Goal: Task Accomplishment & Management: Use online tool/utility

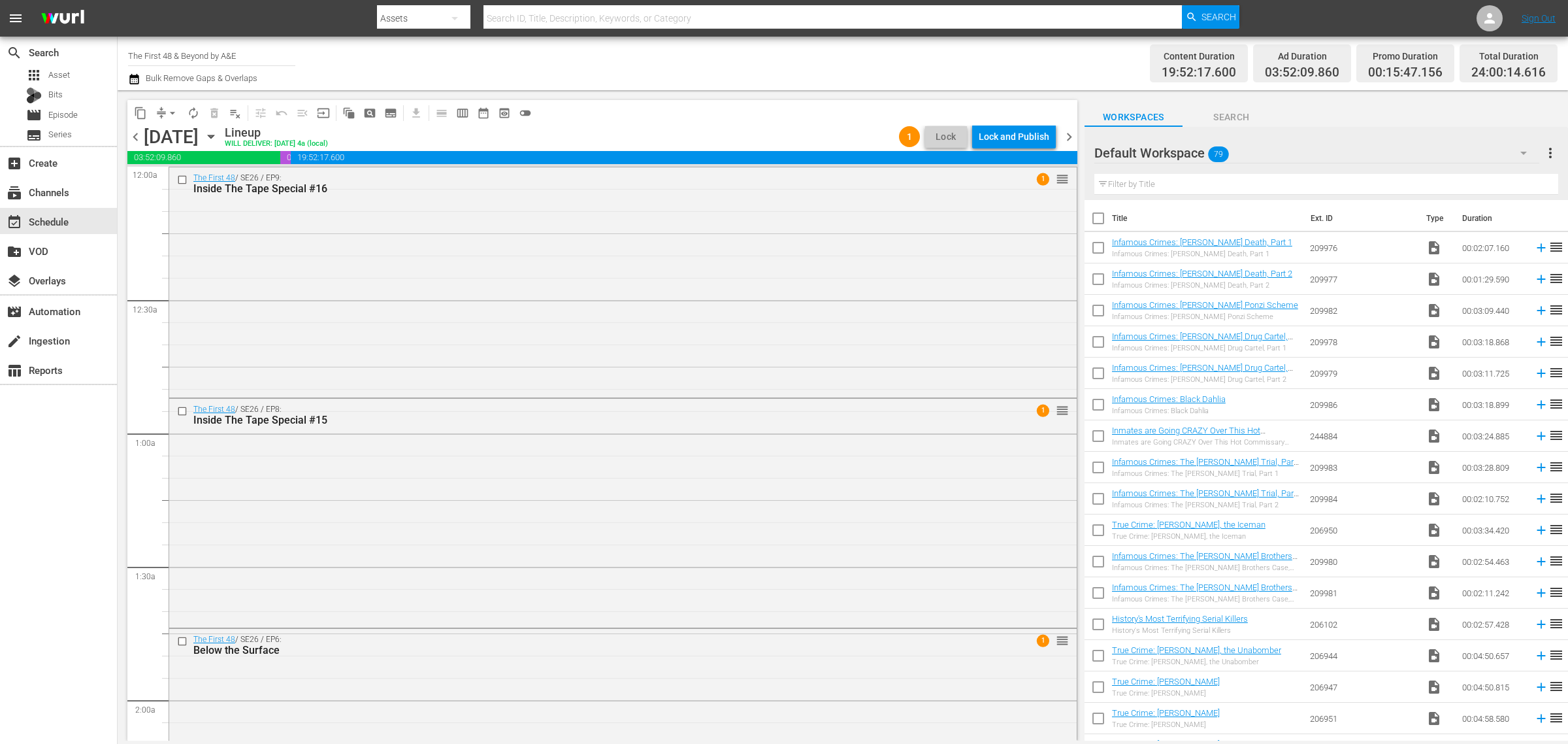
click at [735, 57] on div "Channel Title The First 48 & Beyond by A&E Bulk Remove Gaps & Overlaps" at bounding box center [518, 63] width 780 height 47
click at [362, 291] on div "The First 48 / SE26 / EP9: Inside The Tape Special #16 1 reorder" at bounding box center [622, 281] width 907 height 227
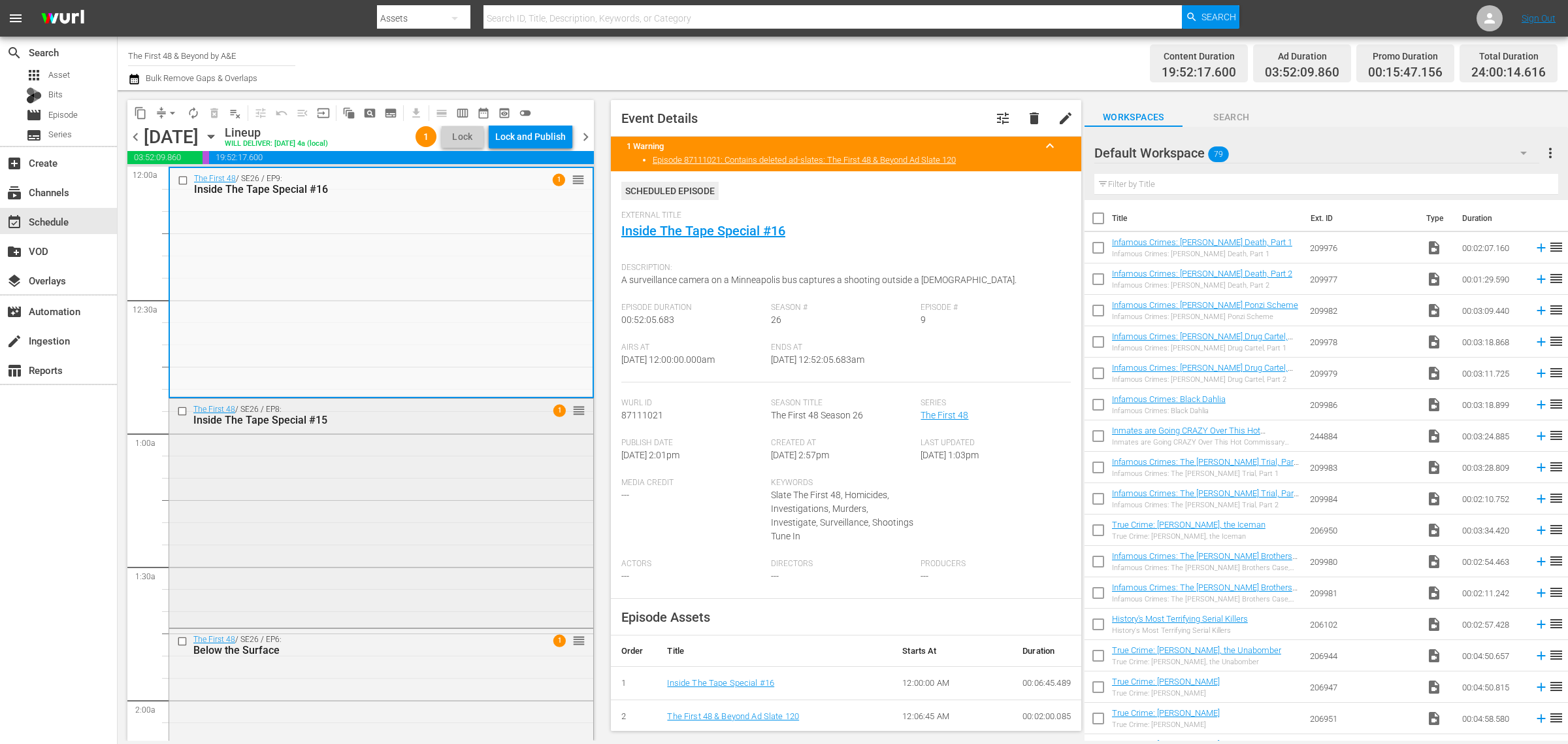
click at [452, 474] on div "The First 48 / SE26 / EP8: Inside The Tape Special #15 1 reorder" at bounding box center [381, 512] width 424 height 226
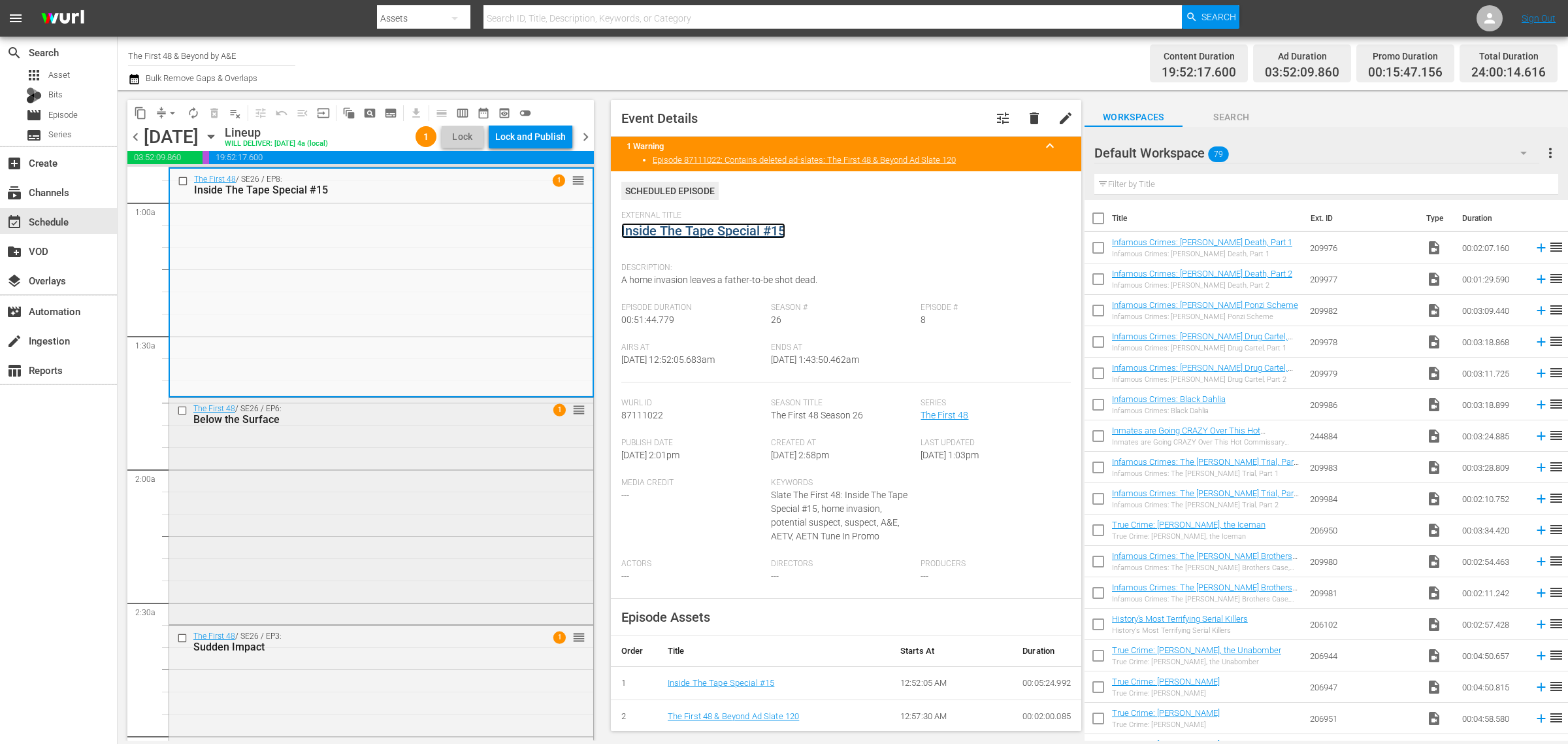
scroll to position [327, 0]
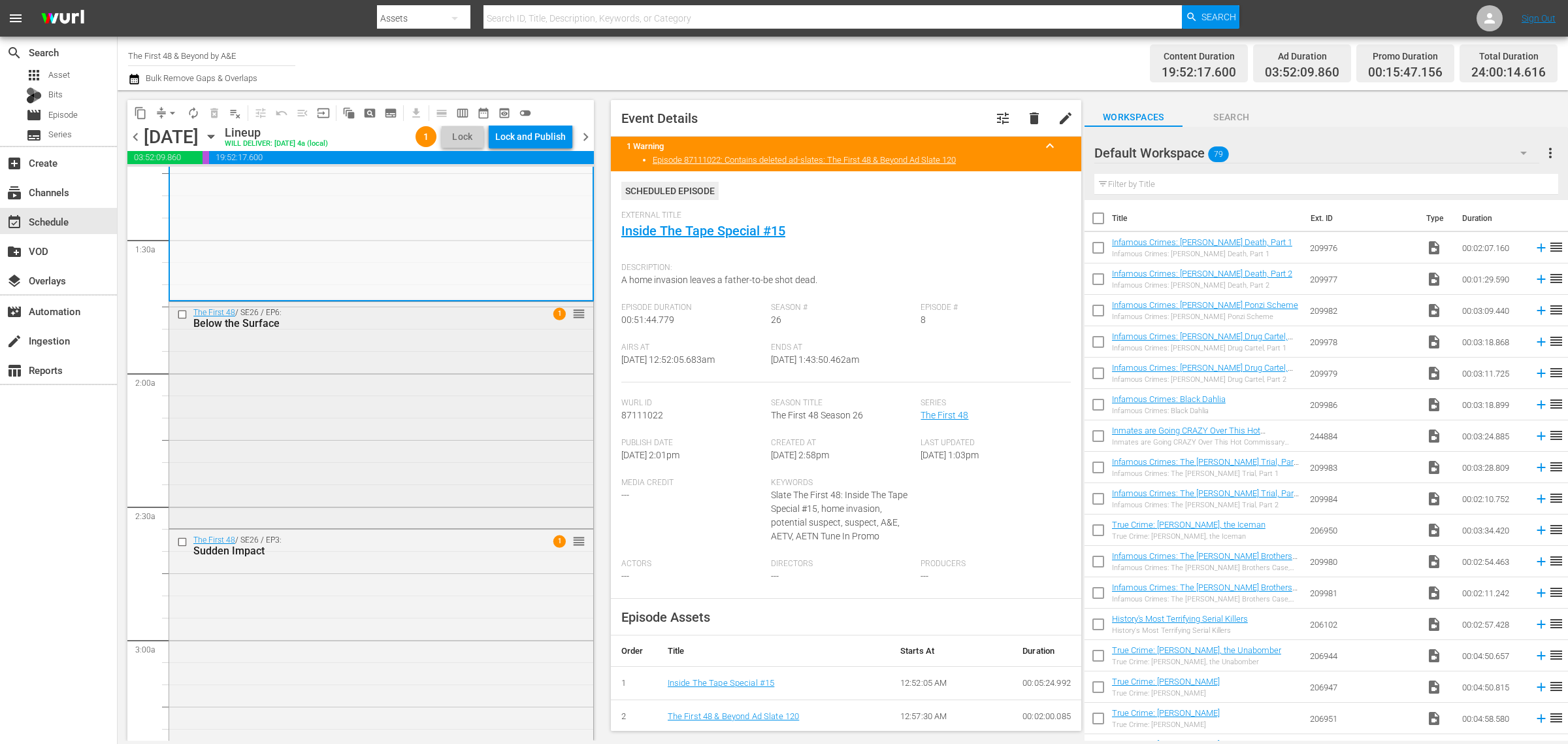
click at [389, 439] on div "The First 48 / SE26 / EP6: Below the Surface 1 reorder" at bounding box center [381, 414] width 424 height 223
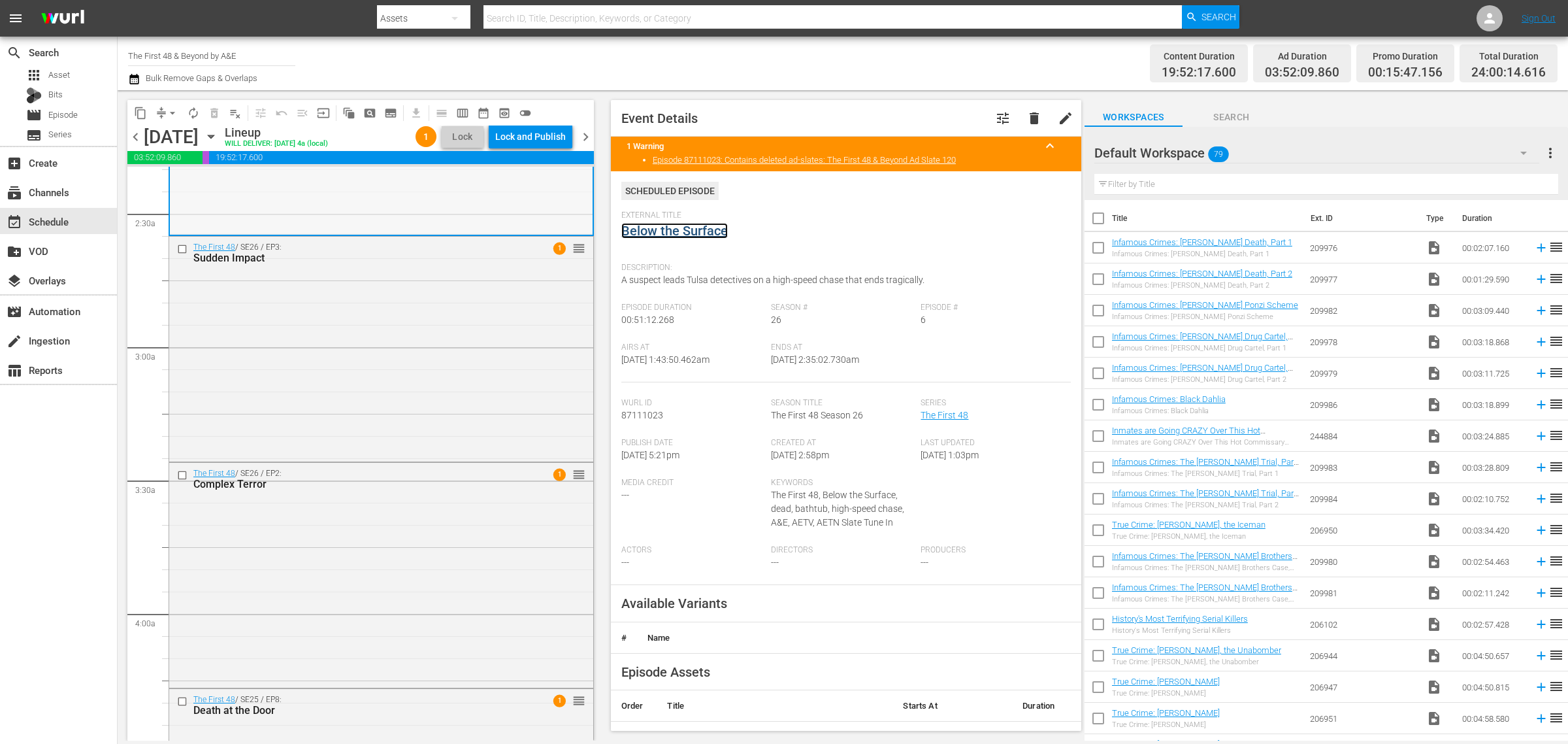
scroll to position [817, 0]
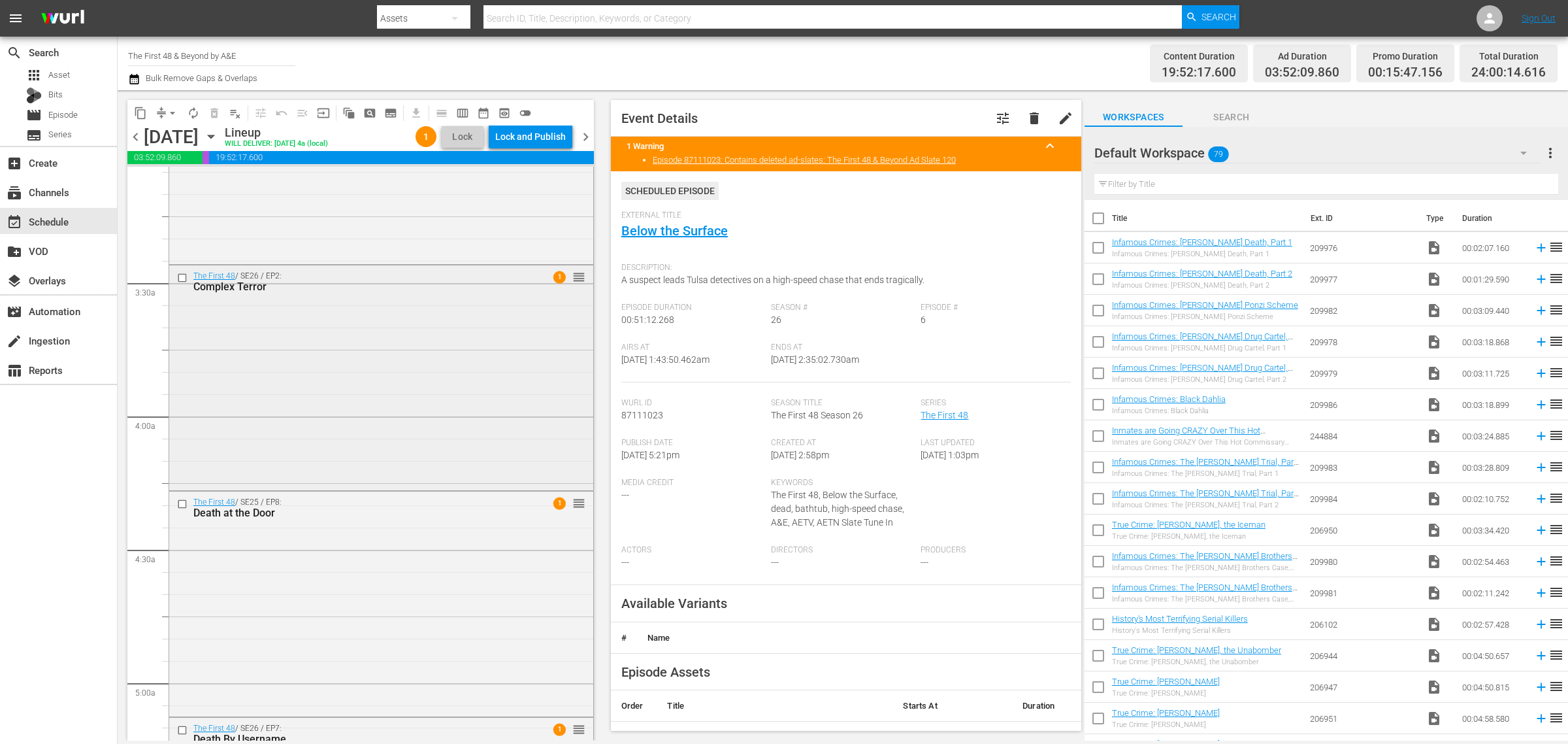
click at [334, 275] on div "The First 48 / SE26 / EP2: Complex Terror" at bounding box center [359, 282] width 331 height 21
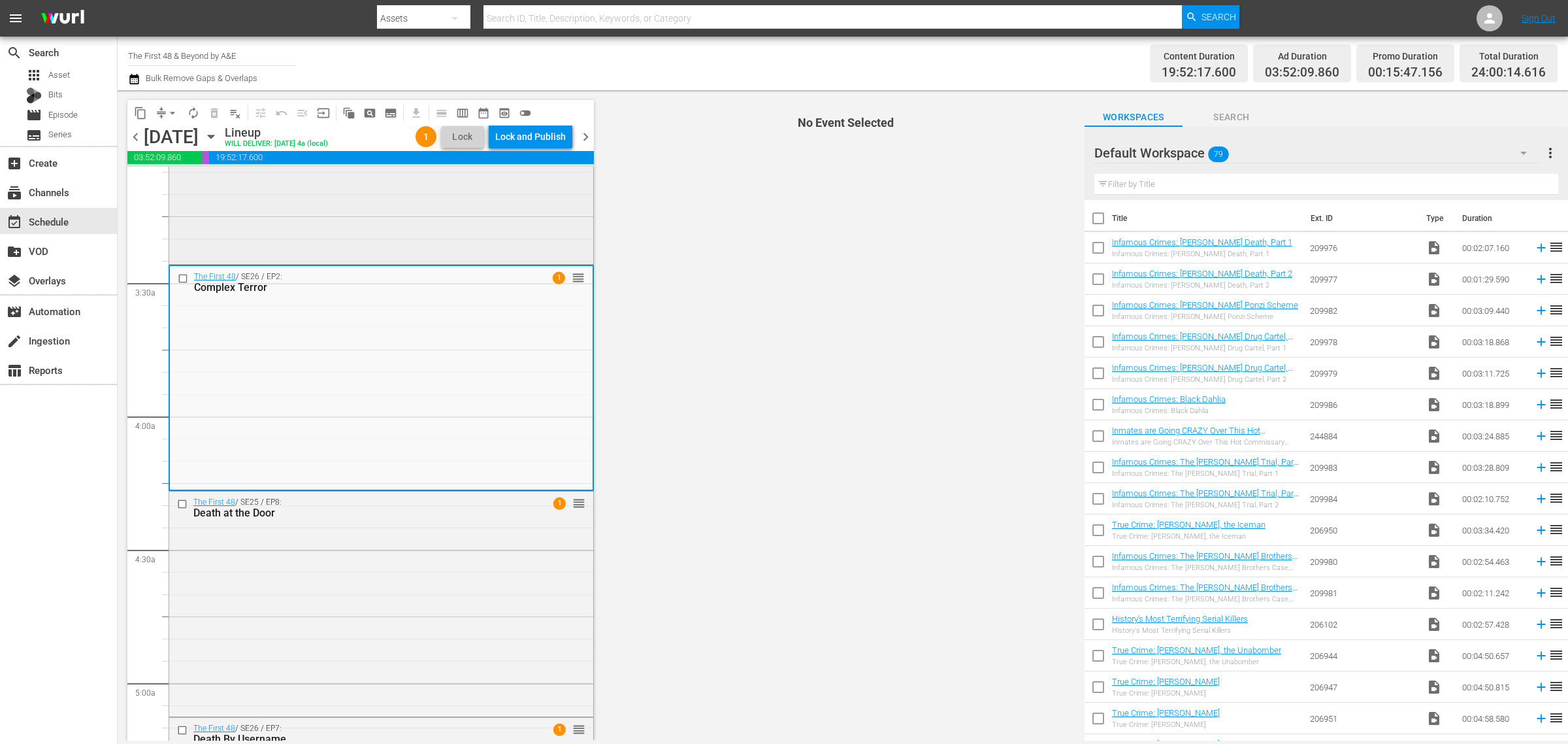
click at [371, 217] on div "The First 48 / SE26 / EP3: Sudden Impact 1 reorder" at bounding box center [381, 150] width 424 height 223
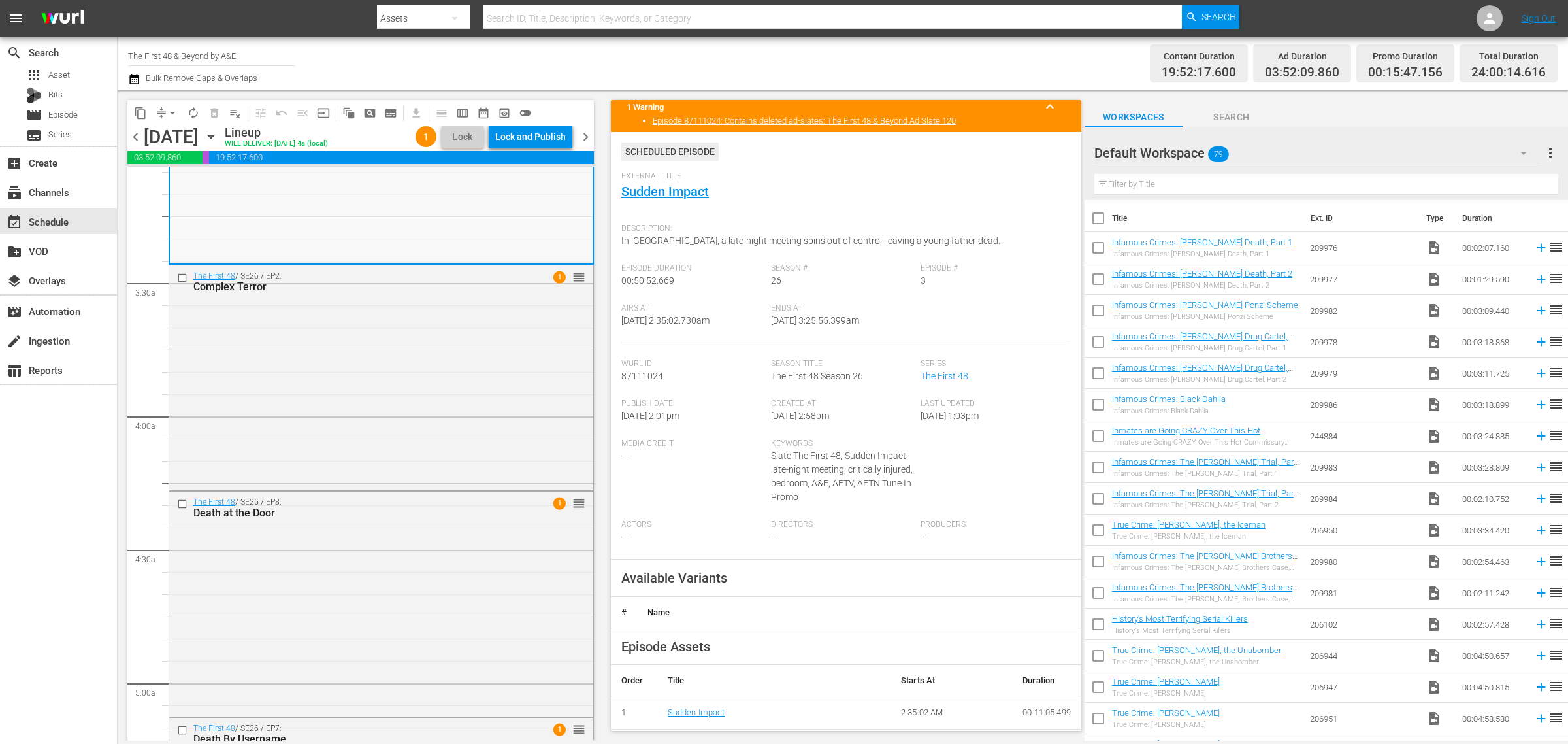
scroll to position [0, 0]
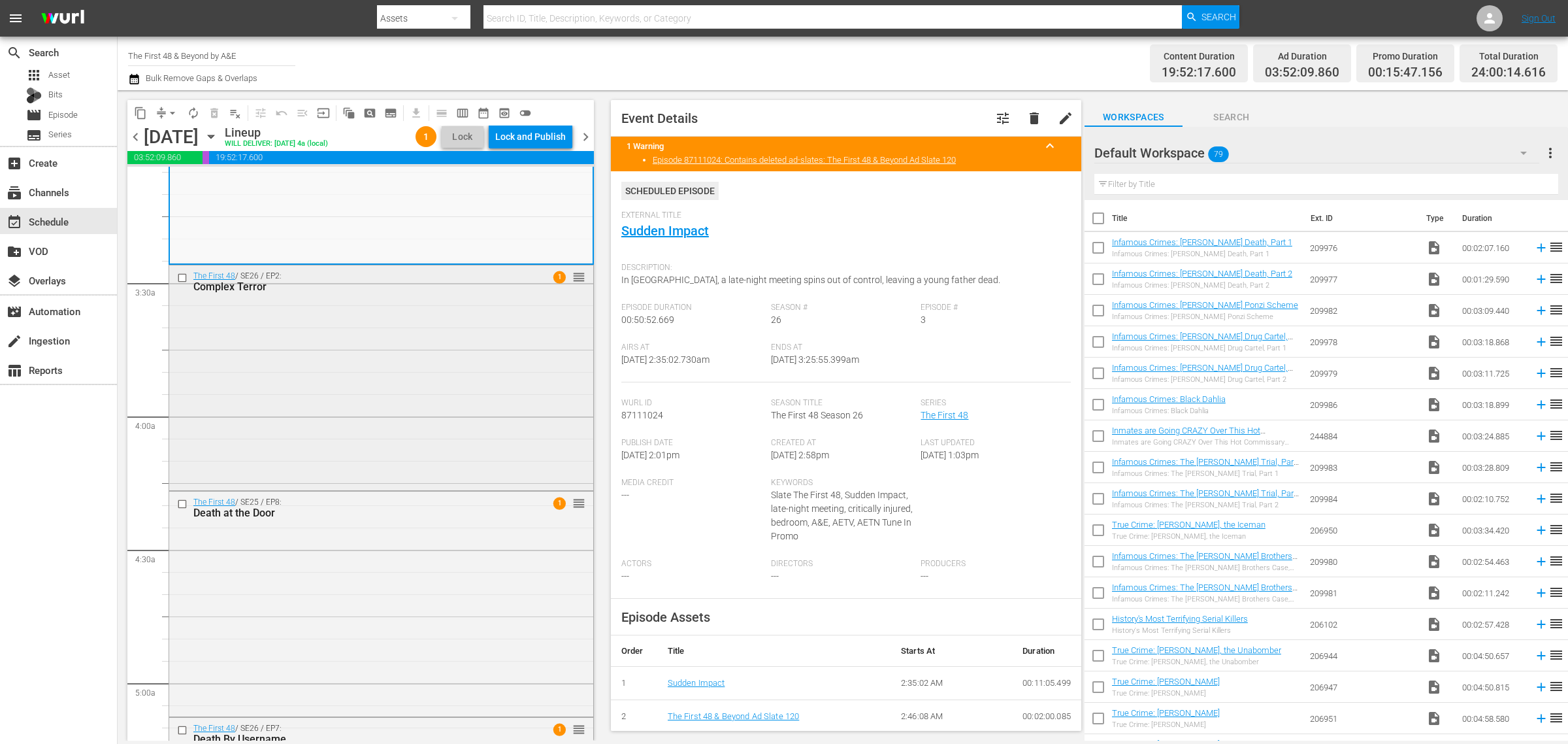
click at [402, 351] on div "The First 48 / SE26 / EP2: Complex Terror 1 reorder" at bounding box center [381, 376] width 424 height 222
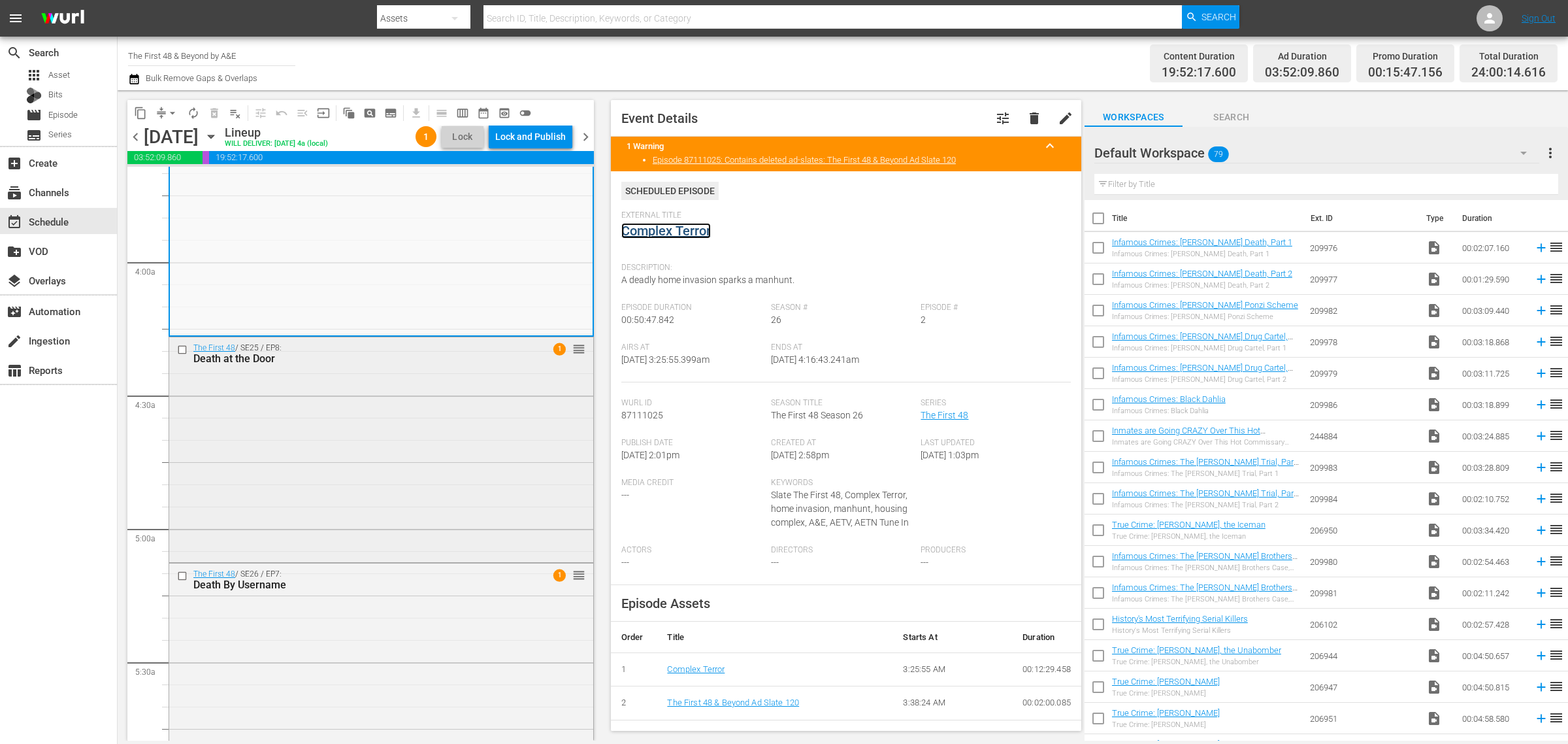
scroll to position [1062, 0]
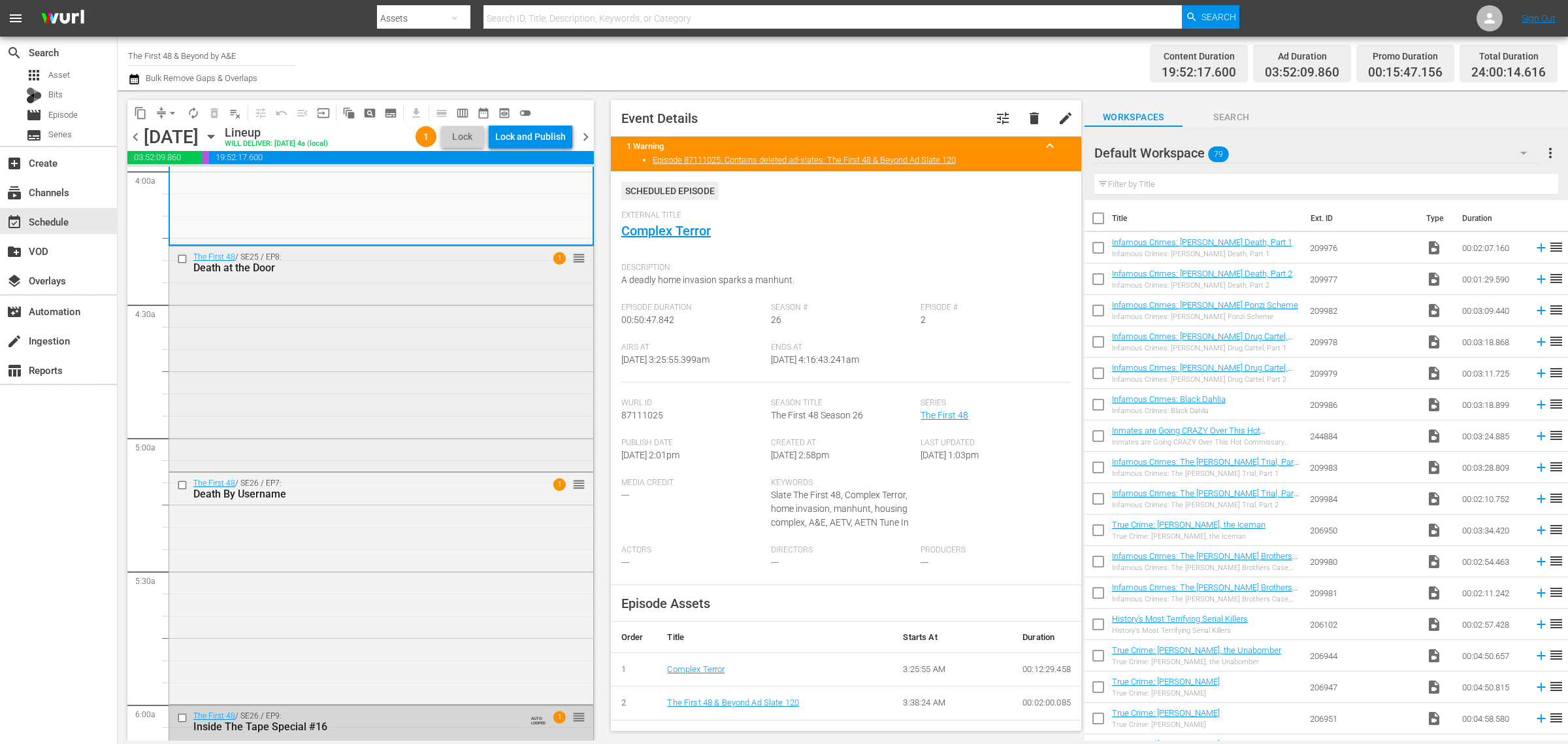
click at [239, 326] on div "The First 48 / SE25 / EP8: Death at the Door 1 reorder" at bounding box center [381, 357] width 424 height 223
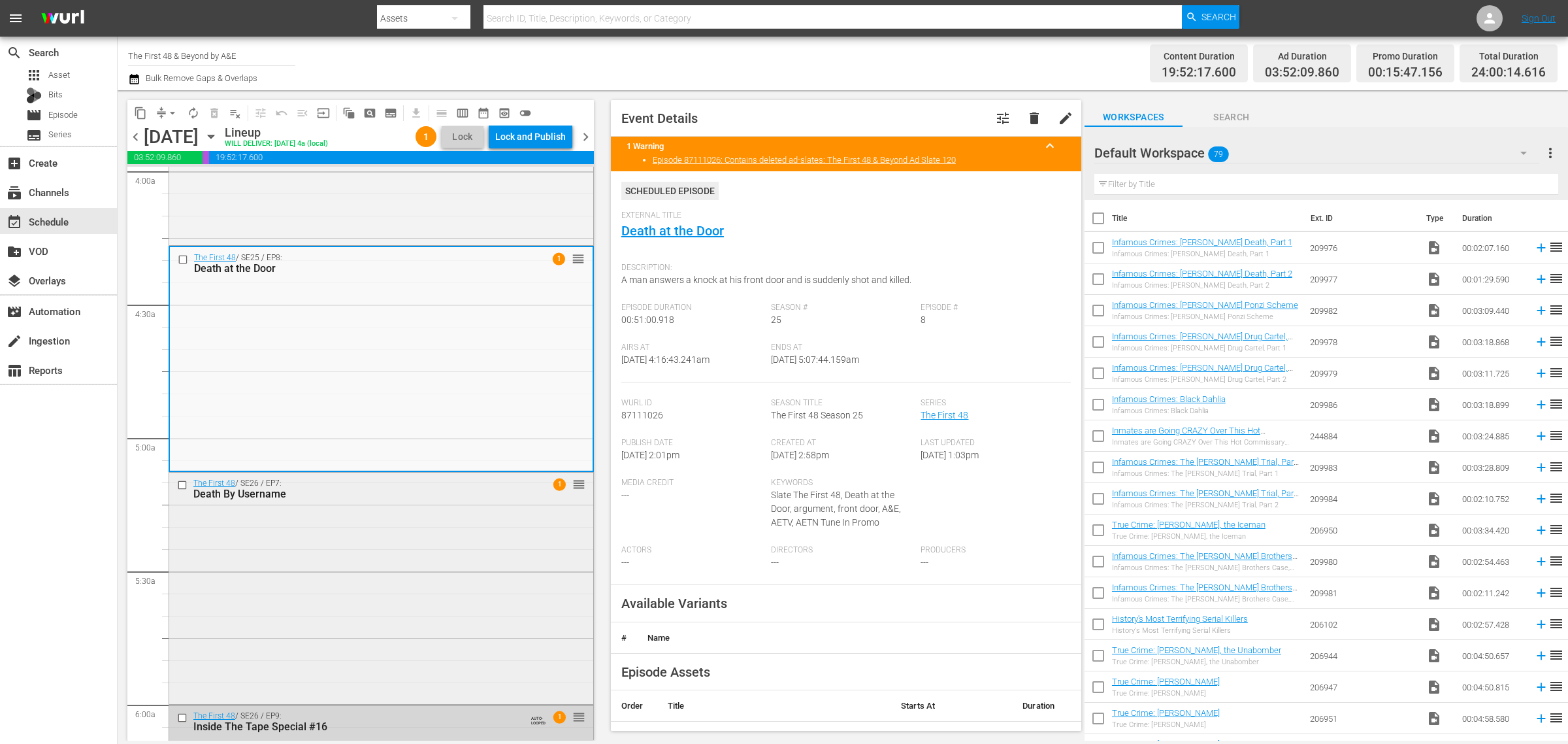
click at [296, 632] on div "The First 48 / SE26 / EP7: Death By Username 1 reorder" at bounding box center [381, 586] width 424 height 229
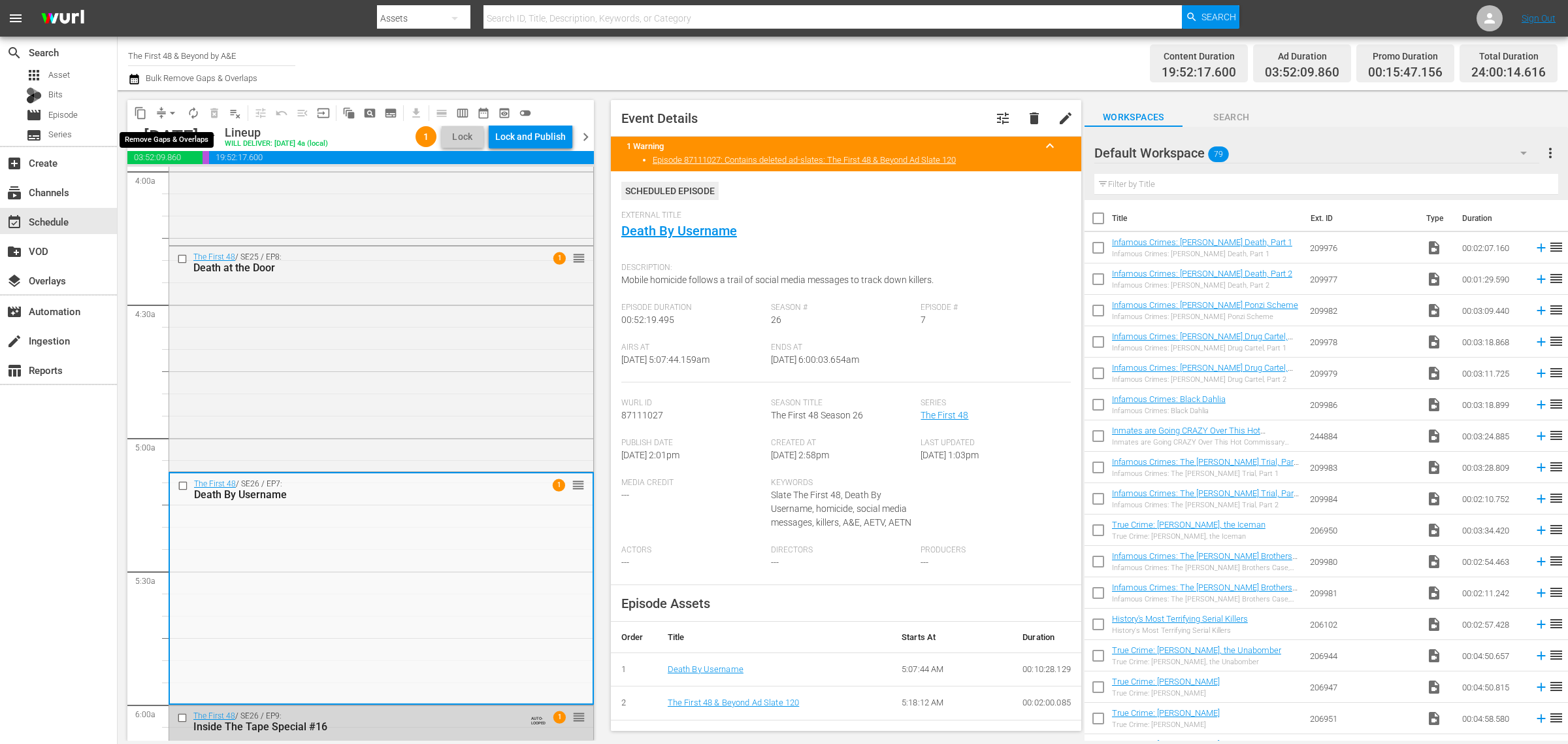
click at [174, 109] on span "arrow_drop_down" at bounding box center [172, 112] width 13 height 13
click at [181, 135] on li "Align to Midnight" at bounding box center [173, 139] width 108 height 21
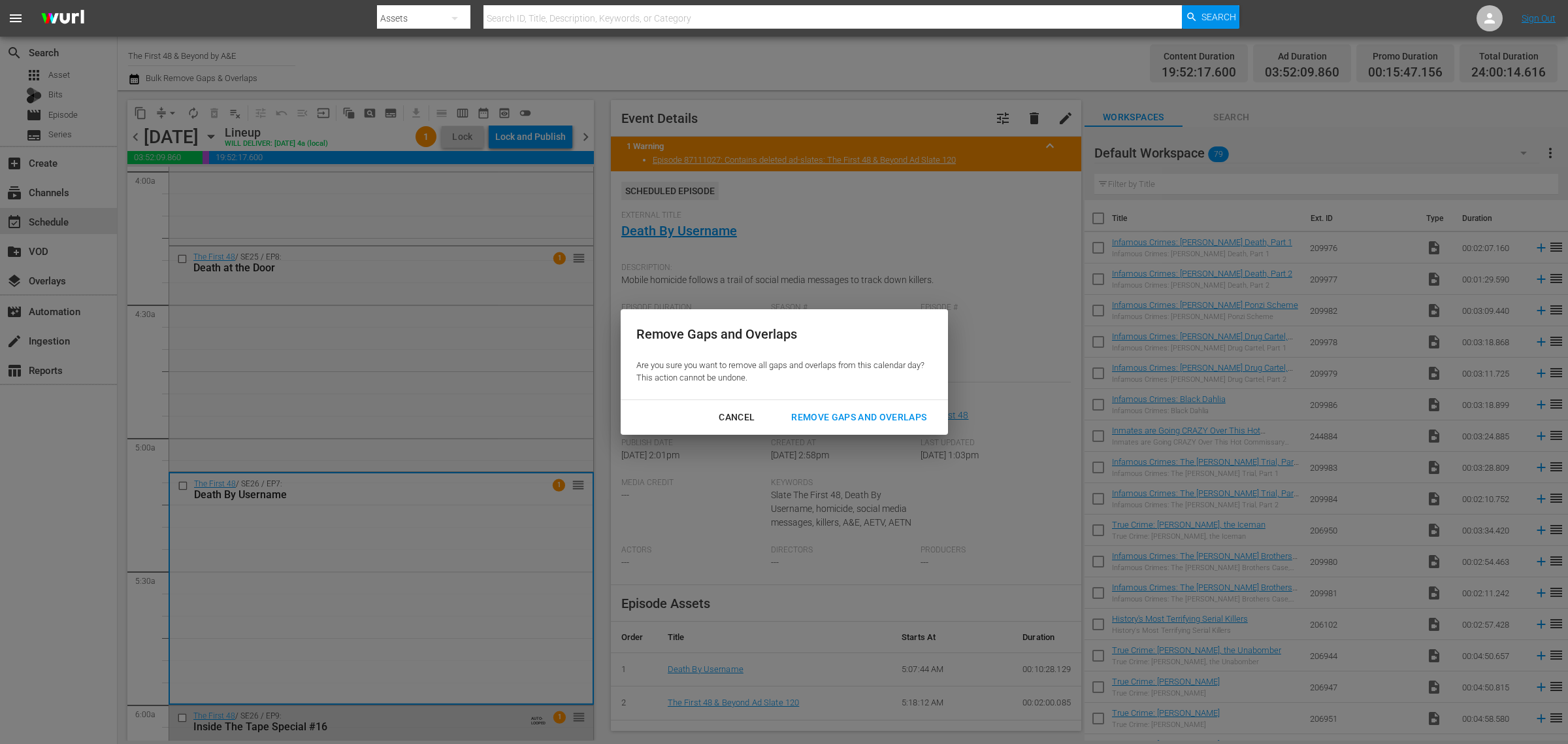
click at [865, 416] on div "Remove Gaps and Overlaps" at bounding box center [859, 417] width 156 height 16
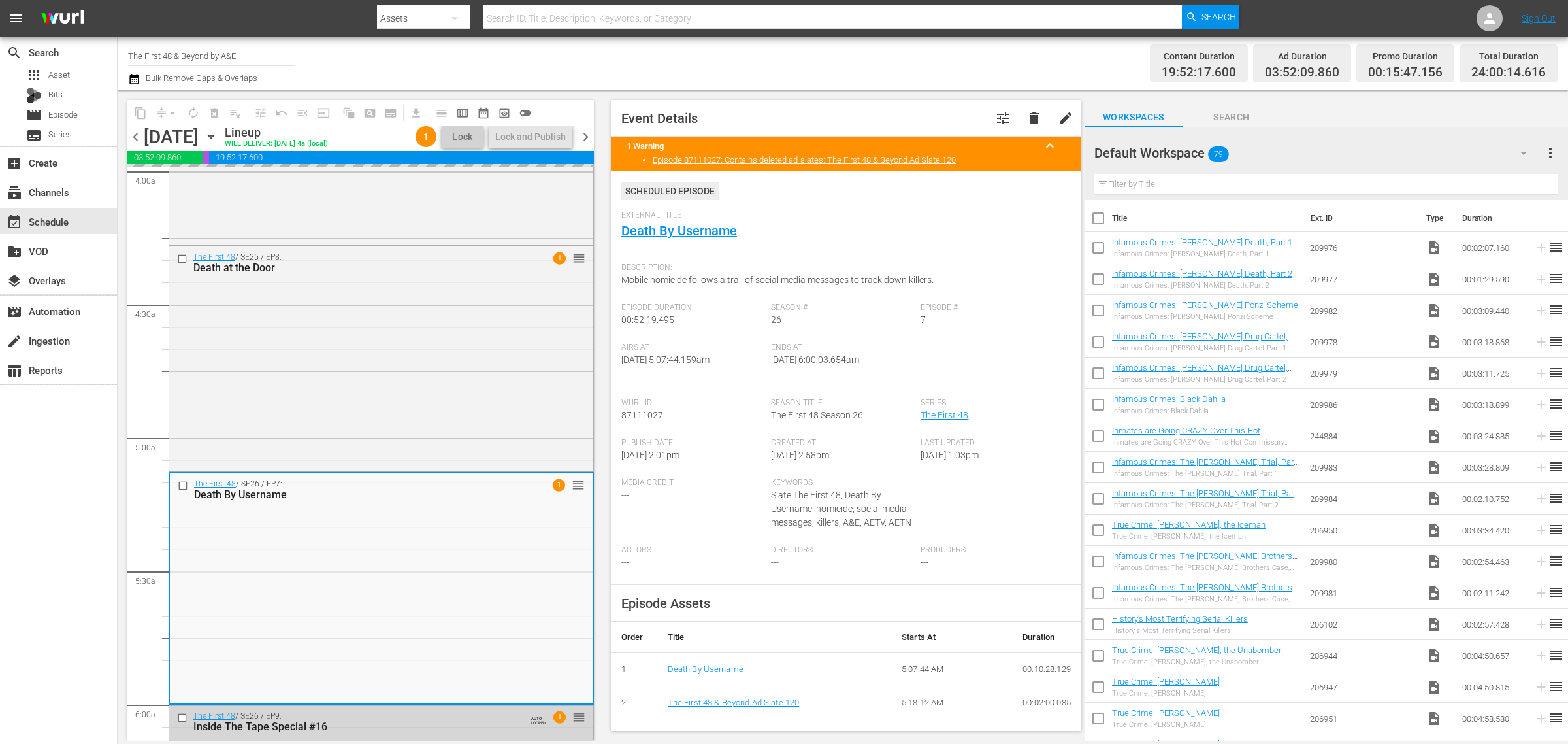
click at [789, 56] on div "Channel Title The First 48 & Beyond by A&E Bulk Remove Gaps & Overlaps" at bounding box center [518, 63] width 780 height 47
click at [331, 601] on div "The First 48 / SE26 / EP7: Death By Username 1 reorder" at bounding box center [381, 586] width 423 height 229
click at [171, 112] on span "arrow_drop_down" at bounding box center [172, 112] width 13 height 13
click at [170, 132] on li "Align to Midnight" at bounding box center [173, 139] width 108 height 21
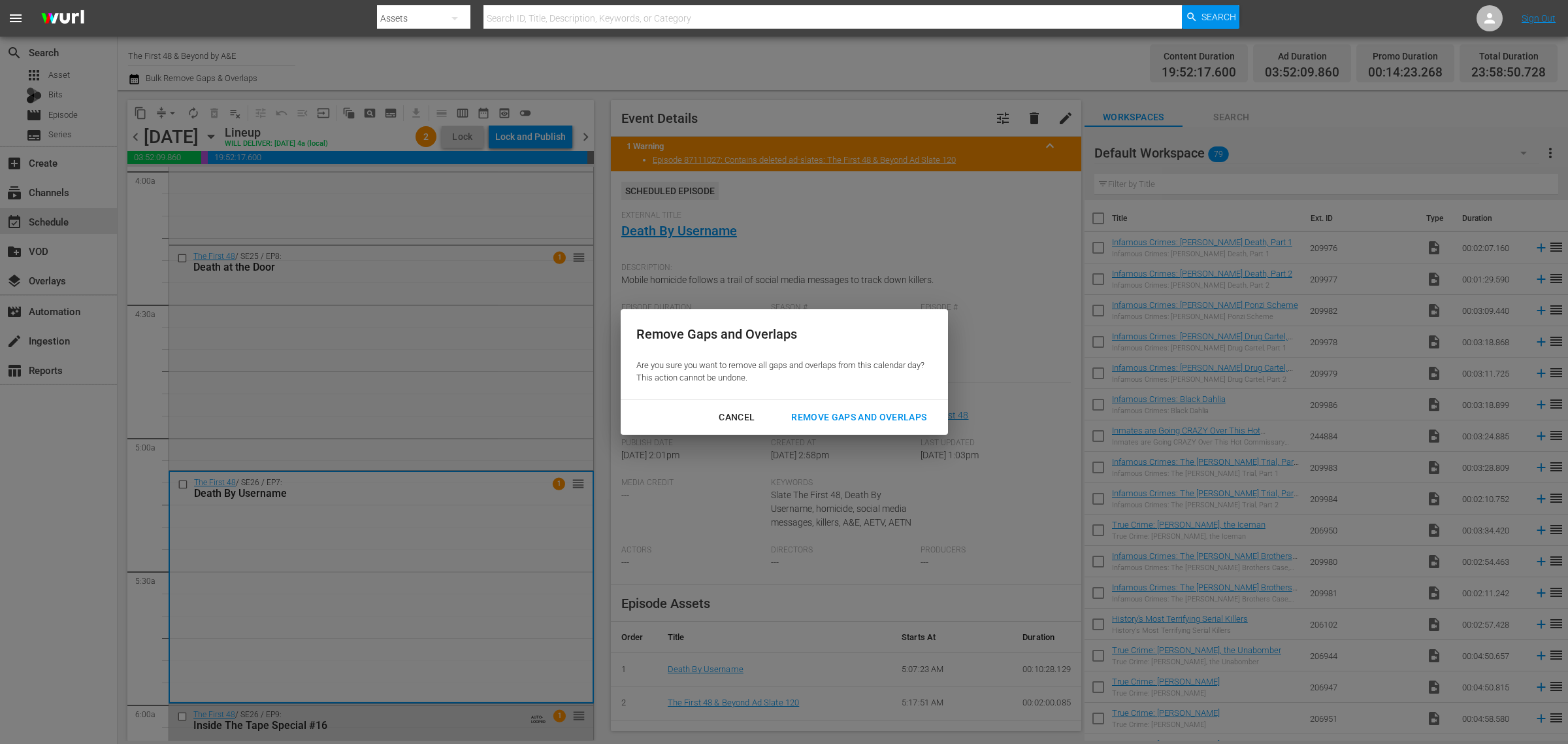
click at [834, 416] on div "Remove Gaps and Overlaps" at bounding box center [859, 417] width 156 height 16
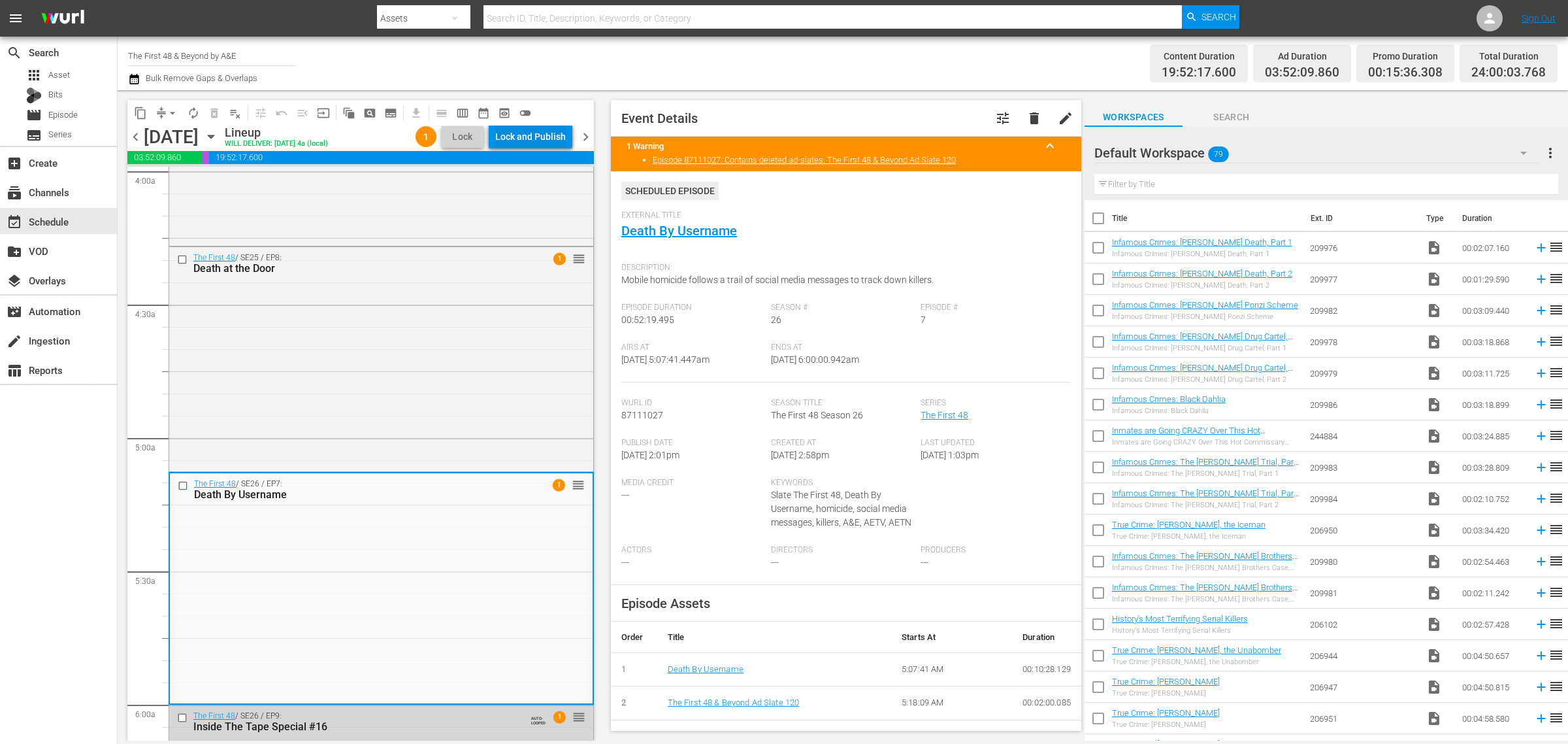
click at [520, 132] on div "Lock and Publish" at bounding box center [531, 136] width 70 height 24
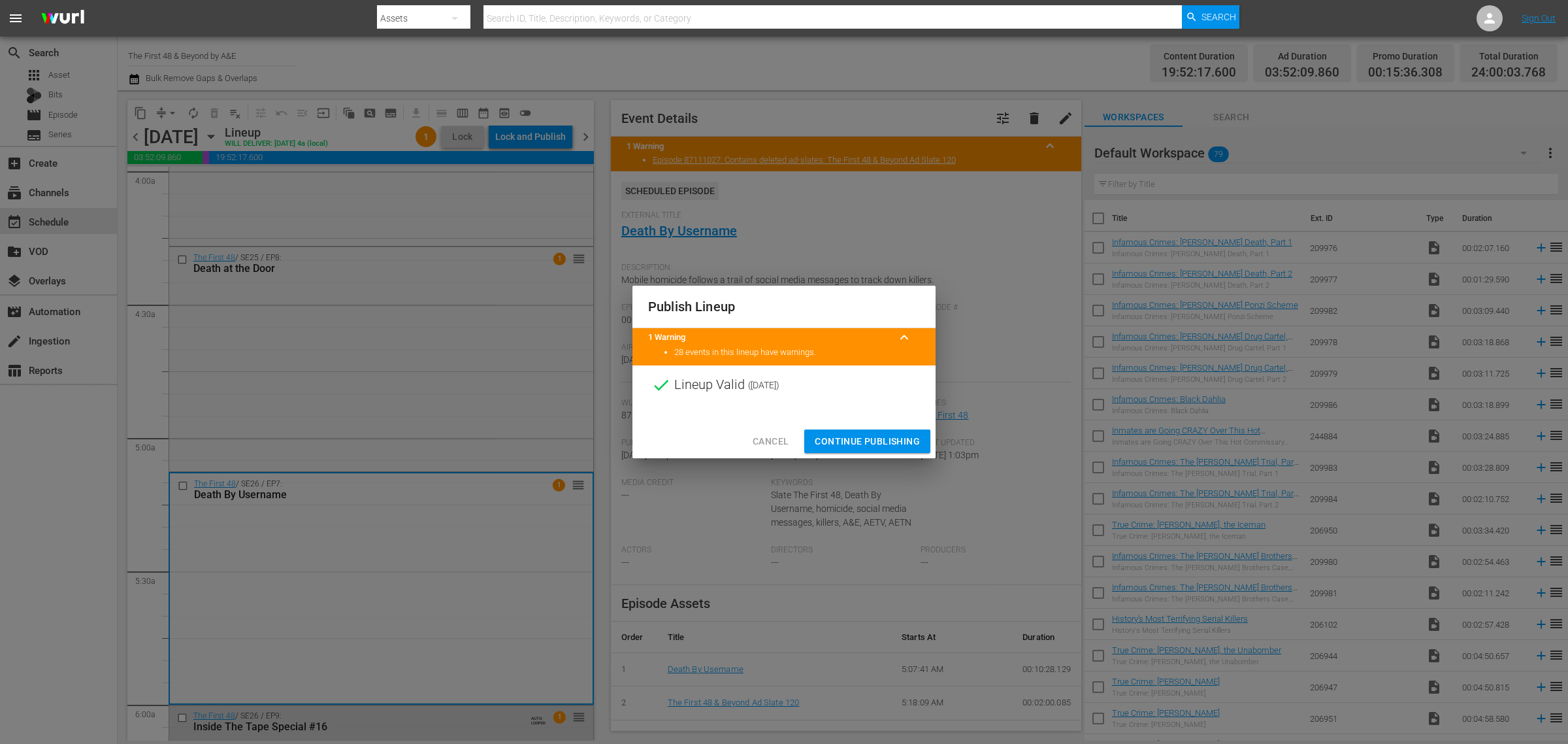
click at [879, 443] on span "Continue Publishing" at bounding box center [868, 441] width 106 height 16
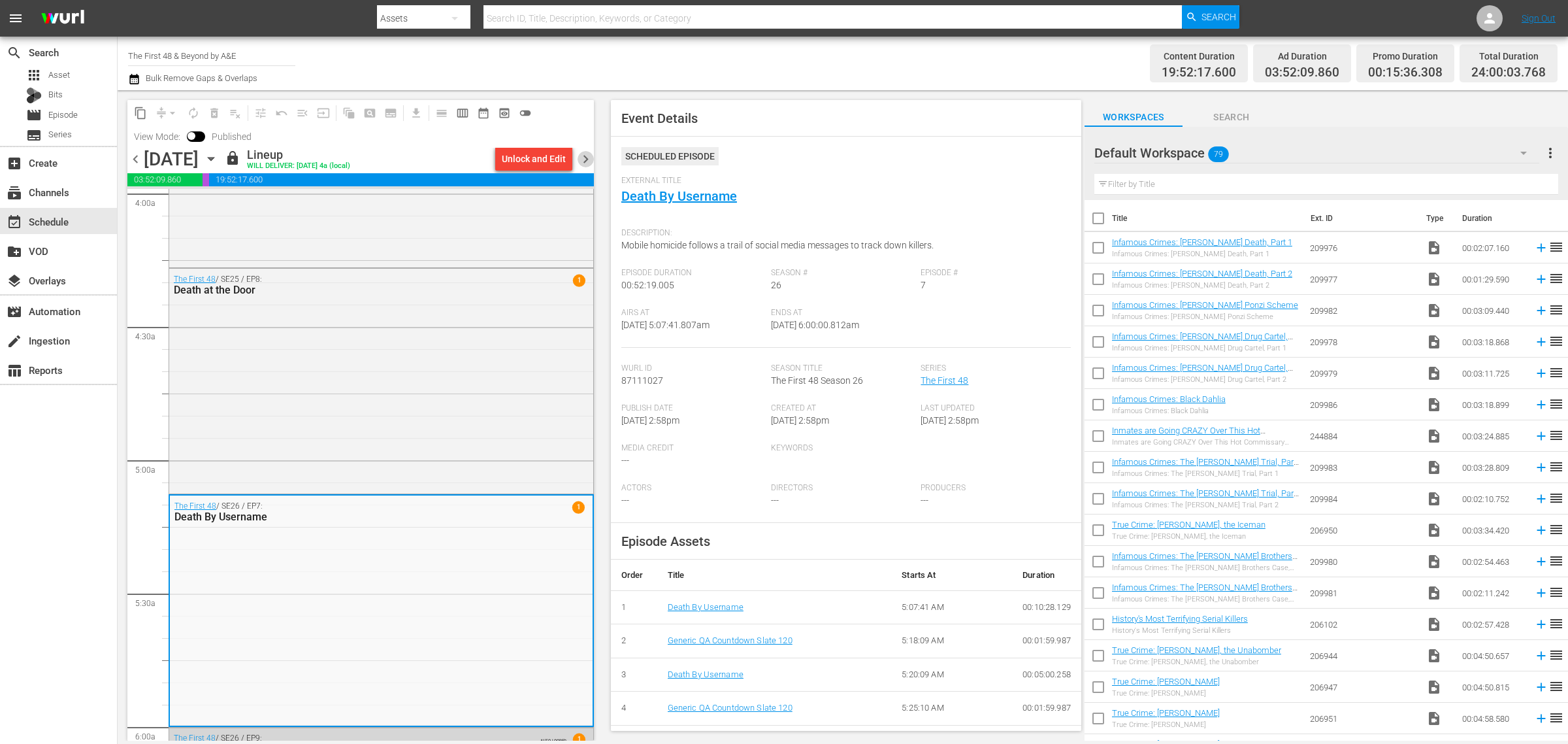
click at [585, 161] on span "chevron_right" at bounding box center [585, 158] width 16 height 16
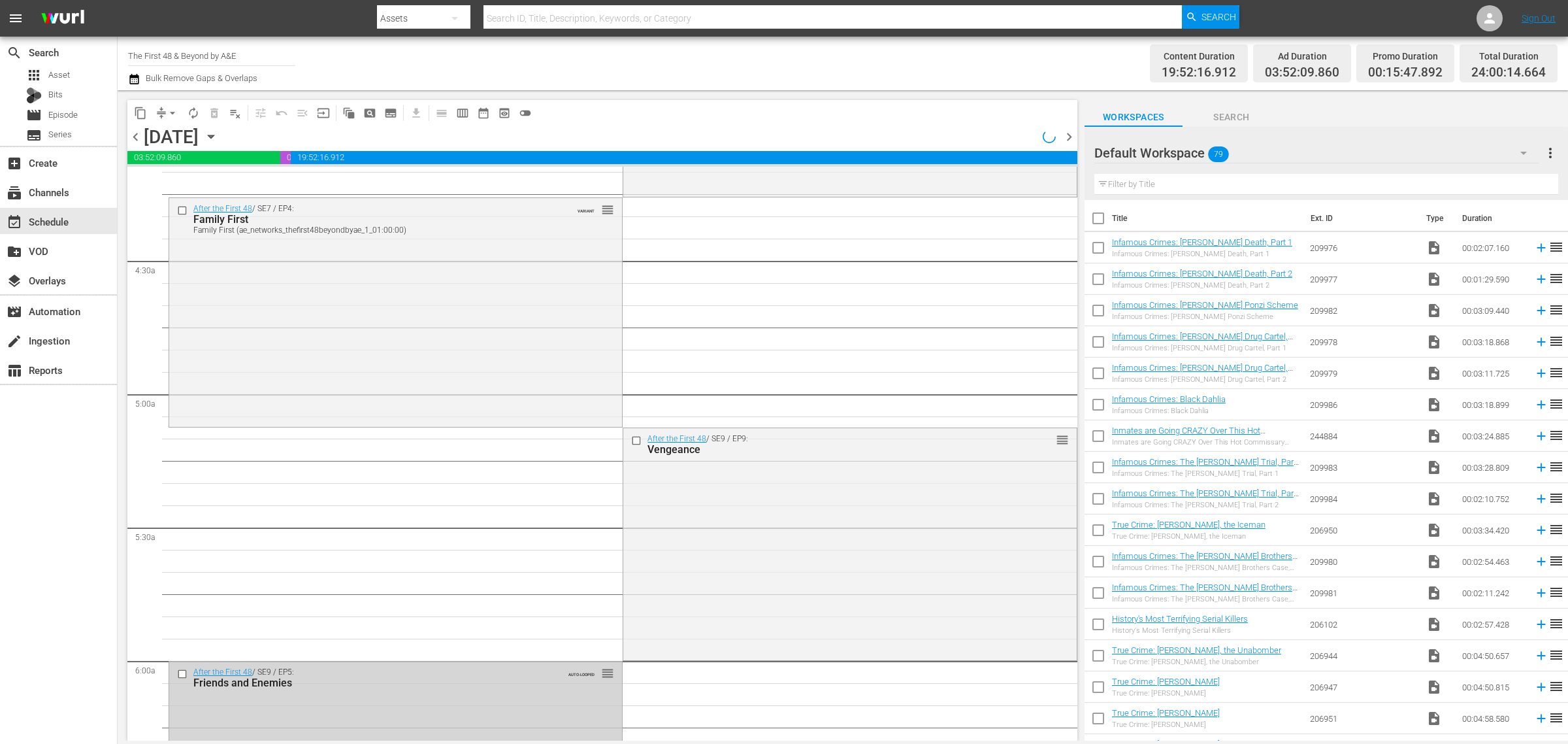
scroll to position [1017, 0]
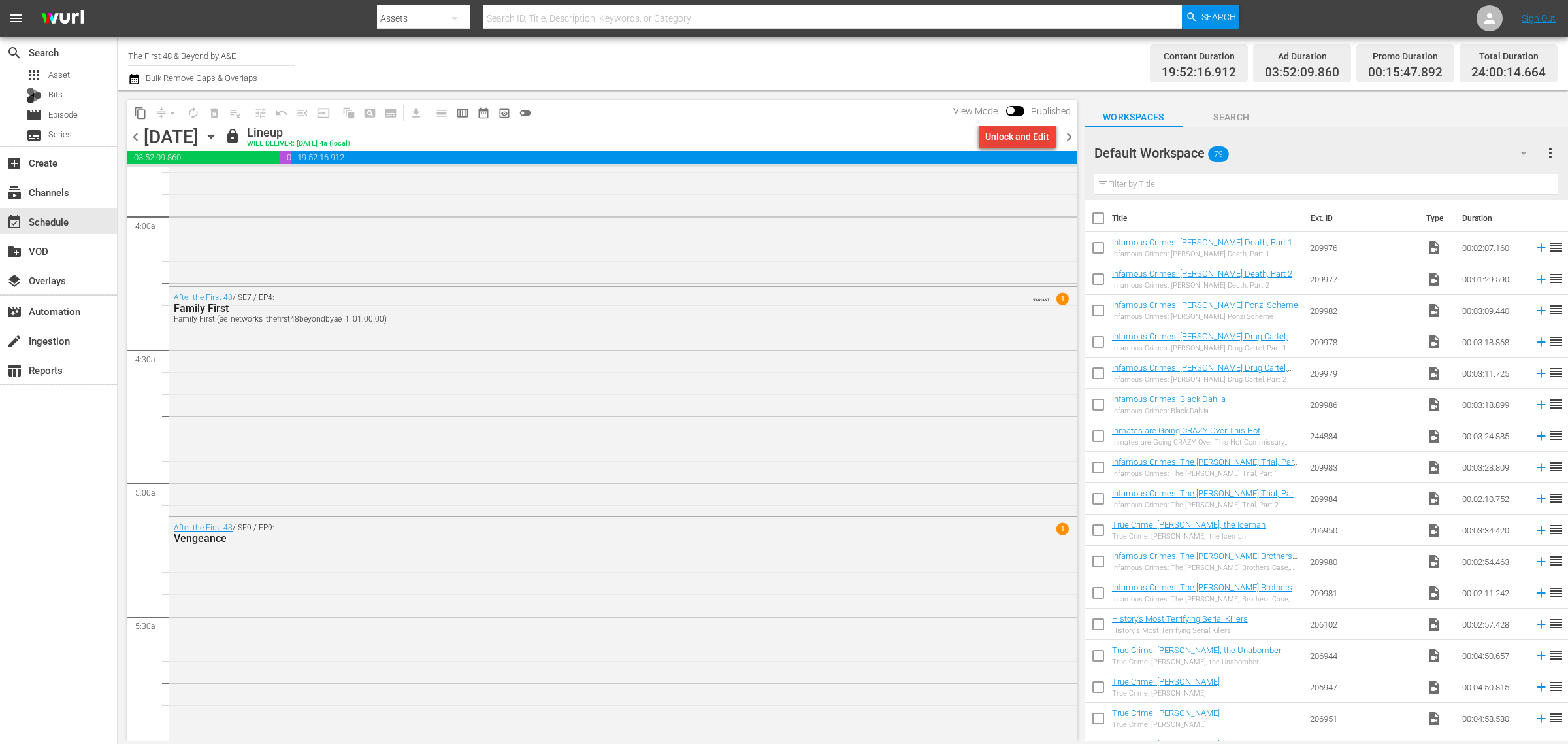
click at [1014, 138] on div "Unlock and Edit" at bounding box center [1018, 136] width 64 height 24
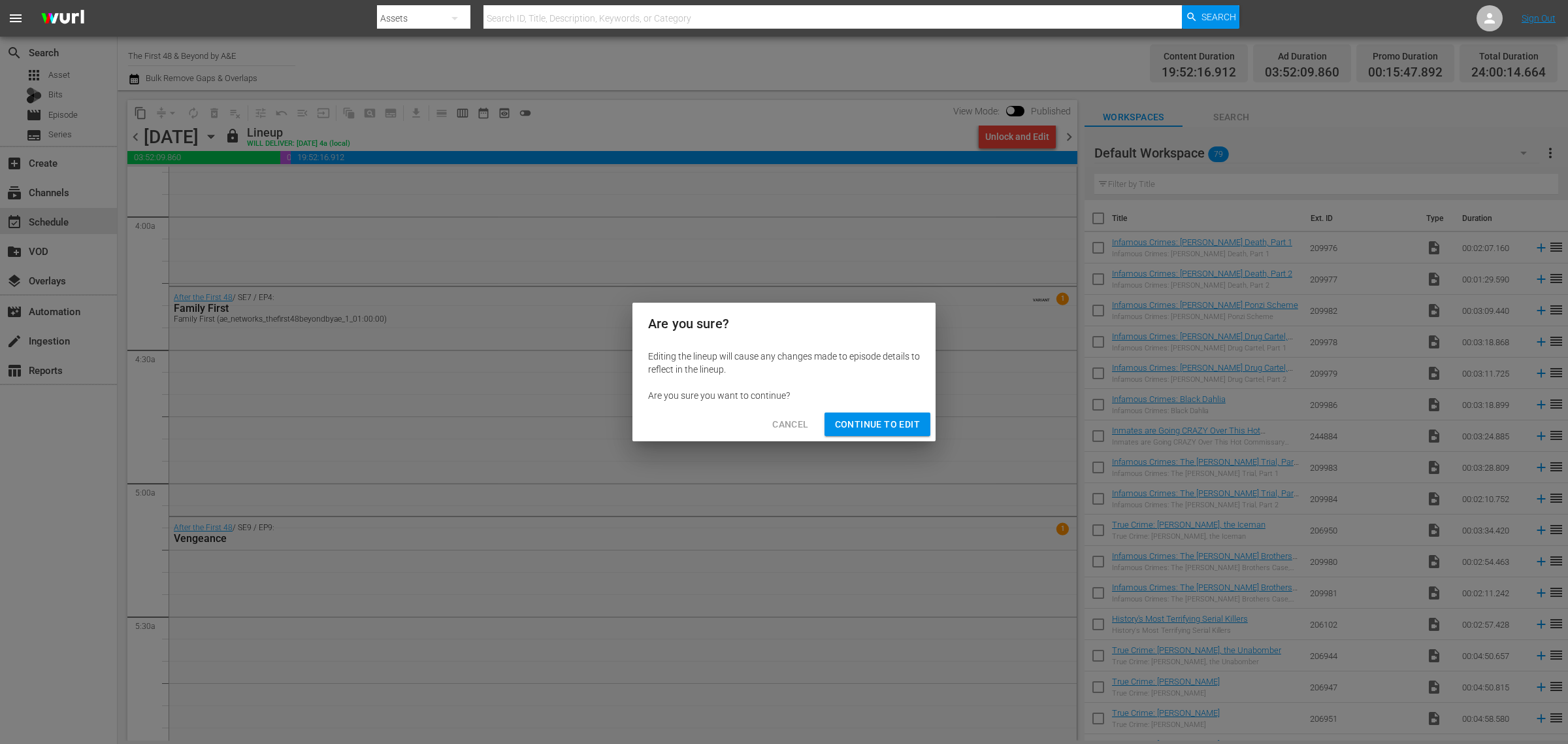
click at [861, 418] on span "Continue to Edit" at bounding box center [877, 424] width 85 height 16
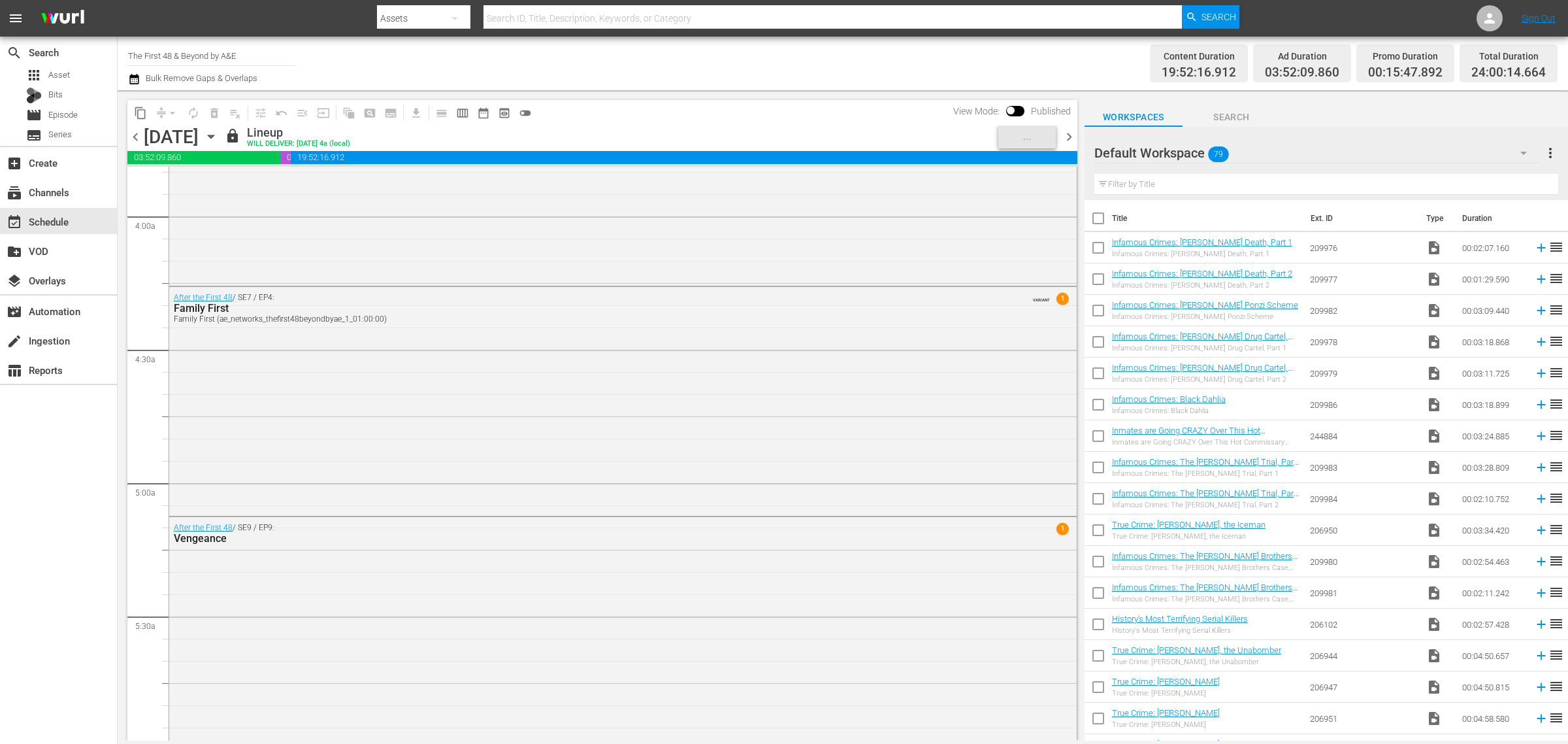
click at [839, 67] on div "Channel Title The First 48 & Beyond by A&E Bulk Remove Gaps & Overlaps" at bounding box center [518, 63] width 780 height 47
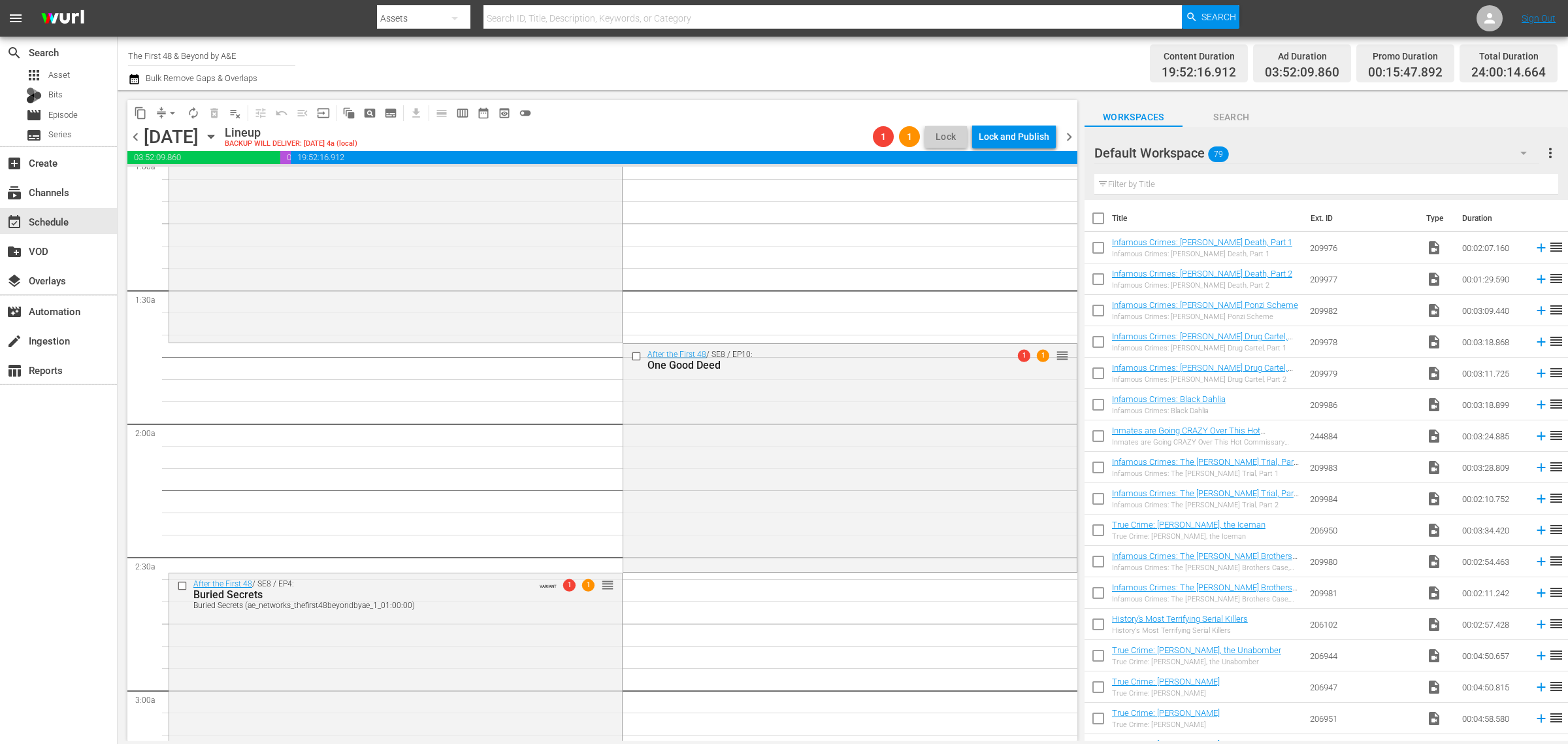
scroll to position [0, 0]
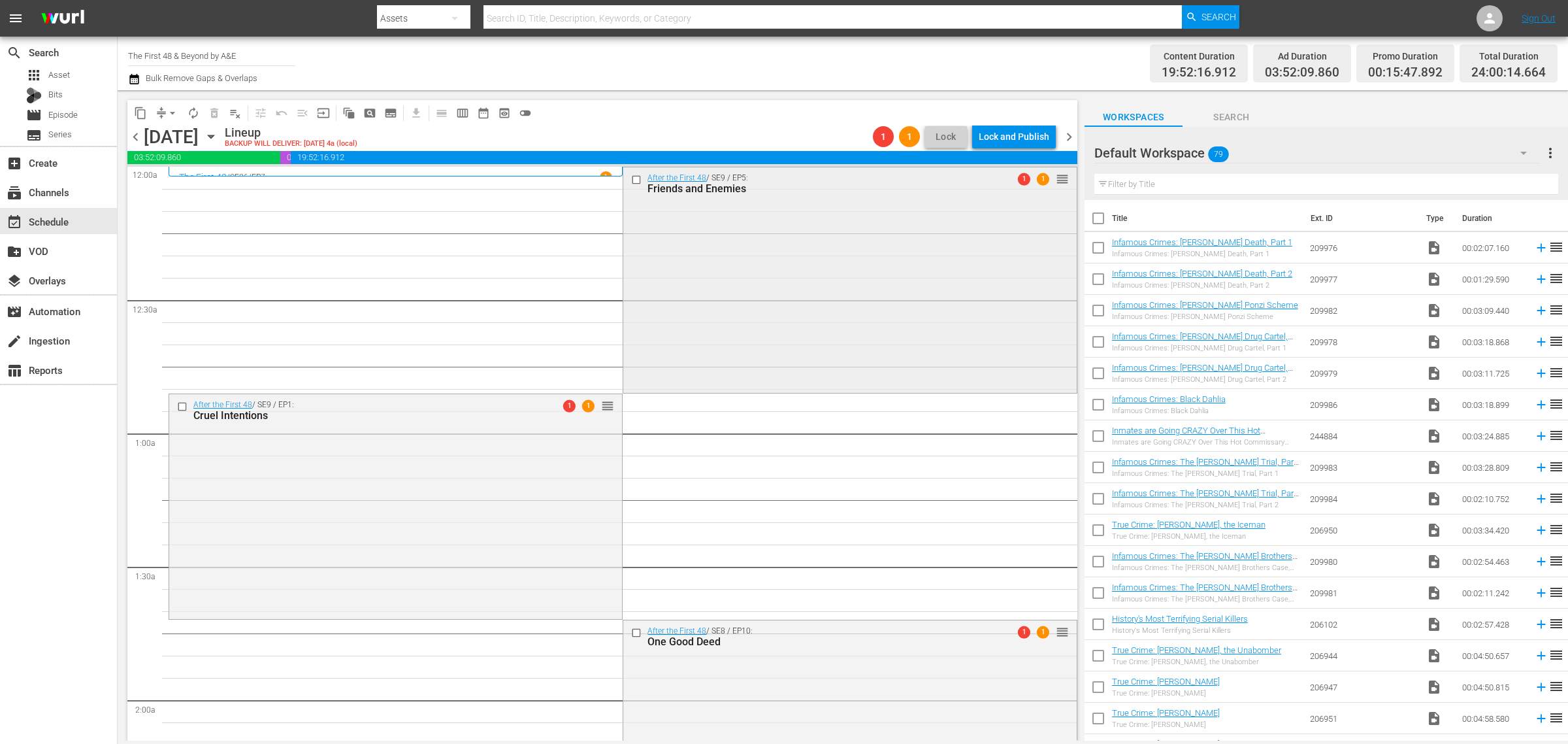
click at [697, 265] on div "After the First 48 / SE9 / EP5: Friends and Enemies 1 1 reorder" at bounding box center [849, 278] width 453 height 223
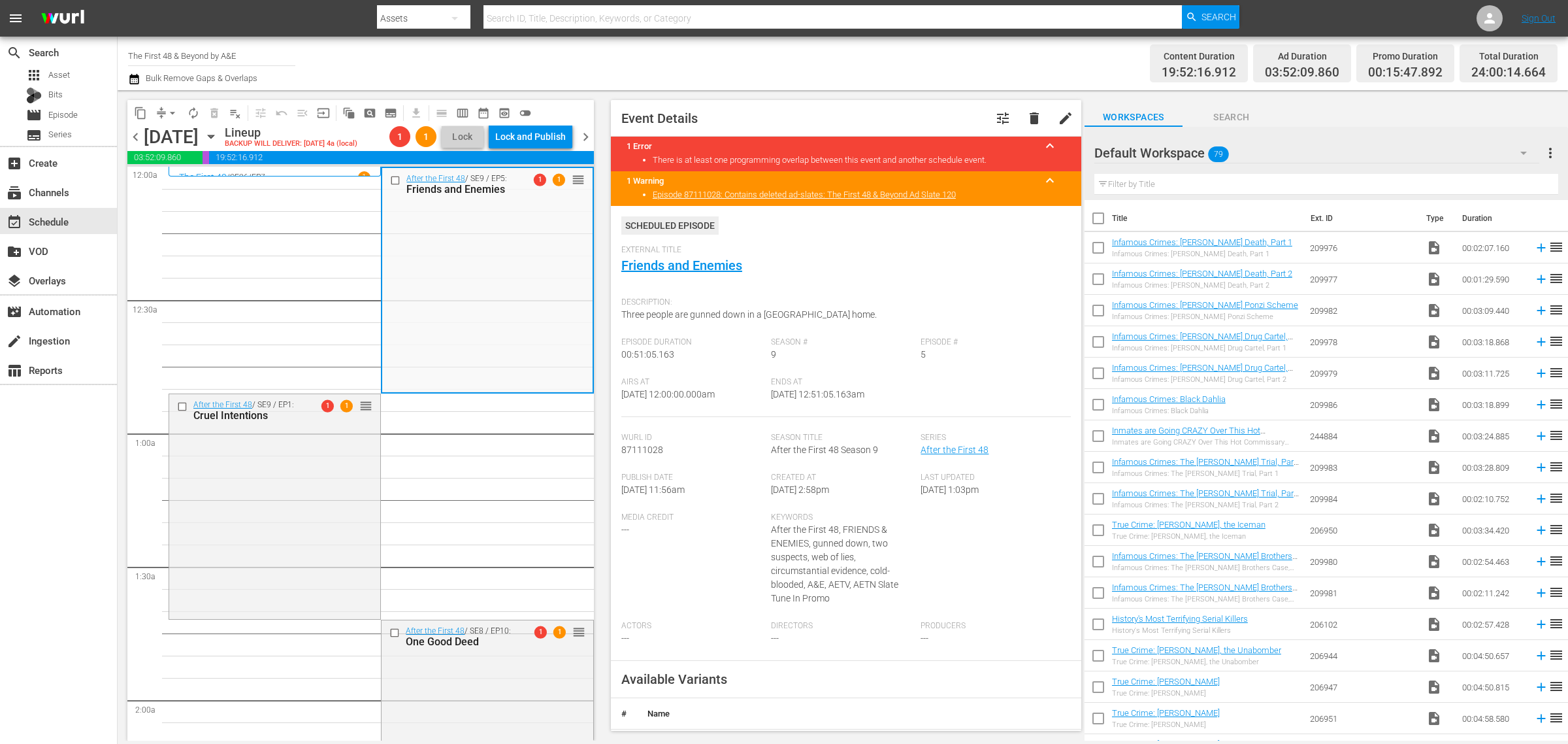
click at [756, 47] on div "Channel Title The First 48 & Beyond by A&E Bulk Remove Gaps & Overlaps" at bounding box center [518, 63] width 780 height 47
click at [235, 113] on span "playlist_remove_outlined" at bounding box center [235, 112] width 13 height 13
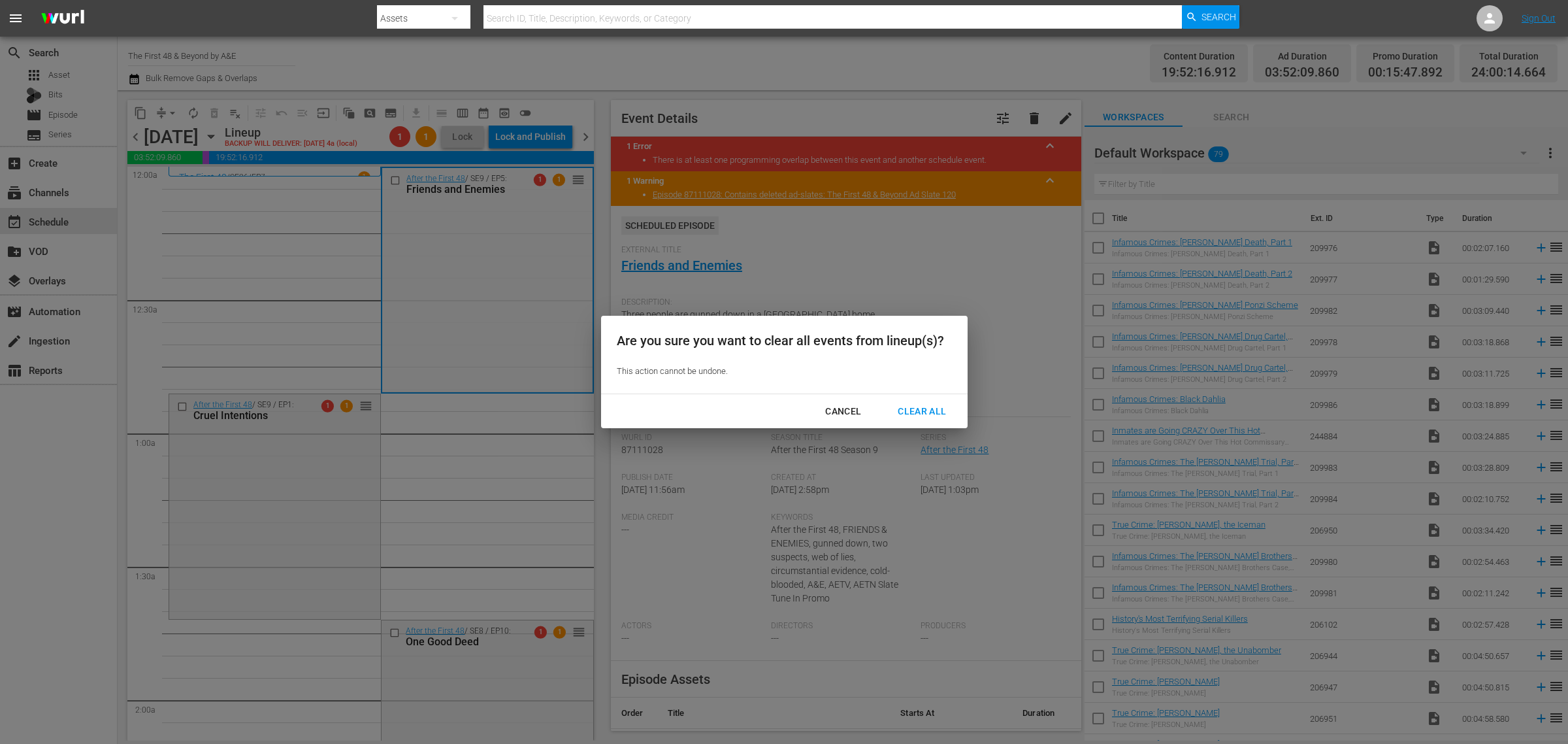
click at [928, 411] on div "Clear All" at bounding box center [922, 411] width 70 height 16
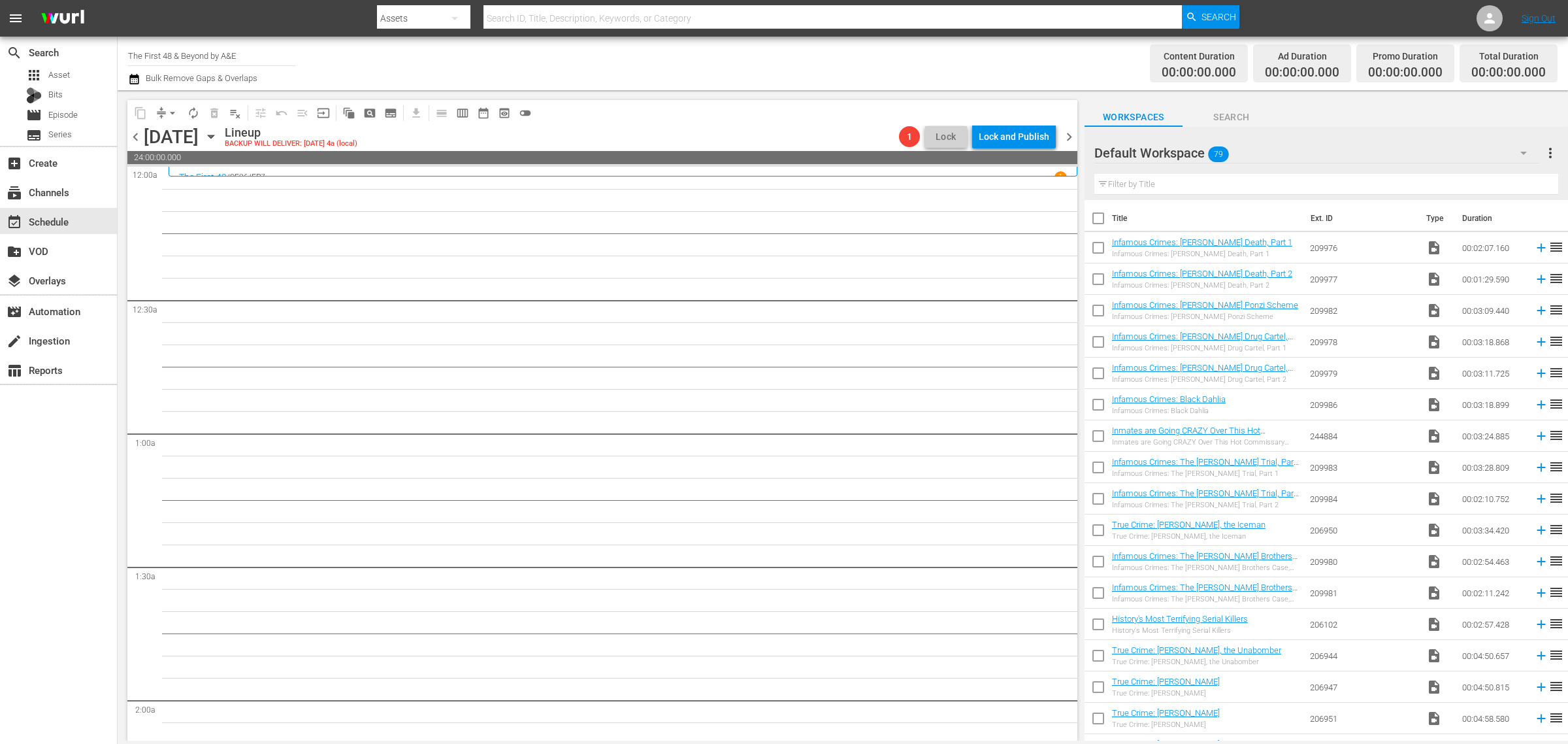
click at [1067, 134] on span "chevron_right" at bounding box center [1069, 136] width 16 height 16
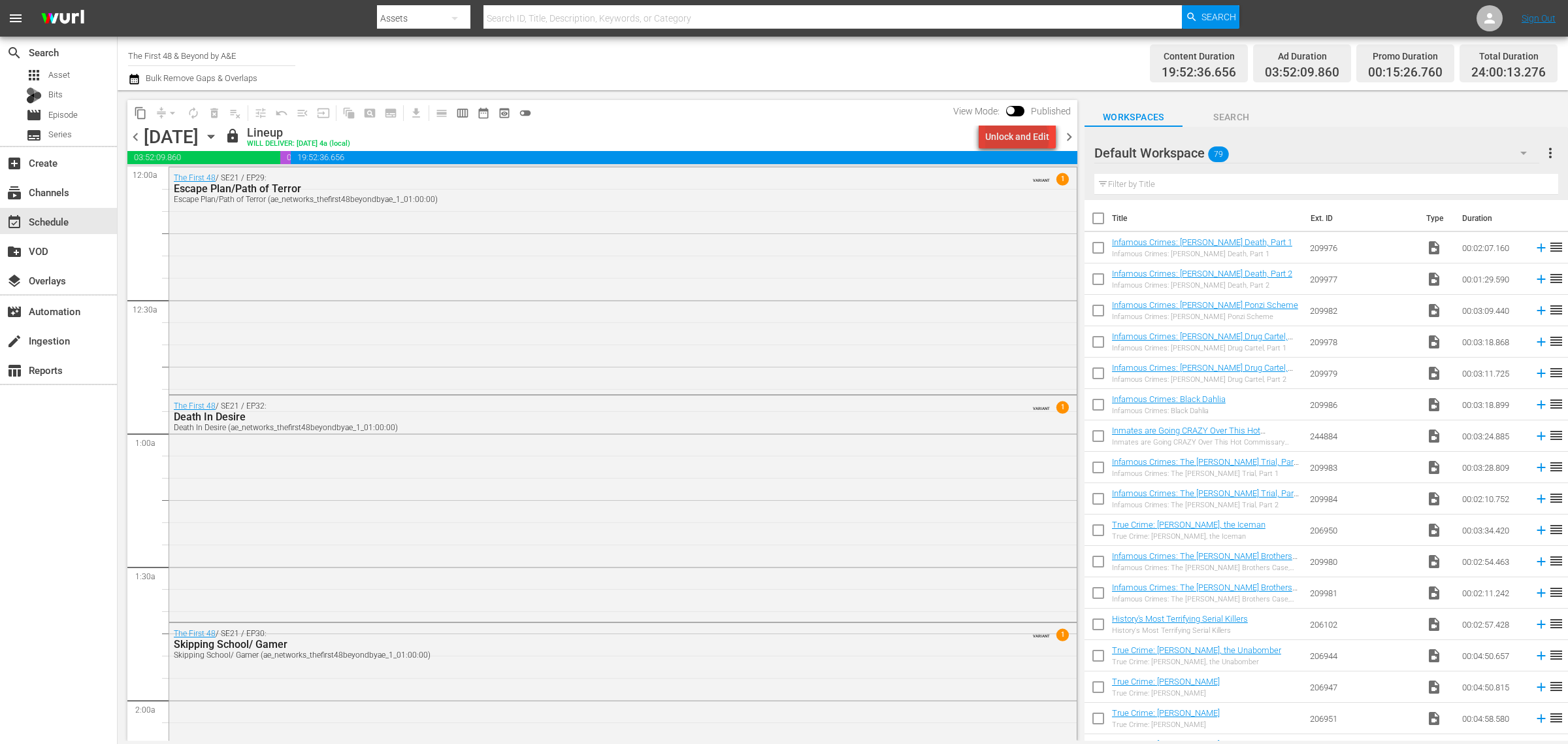
click at [1019, 138] on div "Unlock and Edit" at bounding box center [1018, 136] width 64 height 24
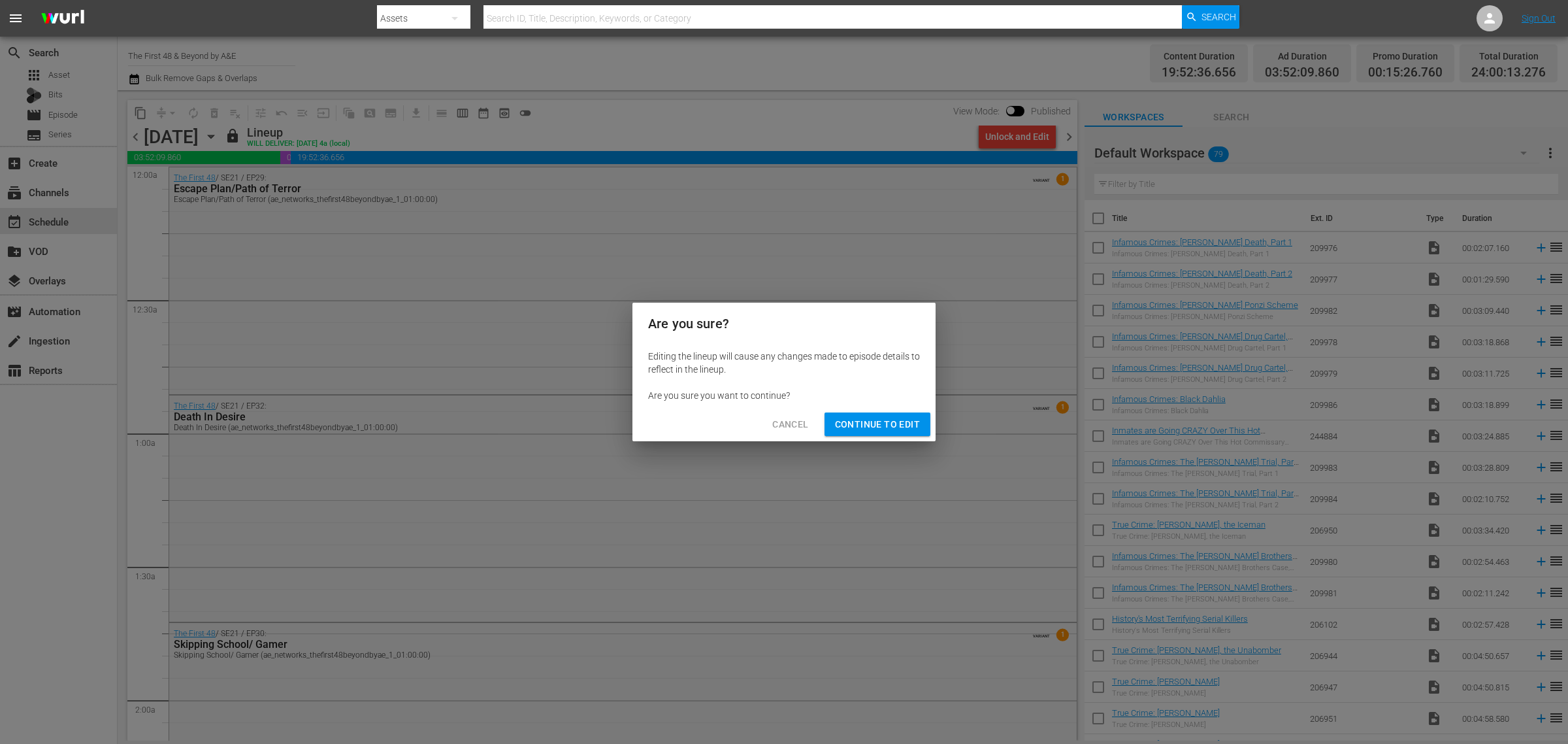
drag, startPoint x: 873, startPoint y: 419, endPoint x: 832, endPoint y: 196, distance: 226.7
click at [874, 419] on span "Continue to Edit" at bounding box center [877, 424] width 85 height 16
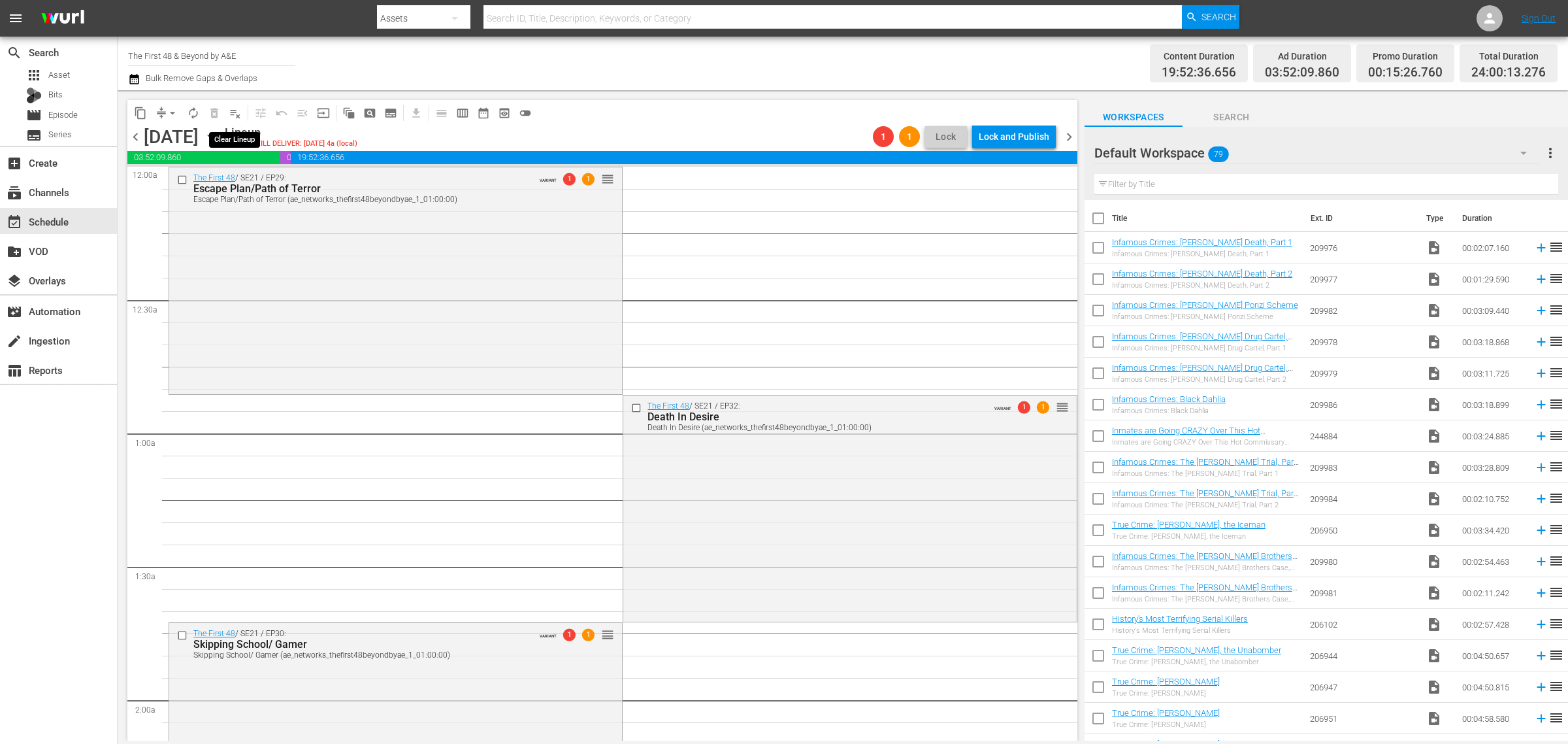
click at [233, 115] on span "playlist_remove_outlined" at bounding box center [235, 112] width 13 height 13
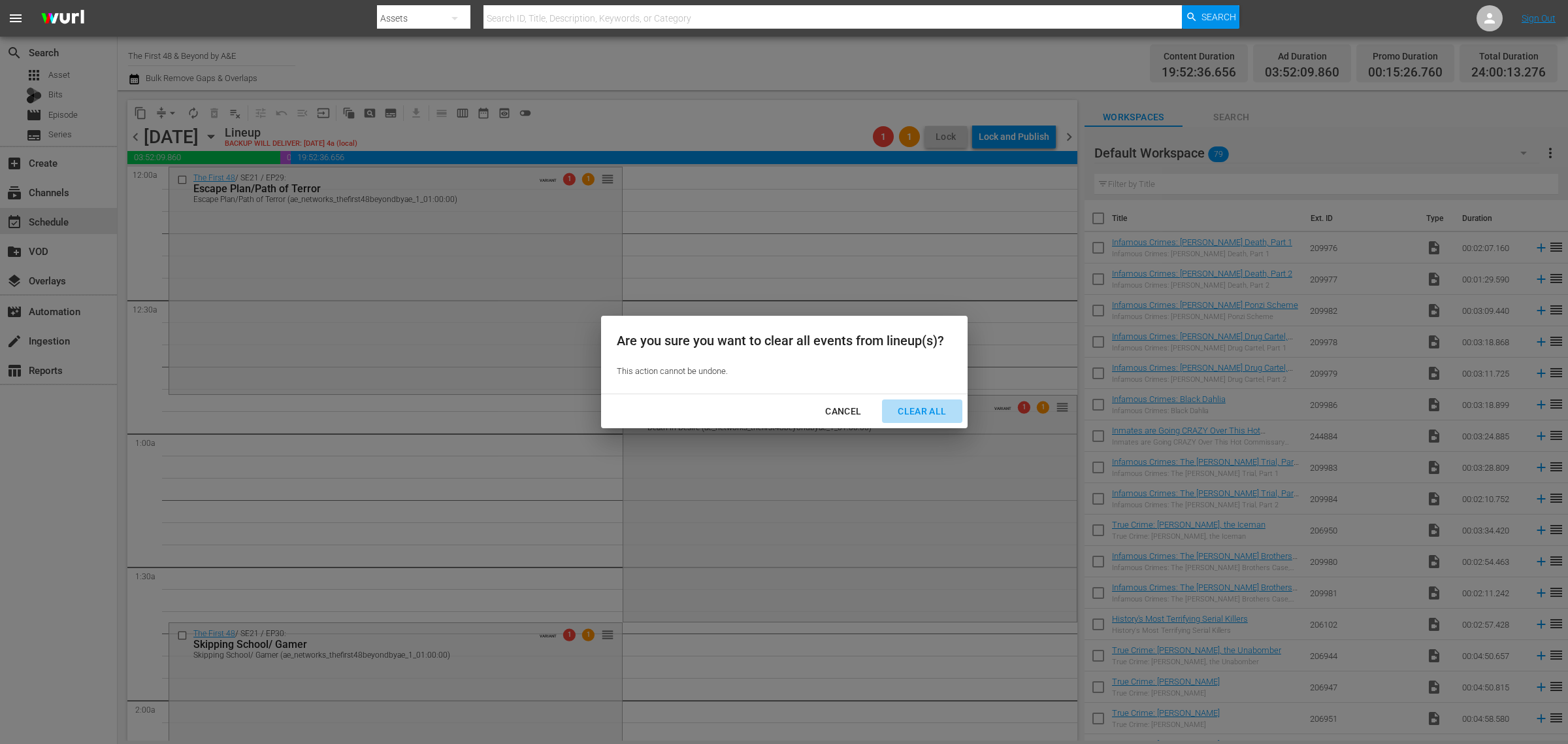
click at [932, 415] on div "Clear All" at bounding box center [922, 411] width 70 height 16
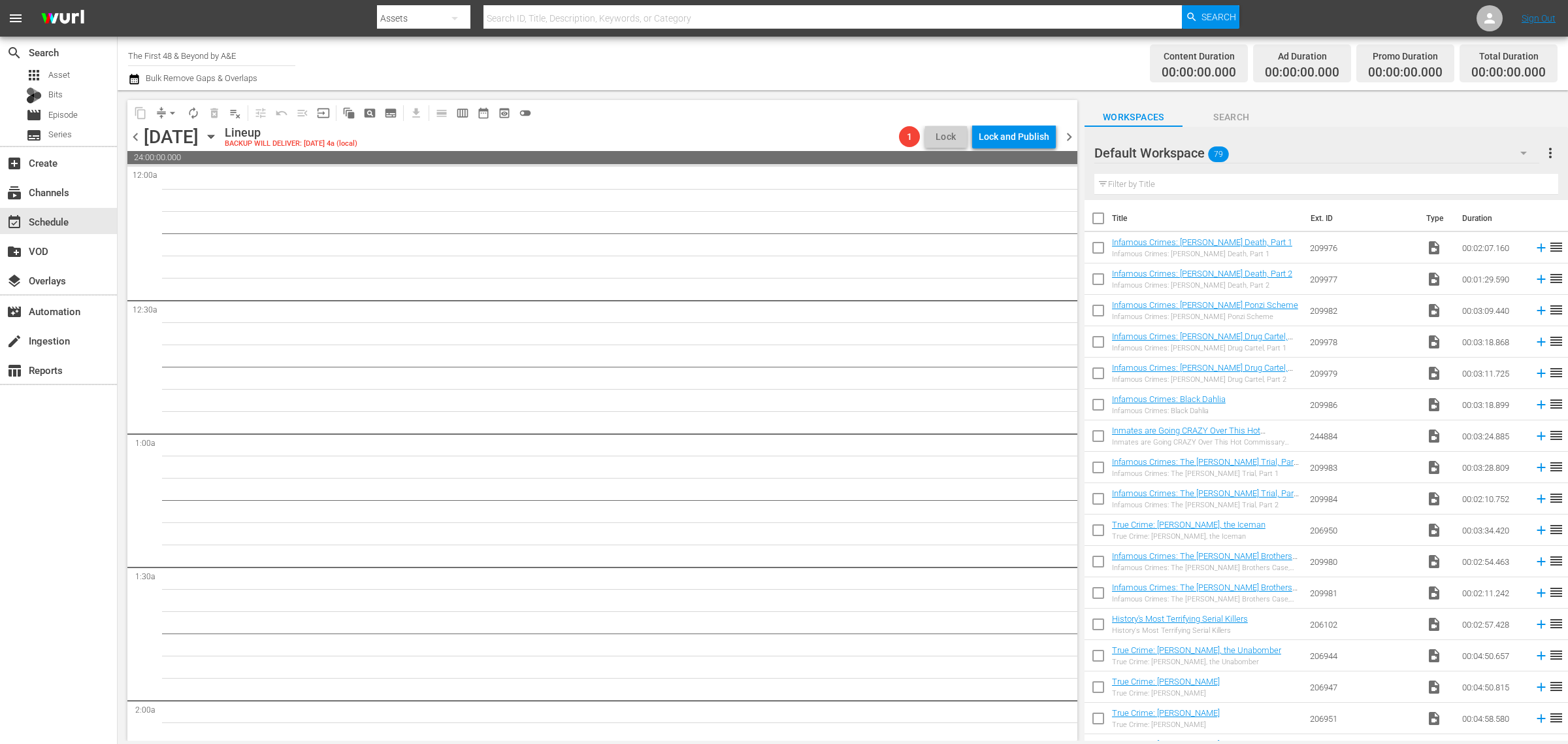
click at [1066, 135] on span "chevron_right" at bounding box center [1069, 136] width 16 height 16
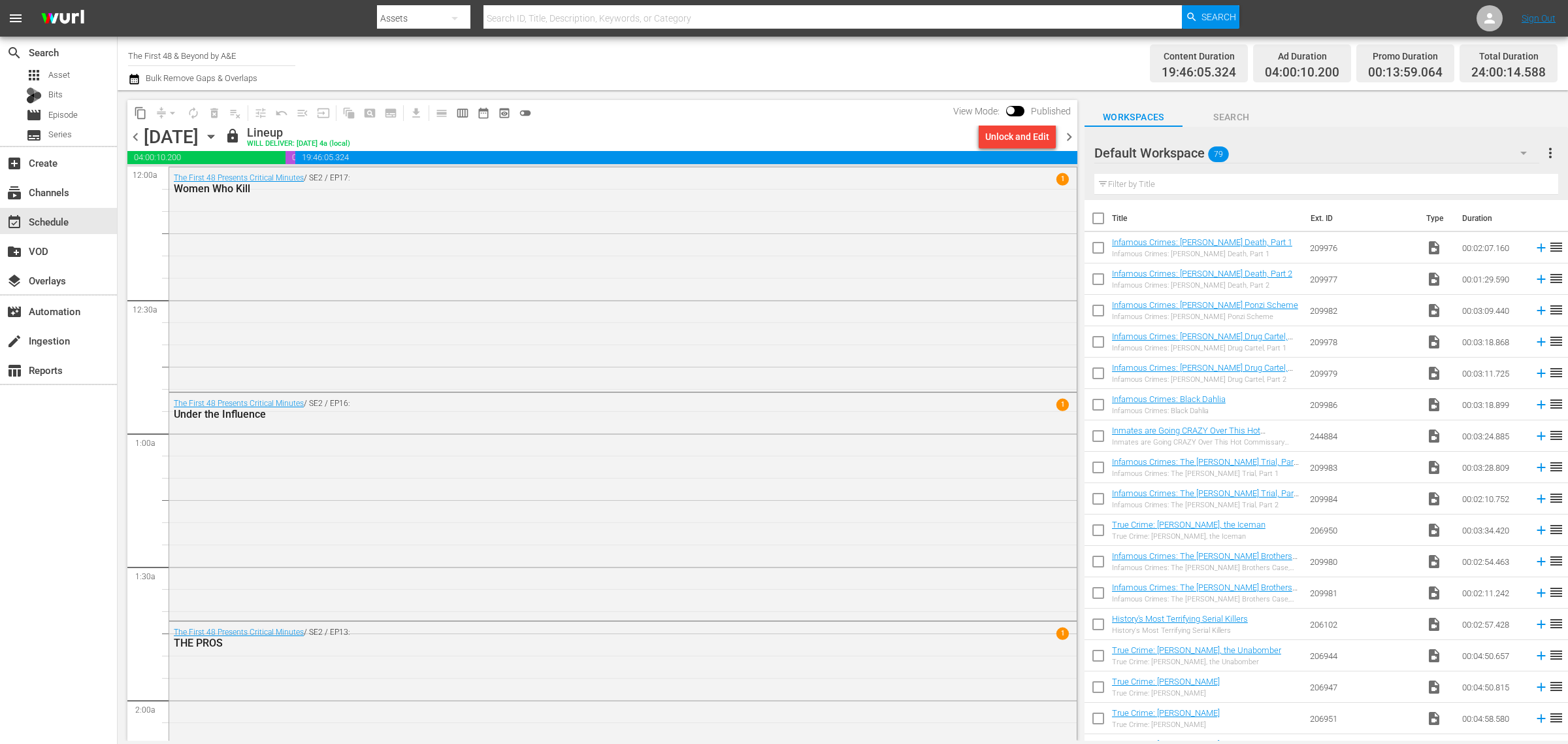
click at [839, 57] on div "Channel Title The First 48 & Beyond by A&E Bulk Remove Gaps & Overlaps" at bounding box center [518, 63] width 780 height 47
click at [1016, 132] on div "Unlock and Edit" at bounding box center [1018, 136] width 64 height 24
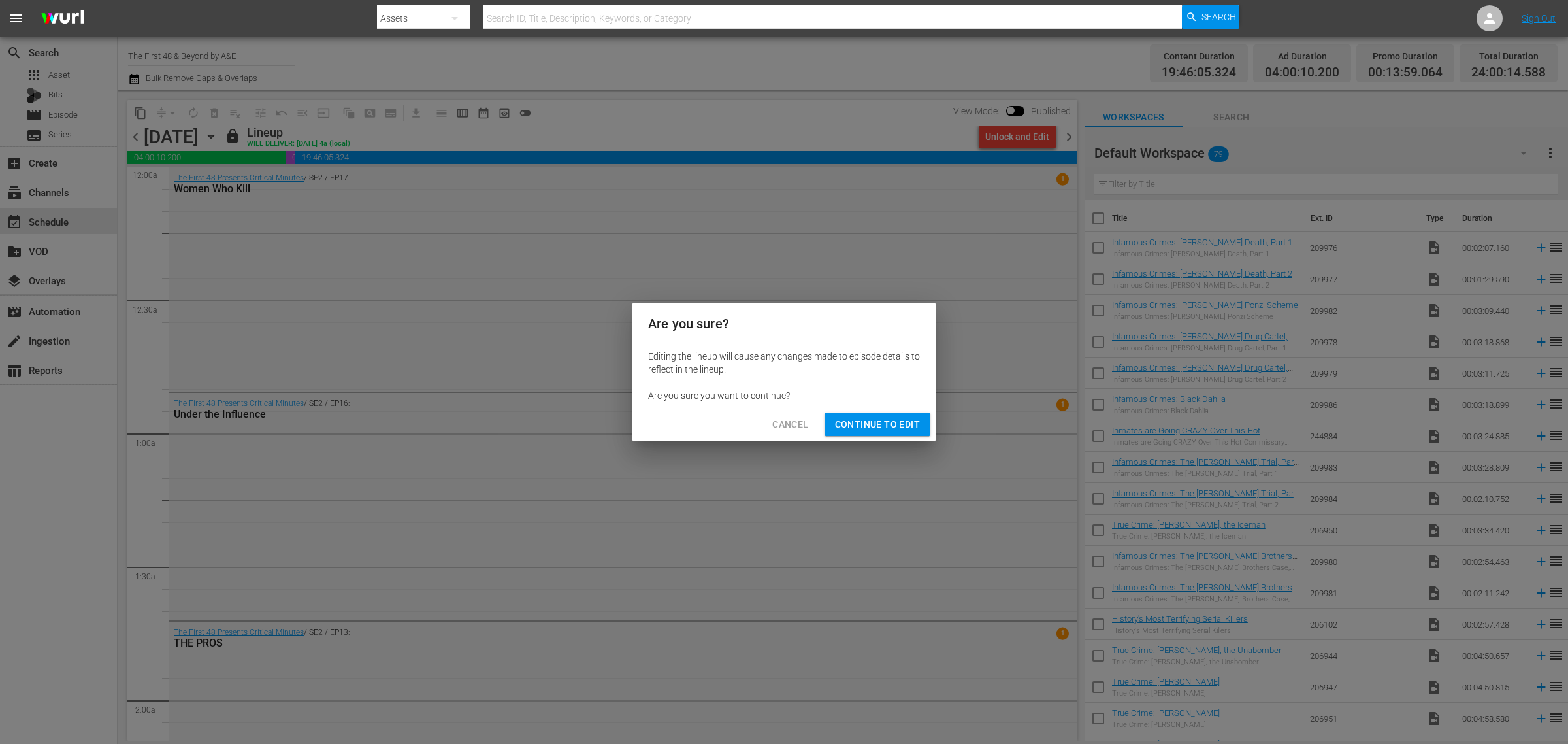
click at [883, 439] on div "Cancel Continue to Edit" at bounding box center [784, 424] width 304 height 34
click at [885, 425] on span "Continue to Edit" at bounding box center [877, 424] width 85 height 16
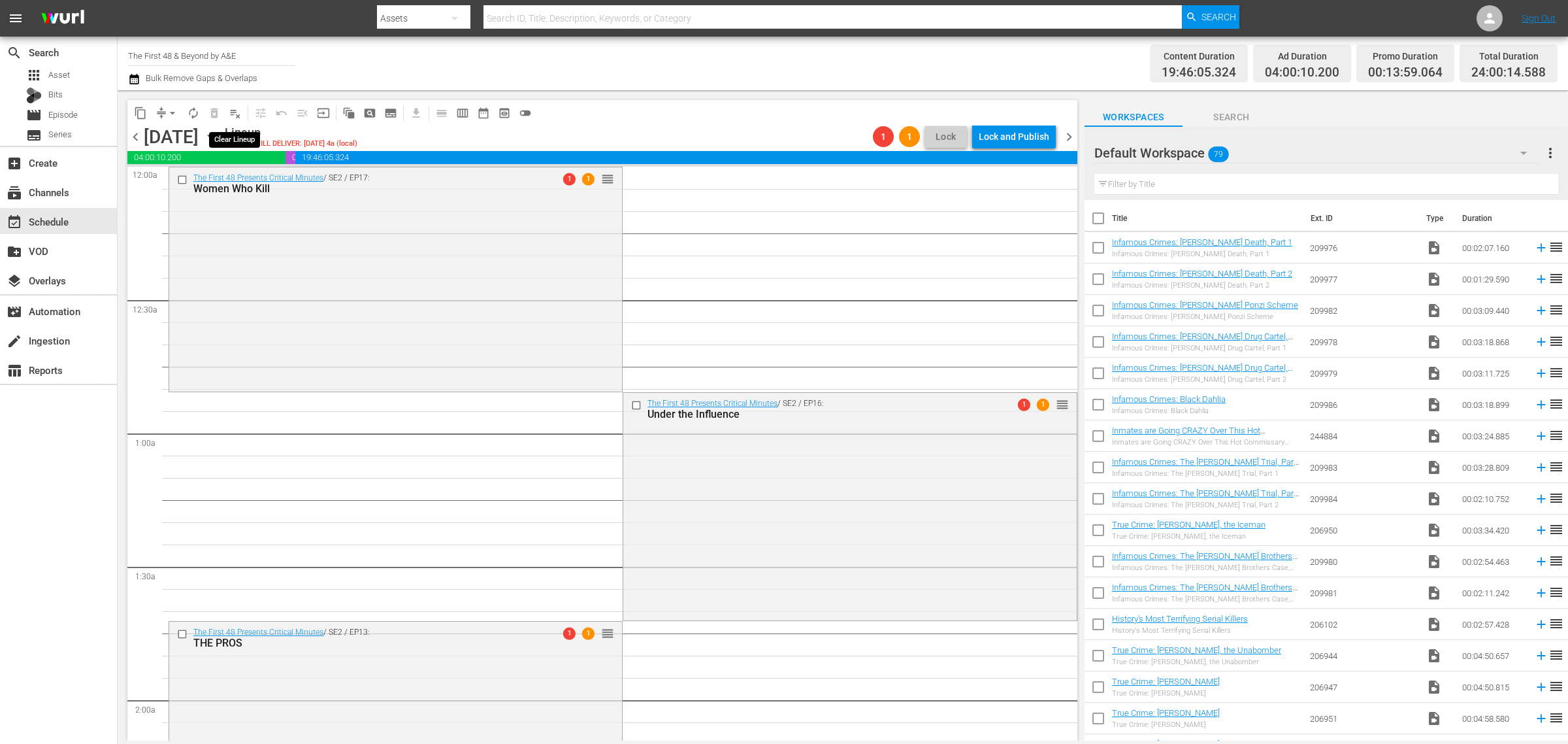
click at [236, 115] on span "playlist_remove_outlined" at bounding box center [235, 112] width 13 height 13
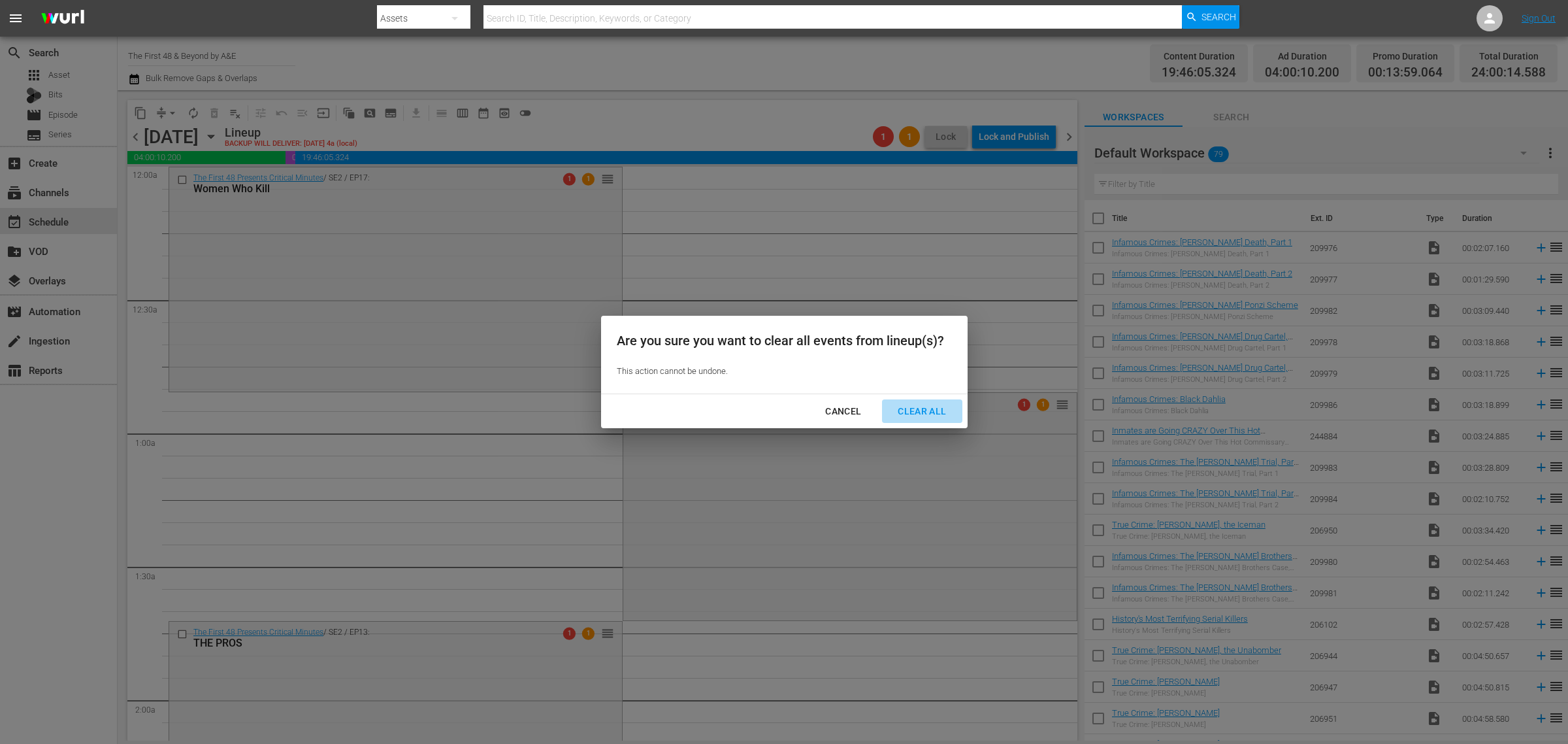
click at [905, 403] on div "Clear All" at bounding box center [922, 411] width 70 height 16
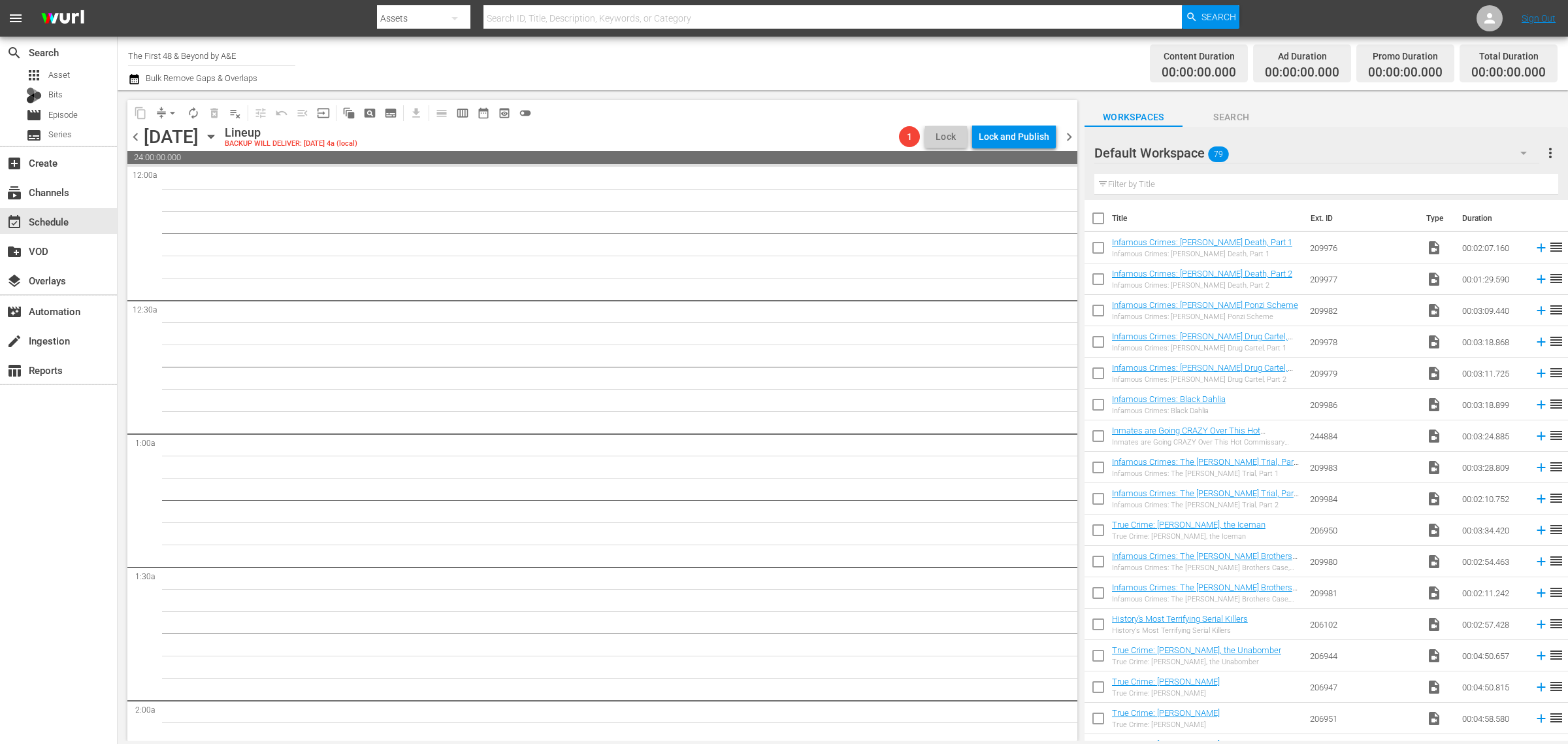
drag, startPoint x: 1072, startPoint y: 141, endPoint x: 1040, endPoint y: 132, distance: 33.2
click at [1072, 139] on span "chevron_right" at bounding box center [1069, 136] width 16 height 16
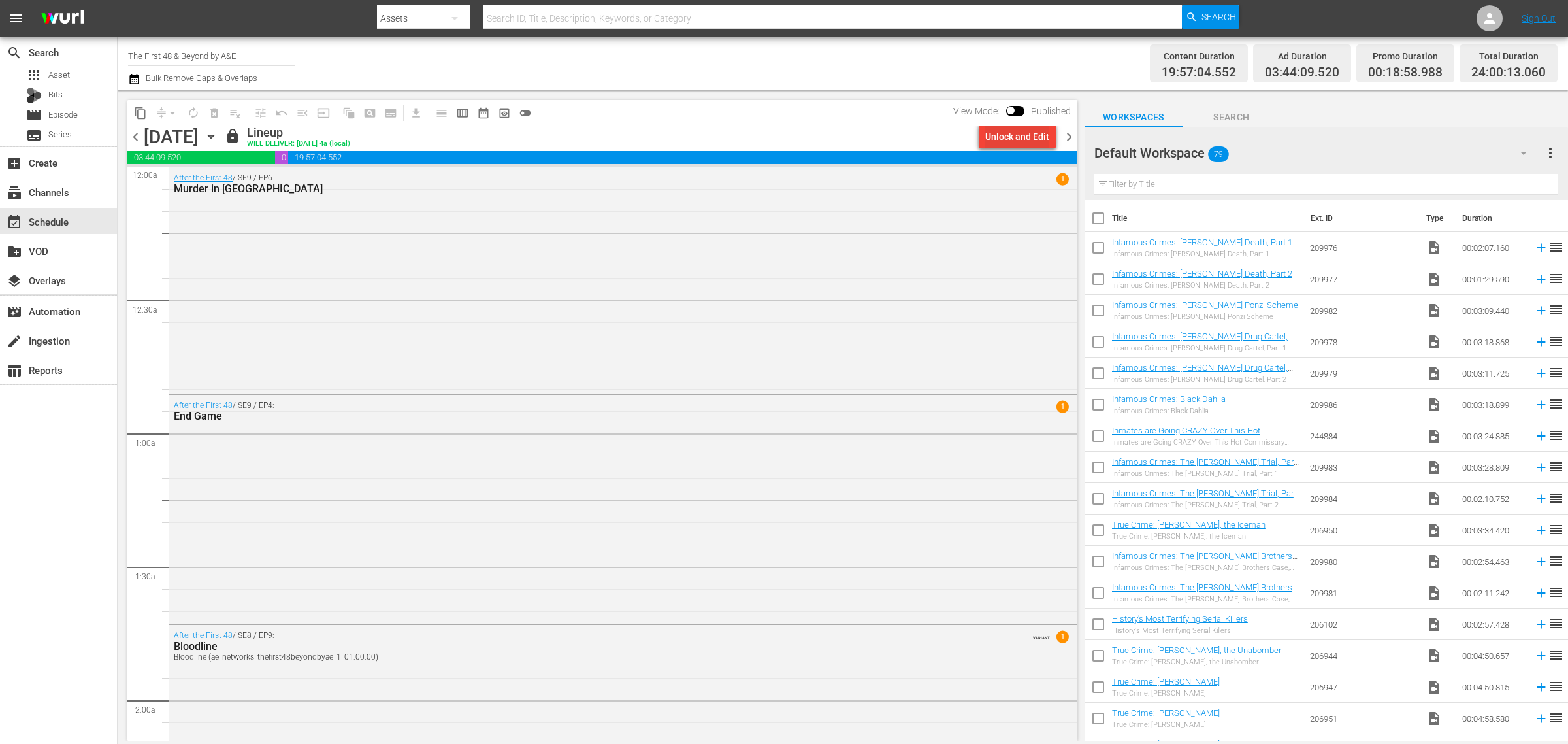
click at [1021, 135] on div "Unlock and Edit" at bounding box center [1018, 136] width 64 height 24
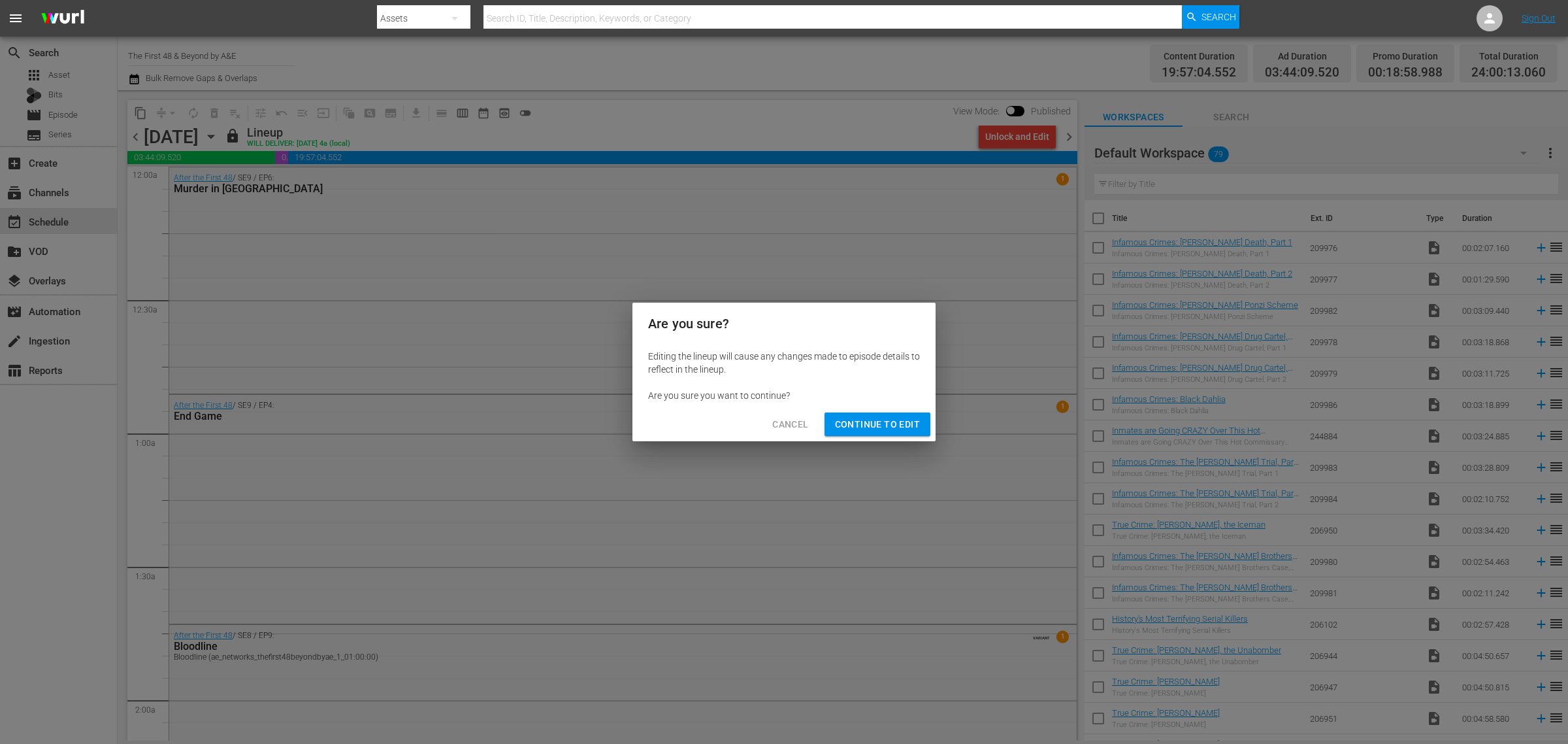
click at [878, 417] on span "Continue to Edit" at bounding box center [877, 424] width 85 height 16
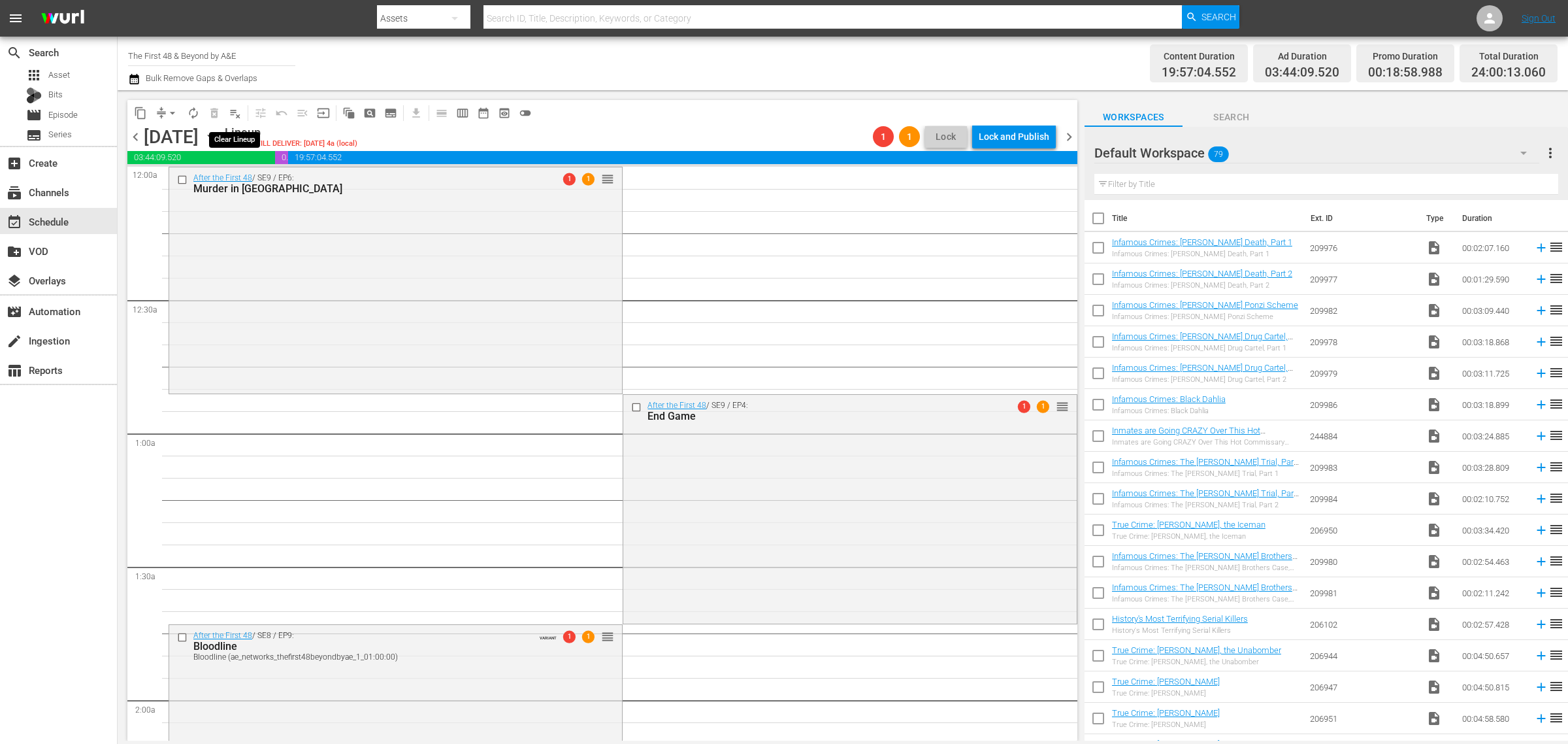
click at [233, 115] on span "playlist_remove_outlined" at bounding box center [235, 112] width 13 height 13
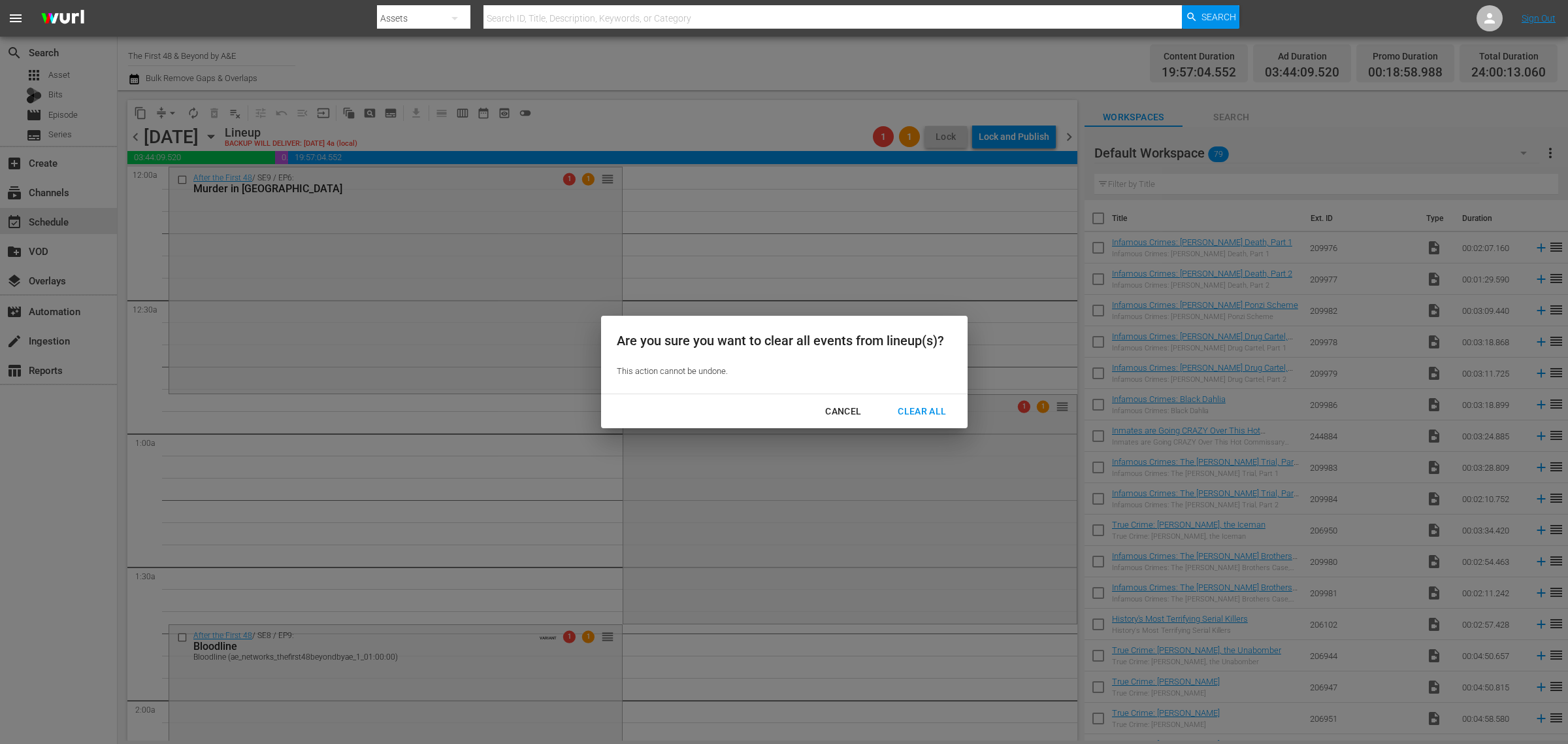
click at [914, 410] on div "Clear All" at bounding box center [922, 411] width 70 height 16
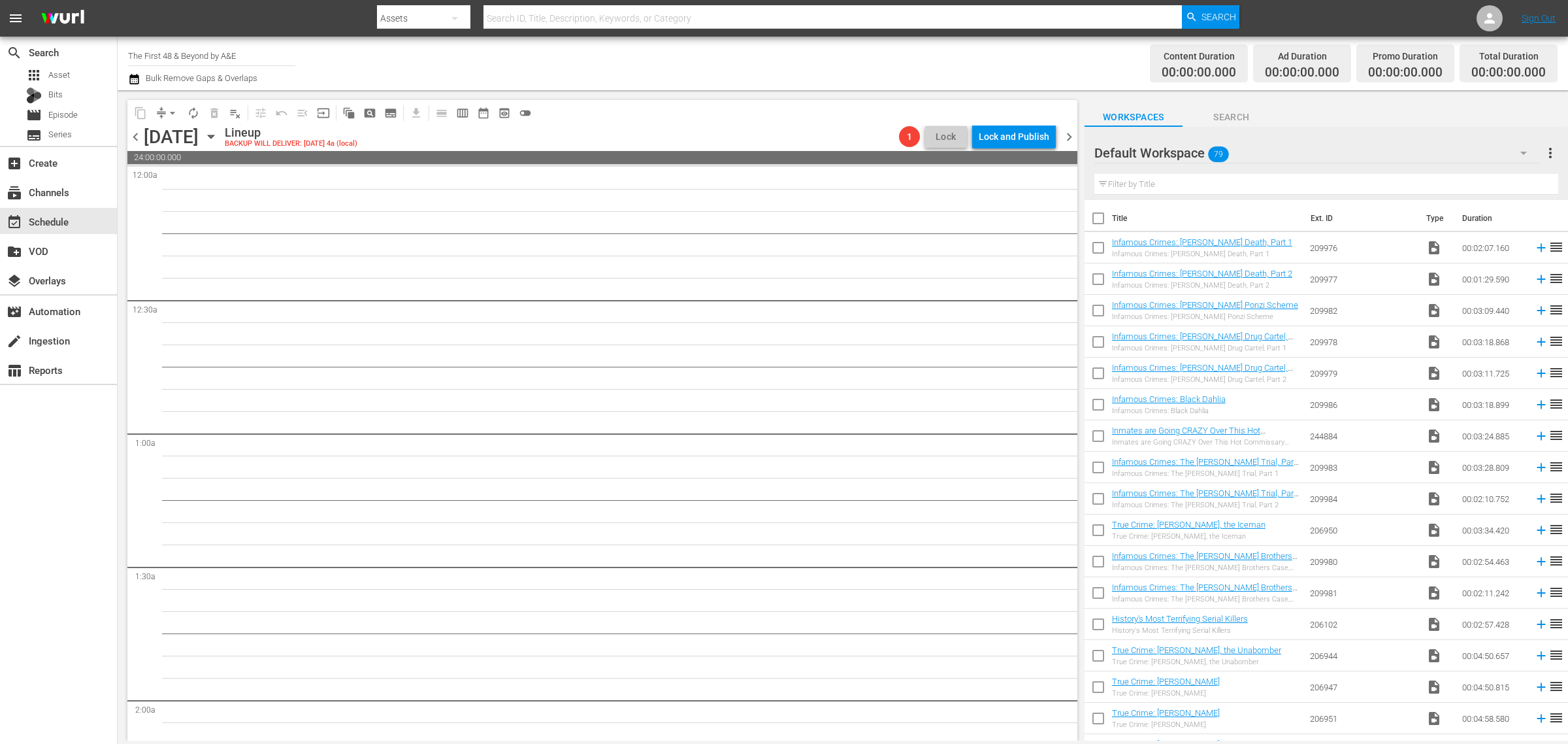
click at [1067, 132] on span "chevron_right" at bounding box center [1069, 136] width 16 height 16
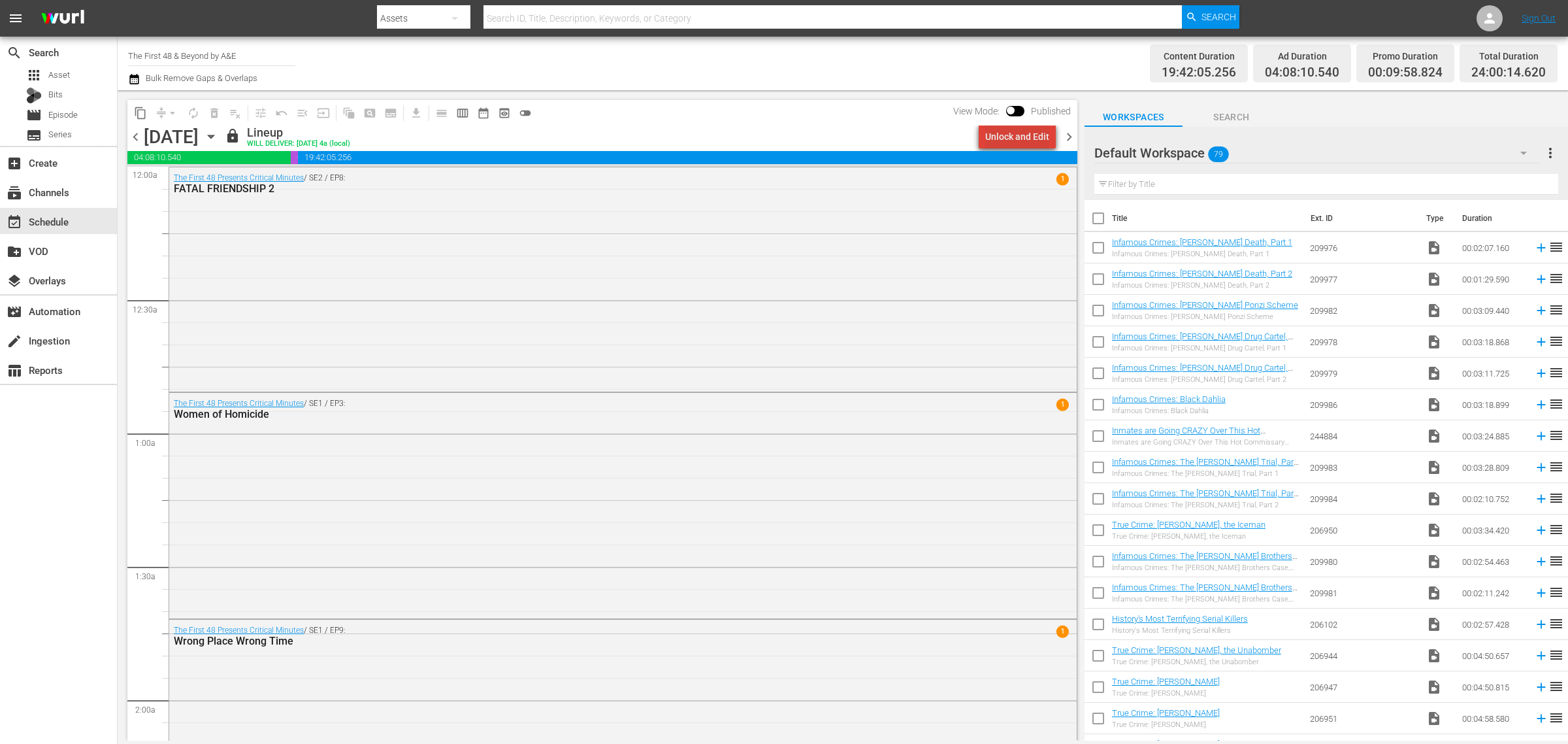
click at [1024, 129] on div "Unlock and Edit" at bounding box center [1018, 136] width 64 height 24
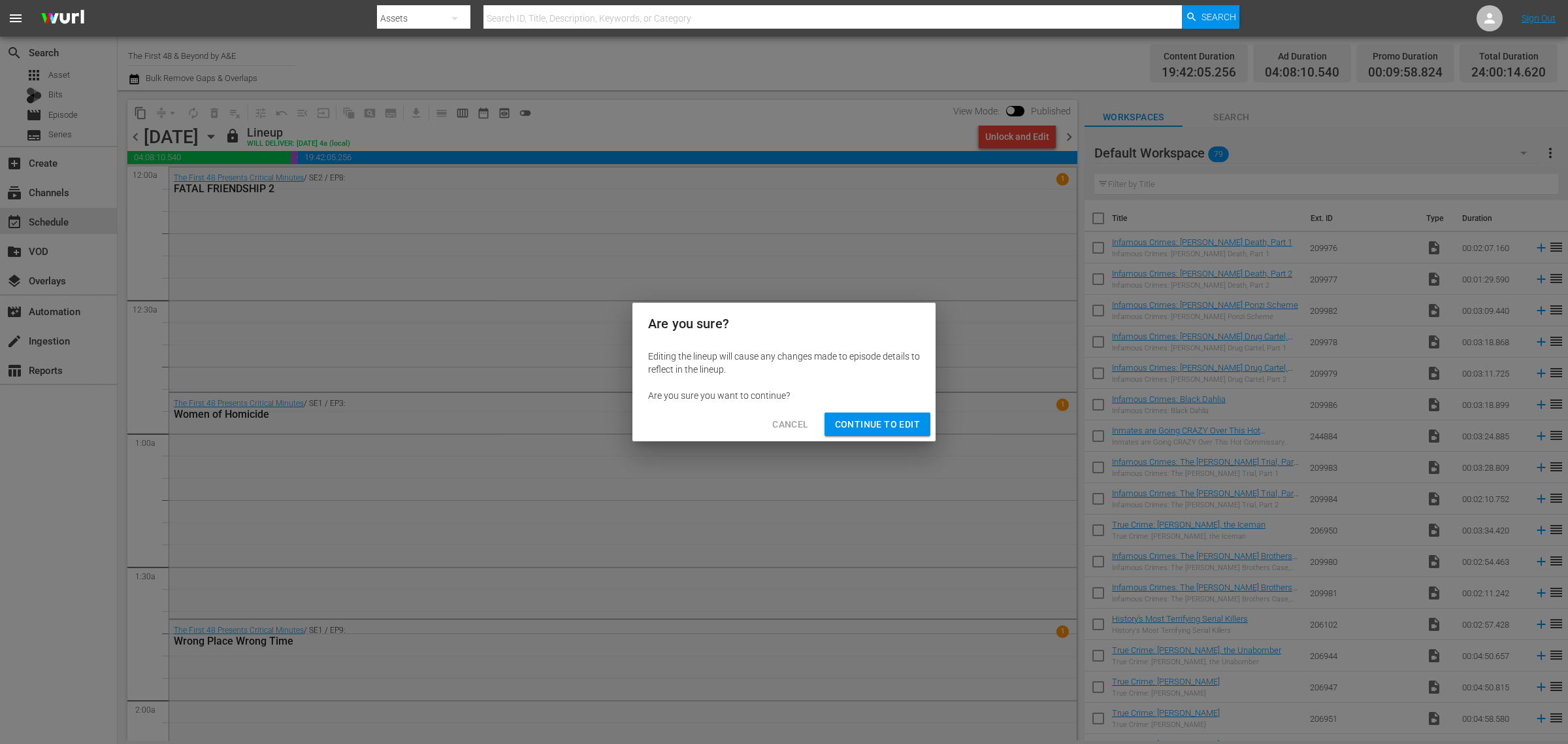
click at [869, 429] on span "Continue to Edit" at bounding box center [877, 424] width 85 height 16
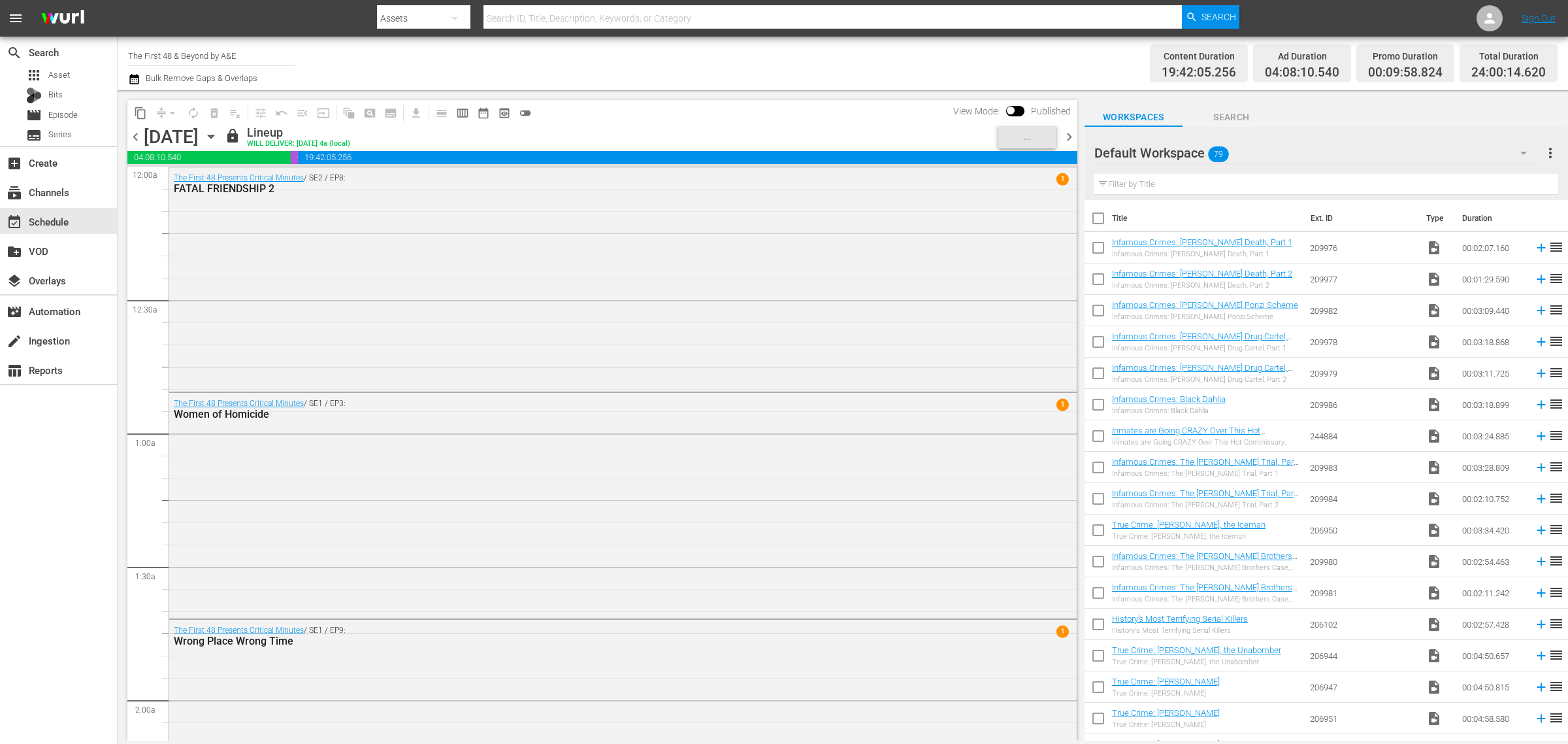
click at [833, 70] on div "Channel Title The First 48 & Beyond by A&E Bulk Remove Gaps & Overlaps" at bounding box center [518, 63] width 780 height 47
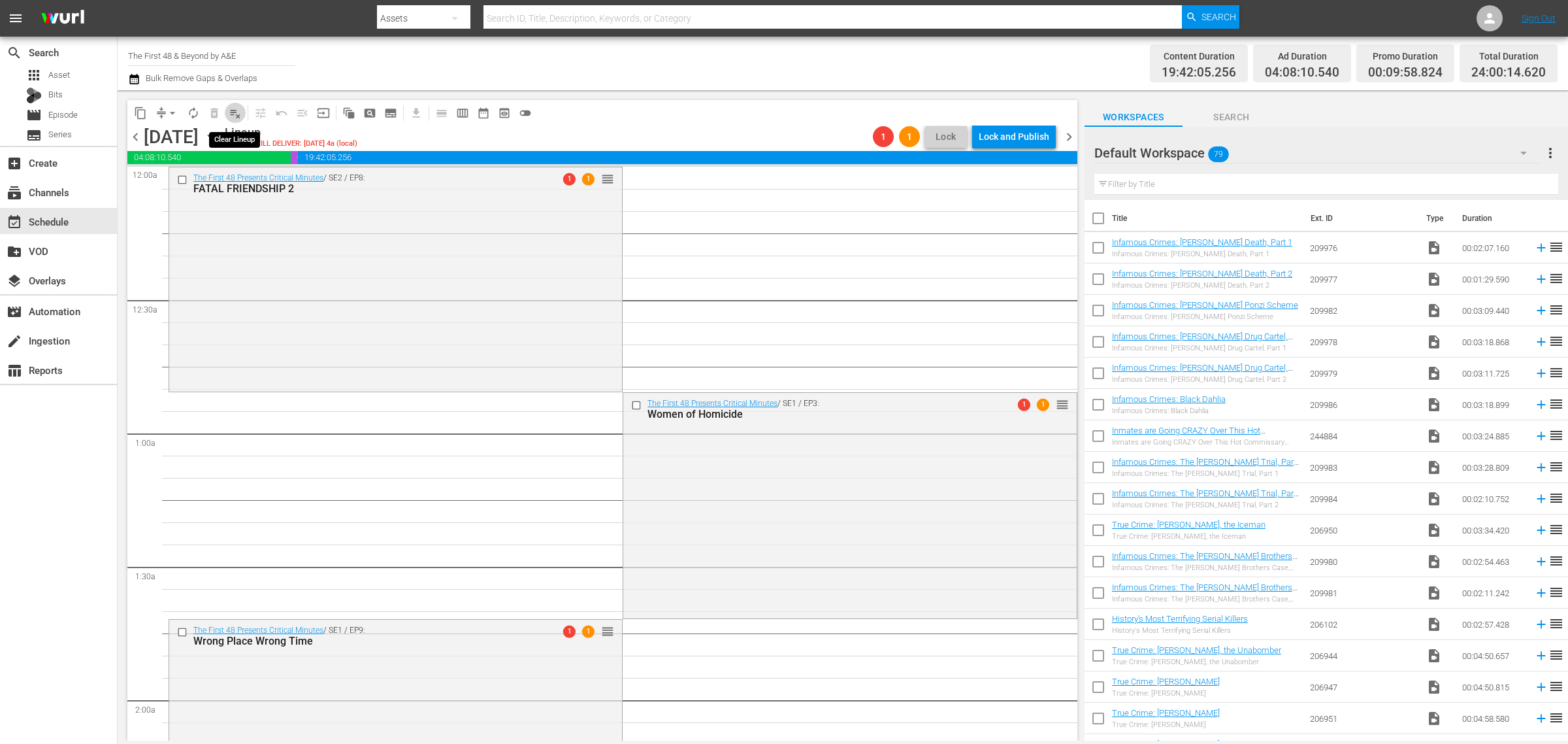
click at [234, 116] on span "playlist_remove_outlined" at bounding box center [235, 112] width 13 height 13
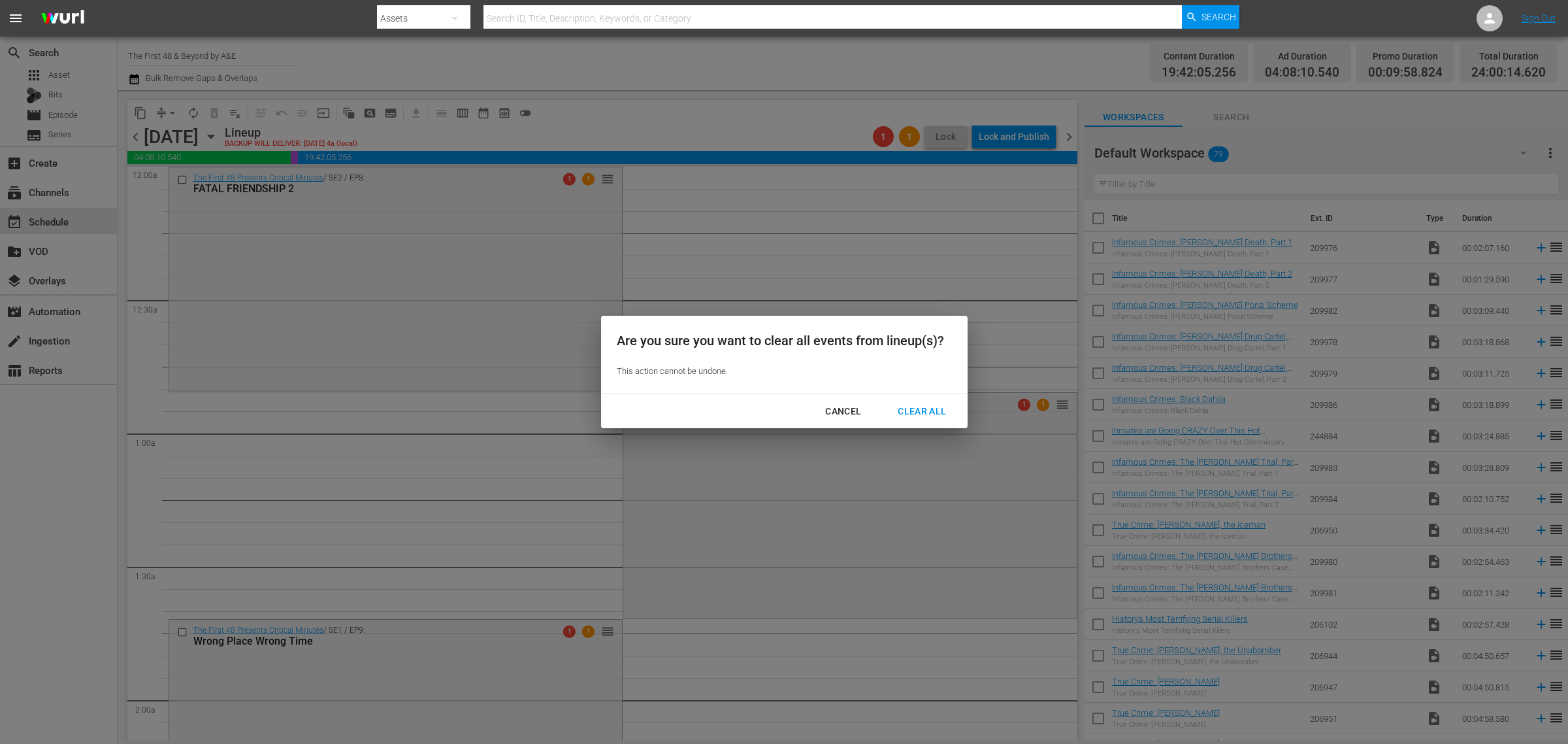
click at [924, 411] on div "Clear All" at bounding box center [922, 411] width 70 height 16
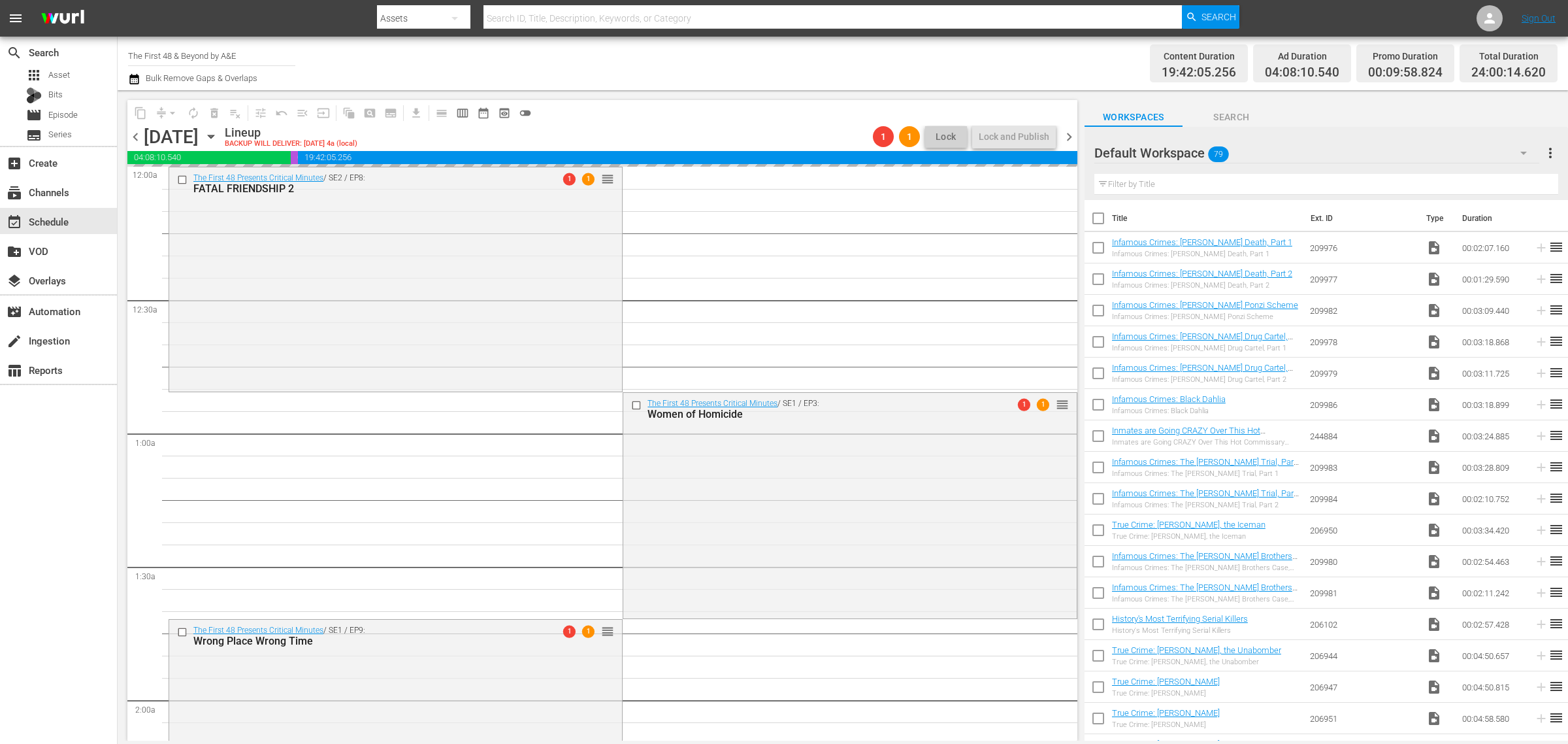
click at [761, 66] on div "Channel Title The First 48 & Beyond by A&E Bulk Remove Gaps & Overlaps" at bounding box center [518, 63] width 780 height 47
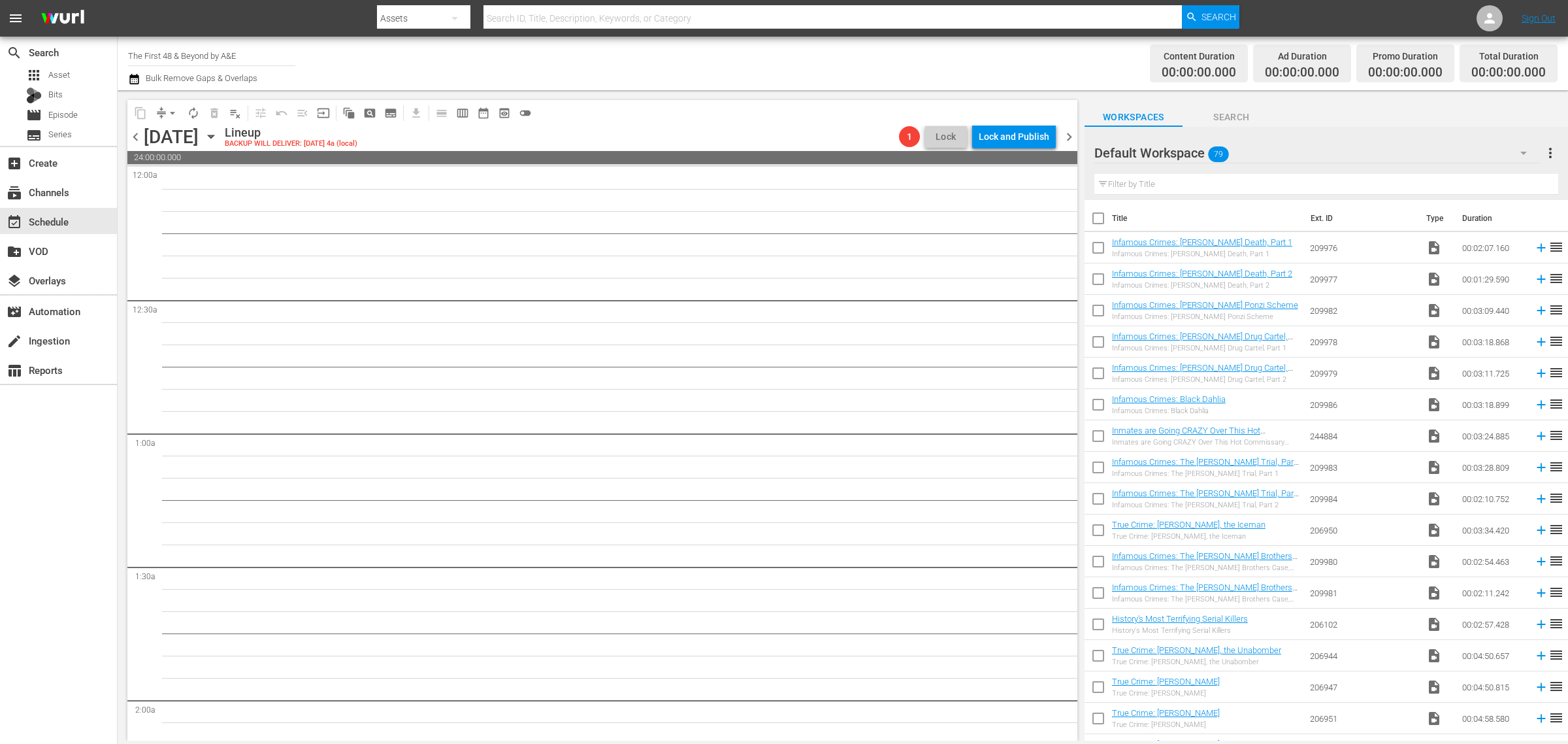
click at [791, 67] on div "Channel Title The First 48 & Beyond by A&E Bulk Remove Gaps & Overlaps" at bounding box center [518, 63] width 780 height 47
click at [218, 135] on icon "button" at bounding box center [211, 136] width 15 height 15
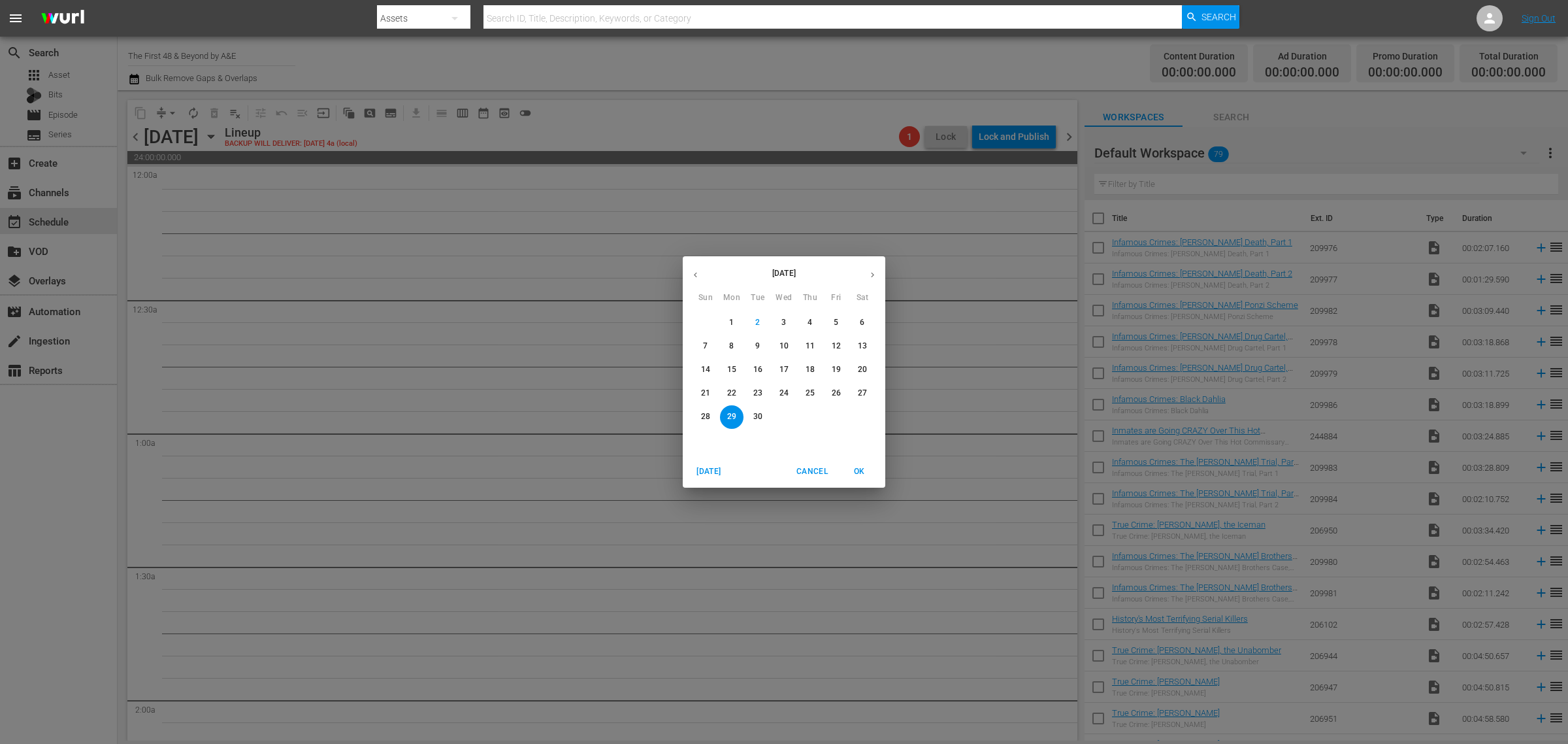
click at [755, 389] on p "23" at bounding box center [758, 393] width 9 height 11
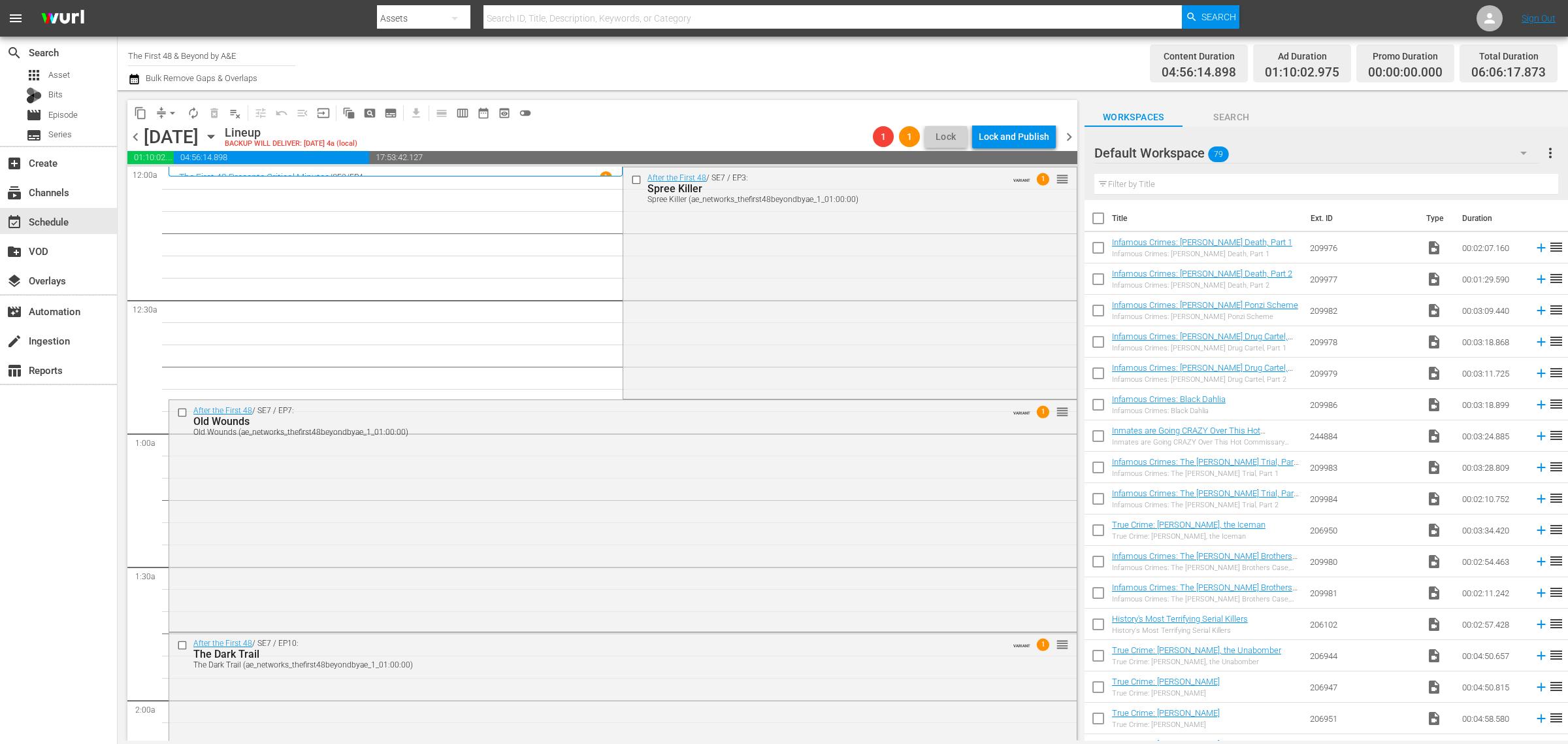
click at [1067, 134] on span "chevron_right" at bounding box center [1069, 136] width 16 height 16
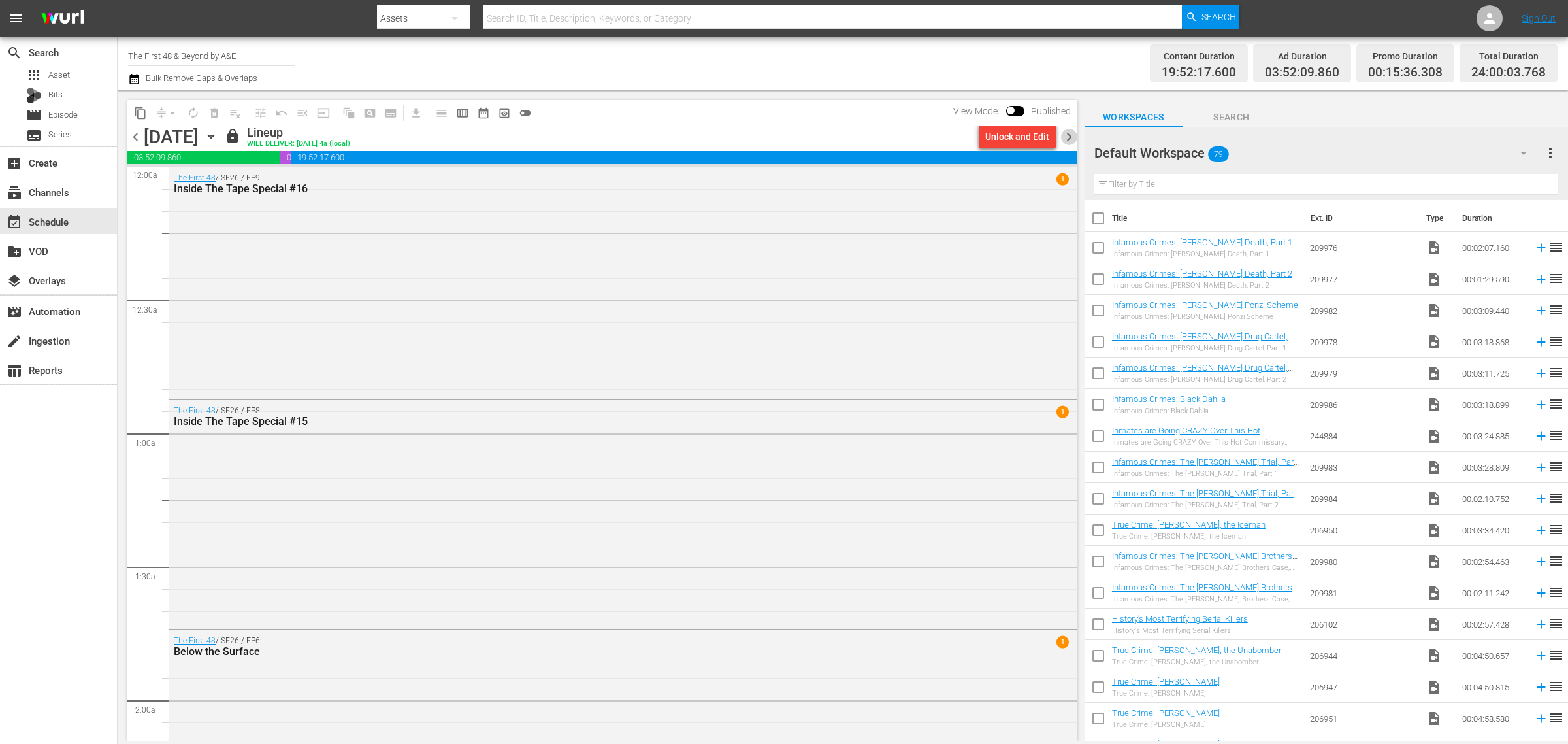
click at [1070, 136] on span "chevron_right" at bounding box center [1069, 136] width 16 height 16
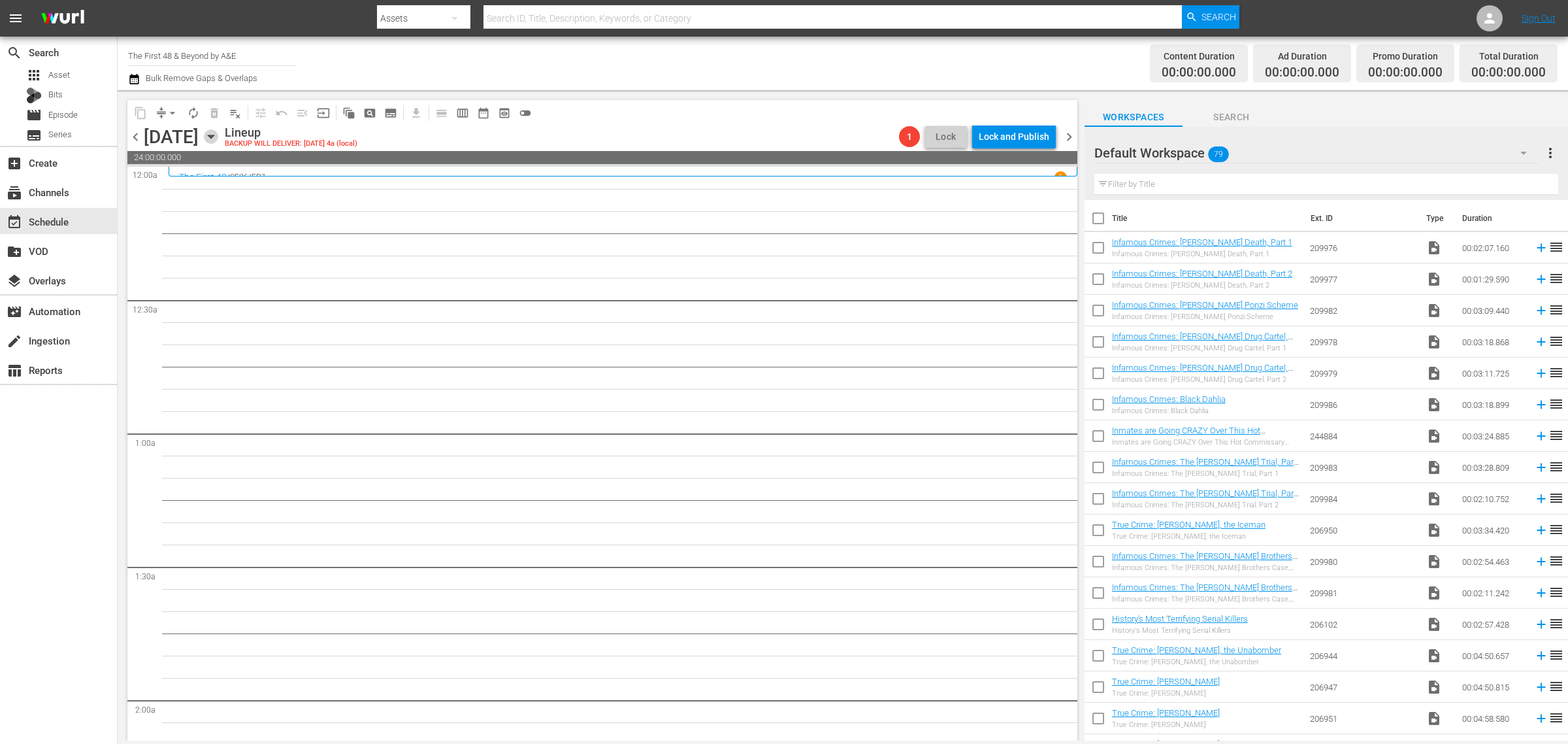
click at [218, 135] on icon "button" at bounding box center [211, 136] width 15 height 15
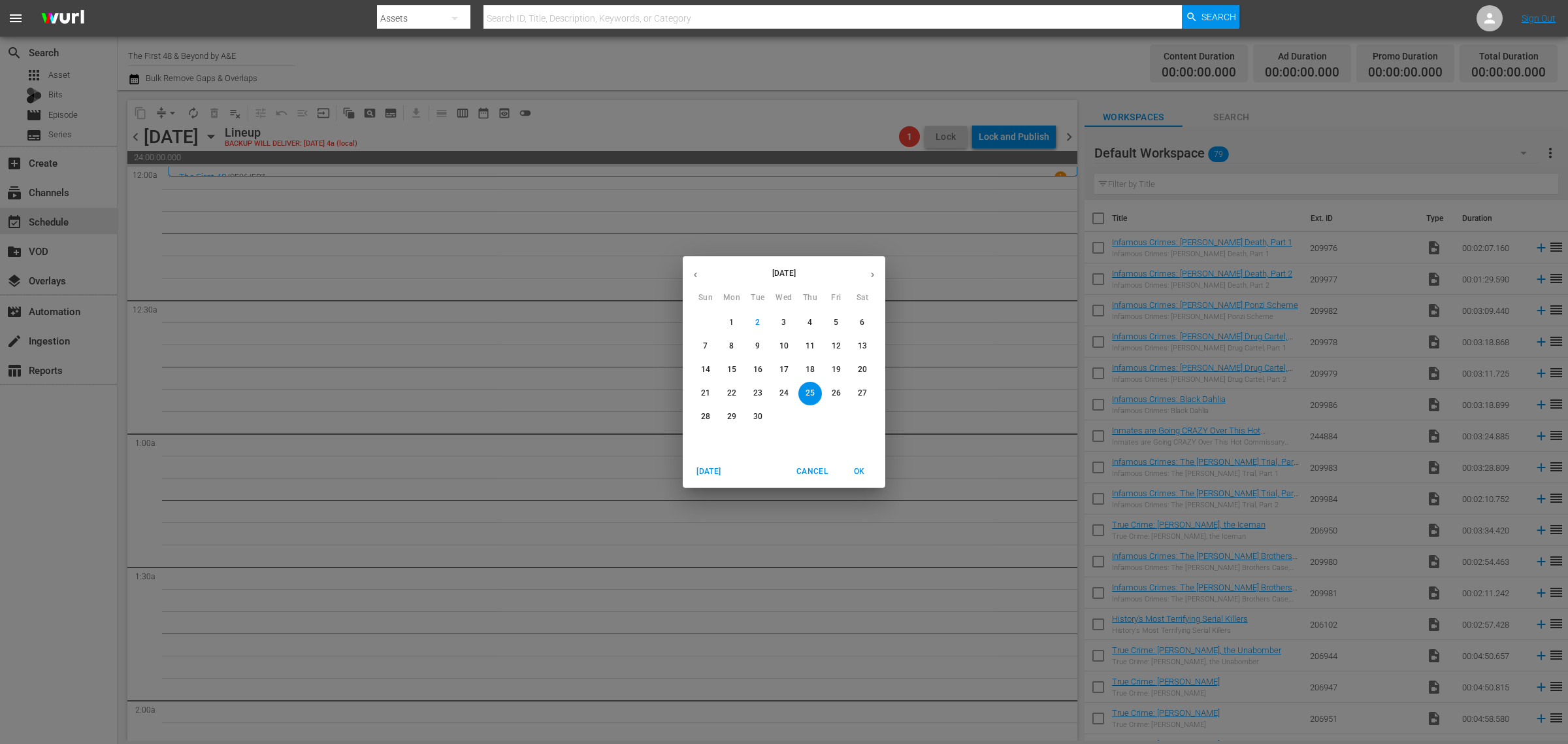
click at [776, 388] on span "24" at bounding box center [784, 393] width 24 height 11
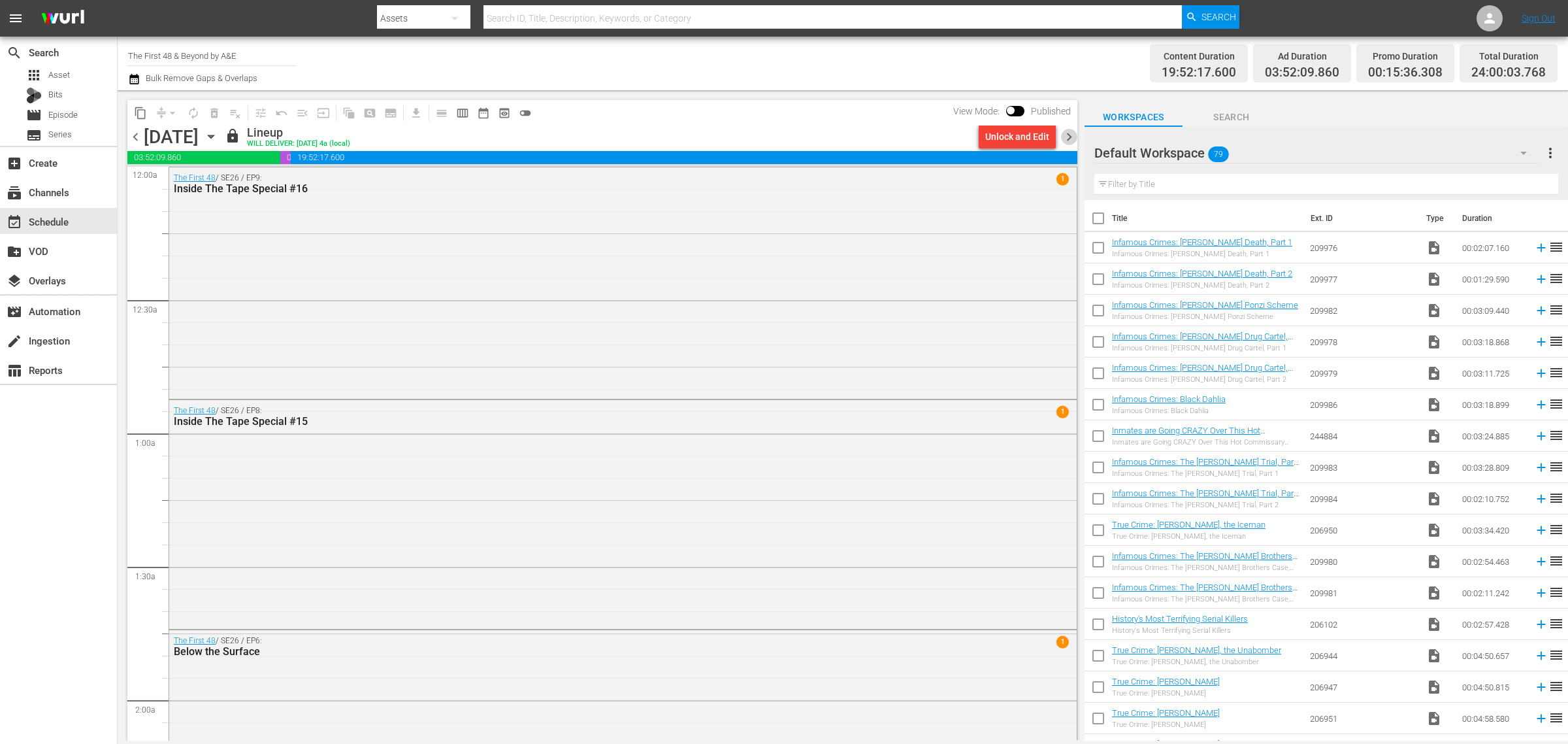
click at [1070, 131] on span "chevron_right" at bounding box center [1069, 136] width 16 height 16
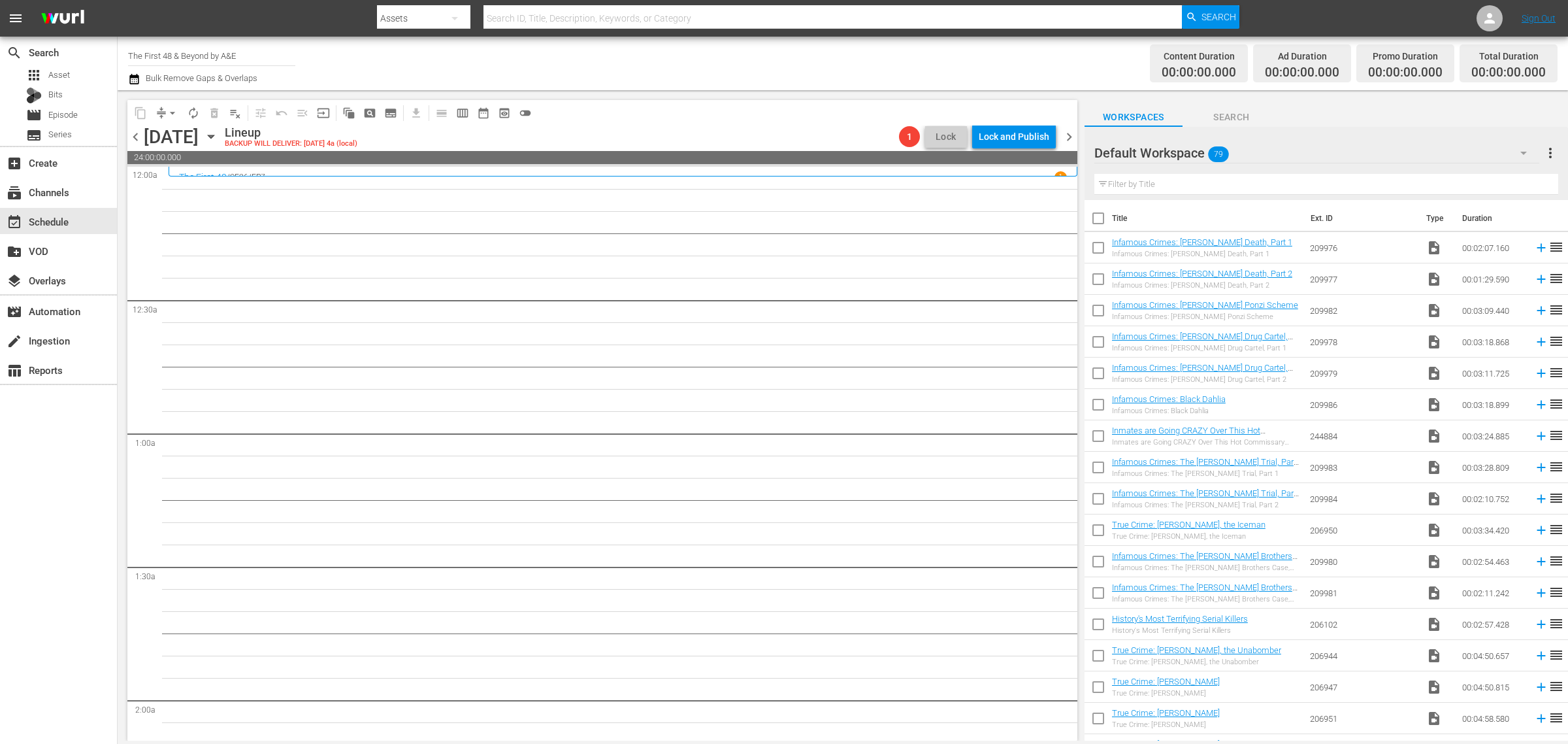
click at [775, 62] on div "Channel Title The First 48 & Beyond by A&E Bulk Remove Gaps & Overlaps" at bounding box center [518, 63] width 780 height 47
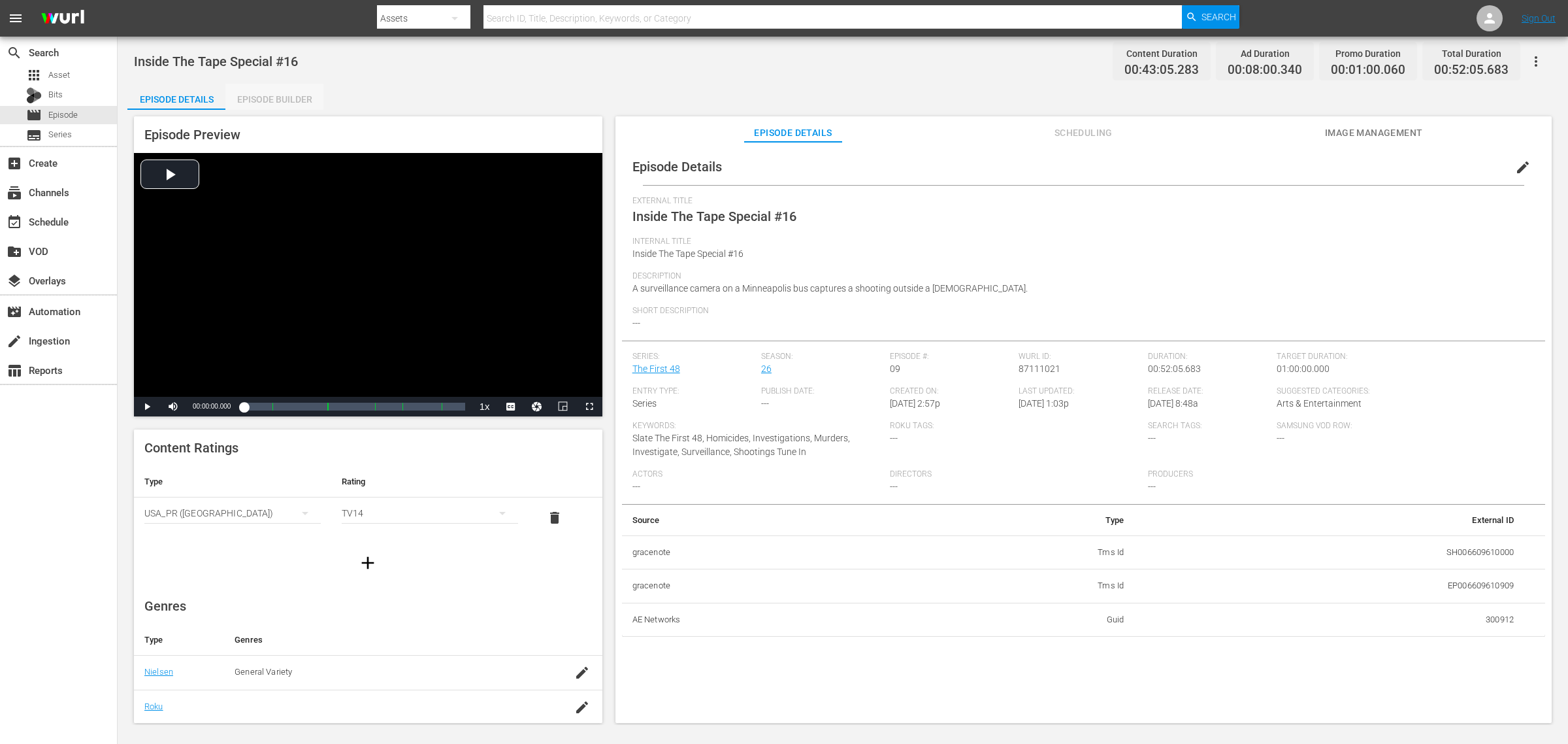
click at [278, 96] on div "Episode Builder" at bounding box center [274, 99] width 98 height 31
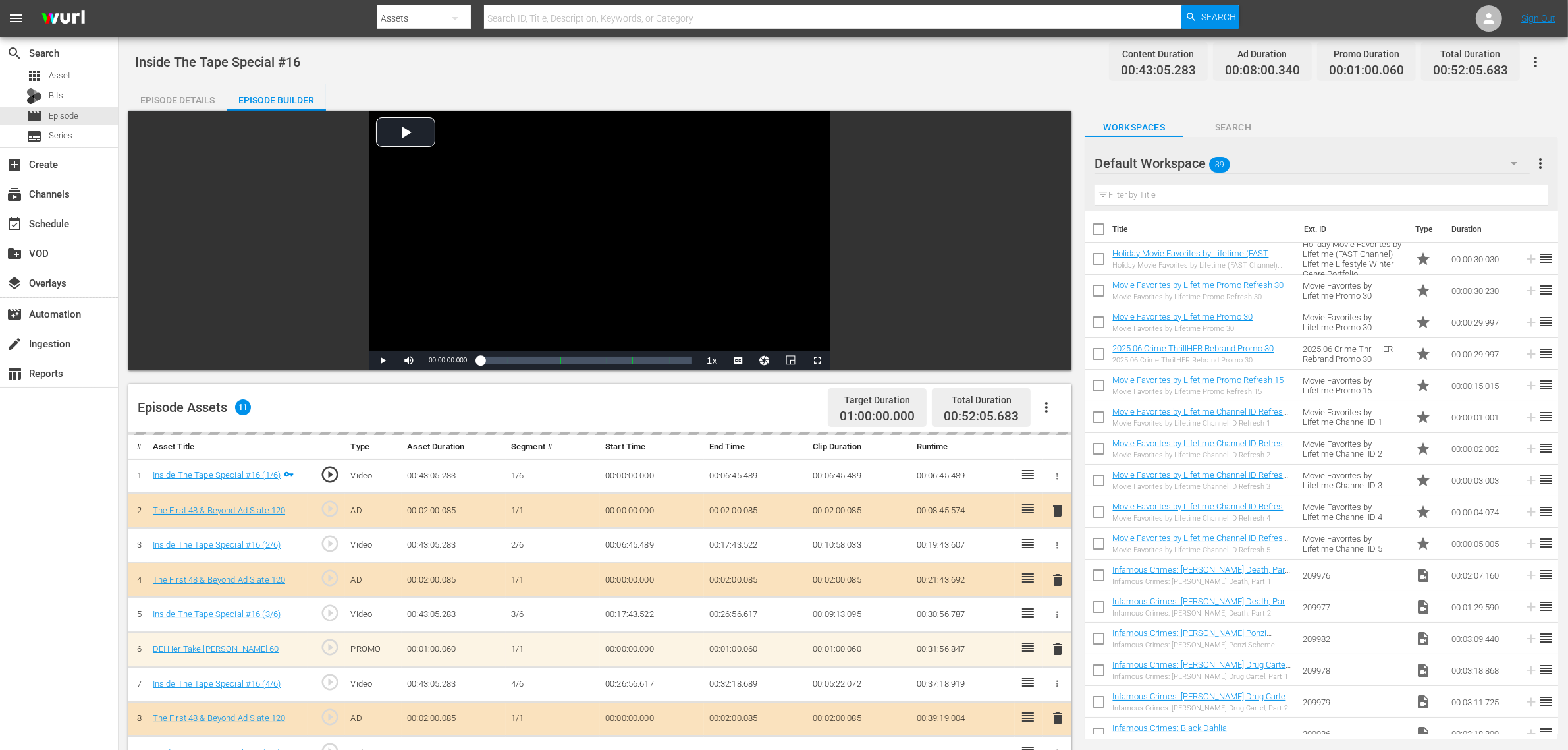
click at [633, 74] on div "Inside The Tape Special #16 Content Duration 00:43:05.283 Ad Duration 00:08:00.…" at bounding box center [843, 62] width 1416 height 29
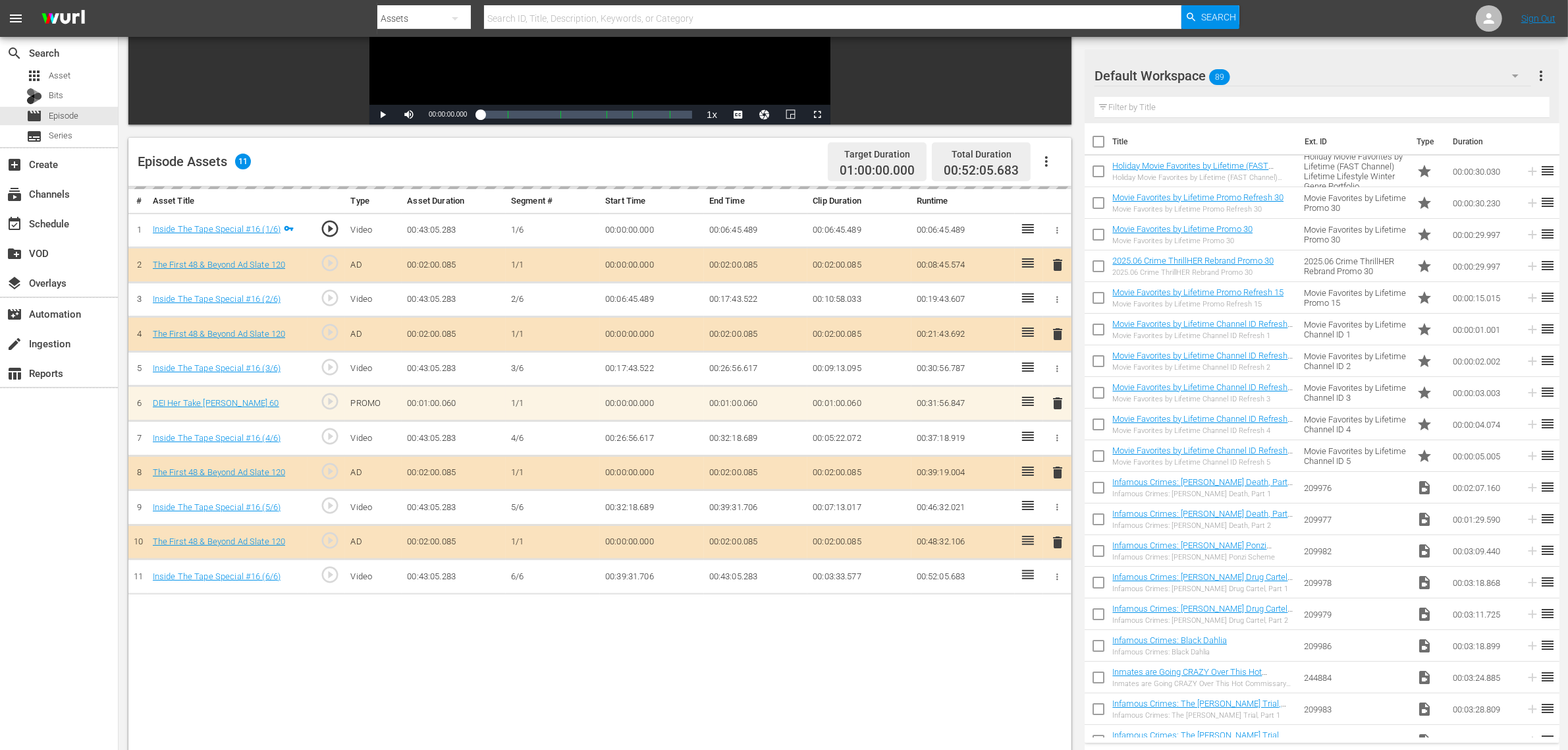
scroll to position [247, 0]
click at [1058, 403] on div "delete" at bounding box center [1057, 402] width 18 height 19
click at [1296, 75] on div "Default Workspace 89" at bounding box center [1312, 76] width 437 height 37
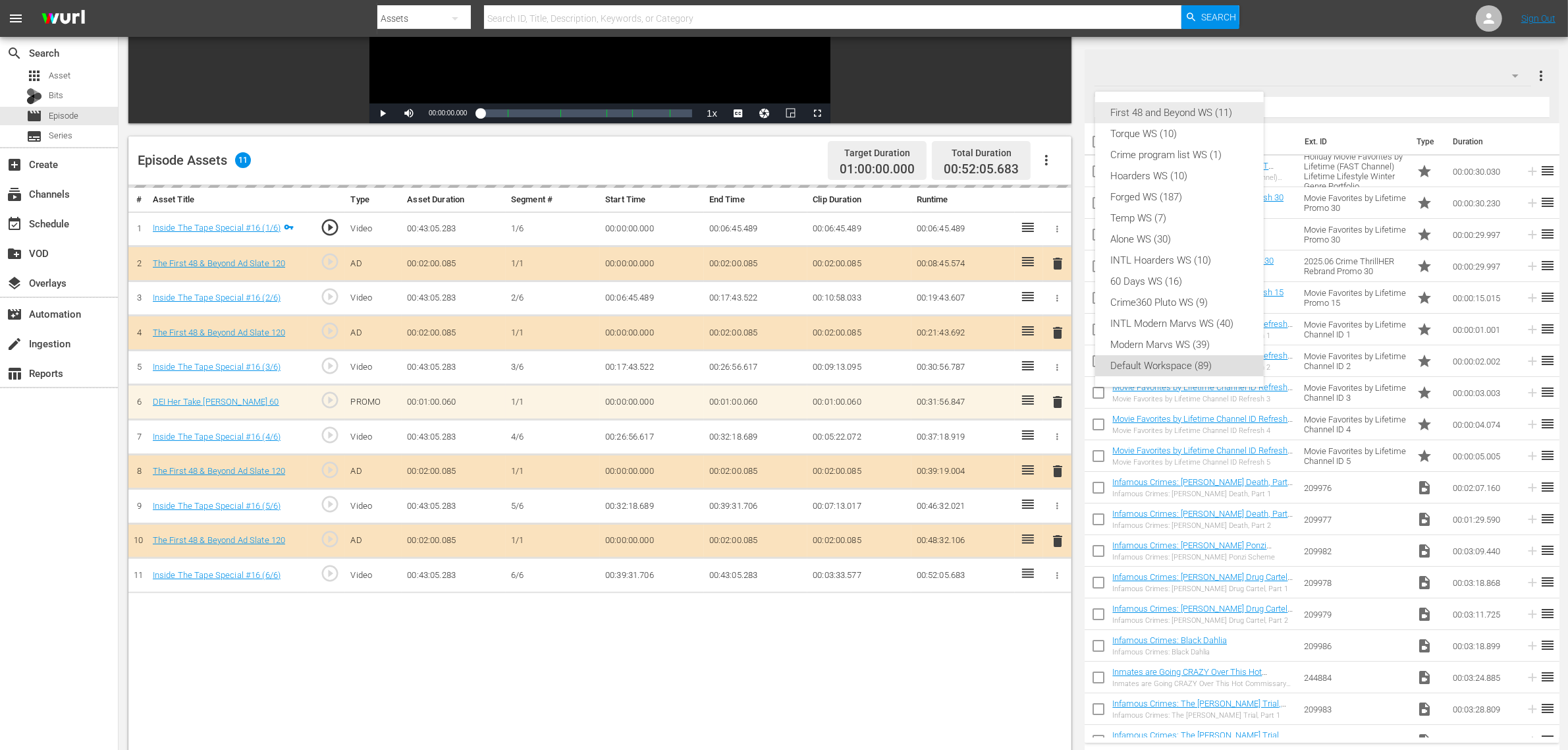
click at [1210, 113] on div "First 48 and Beyond WS (11)" at bounding box center [1180, 112] width 137 height 21
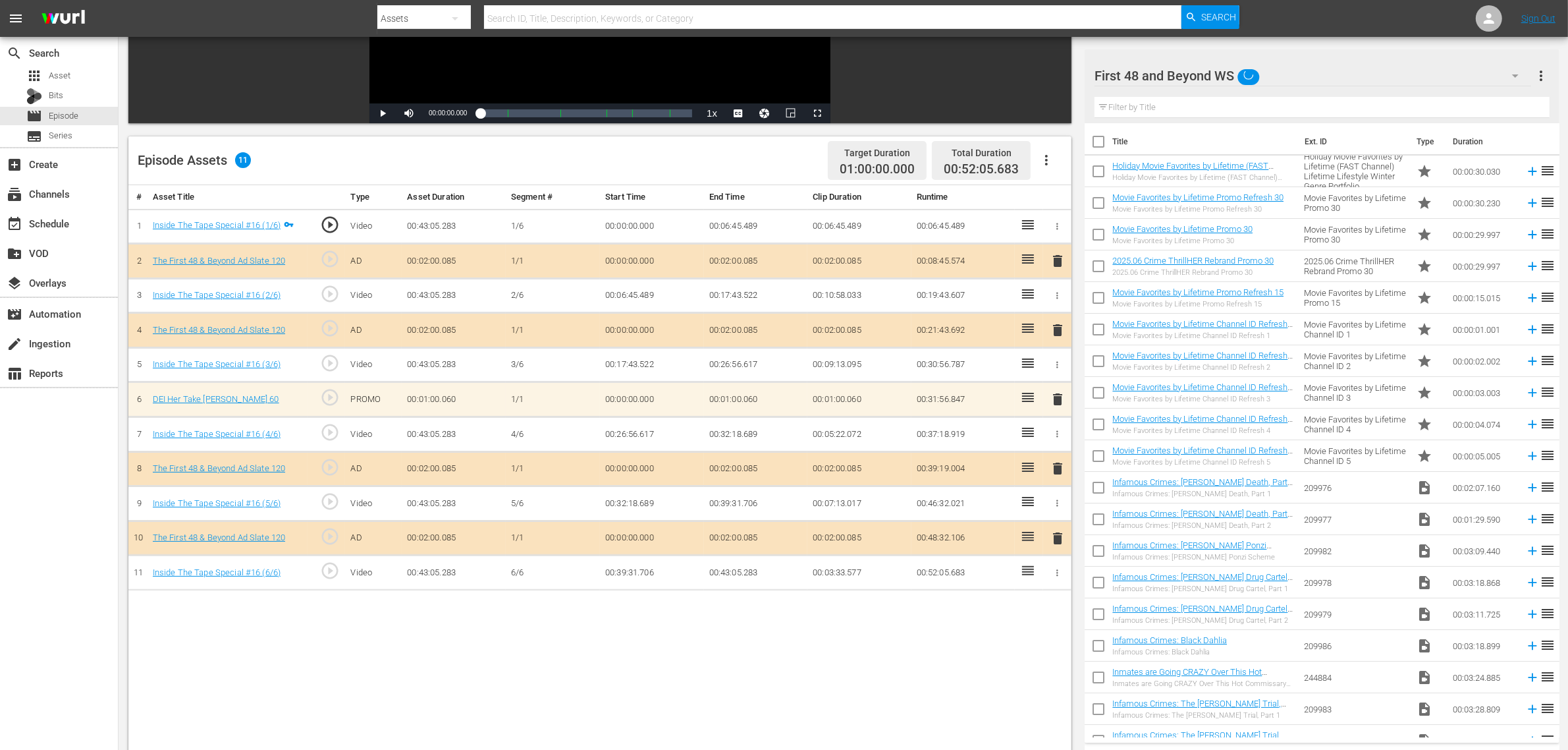
click at [630, 147] on div "Episode Assets 11 Target Duration 01:00:00.000 Total Duration 00:52:05.683" at bounding box center [600, 160] width 943 height 49
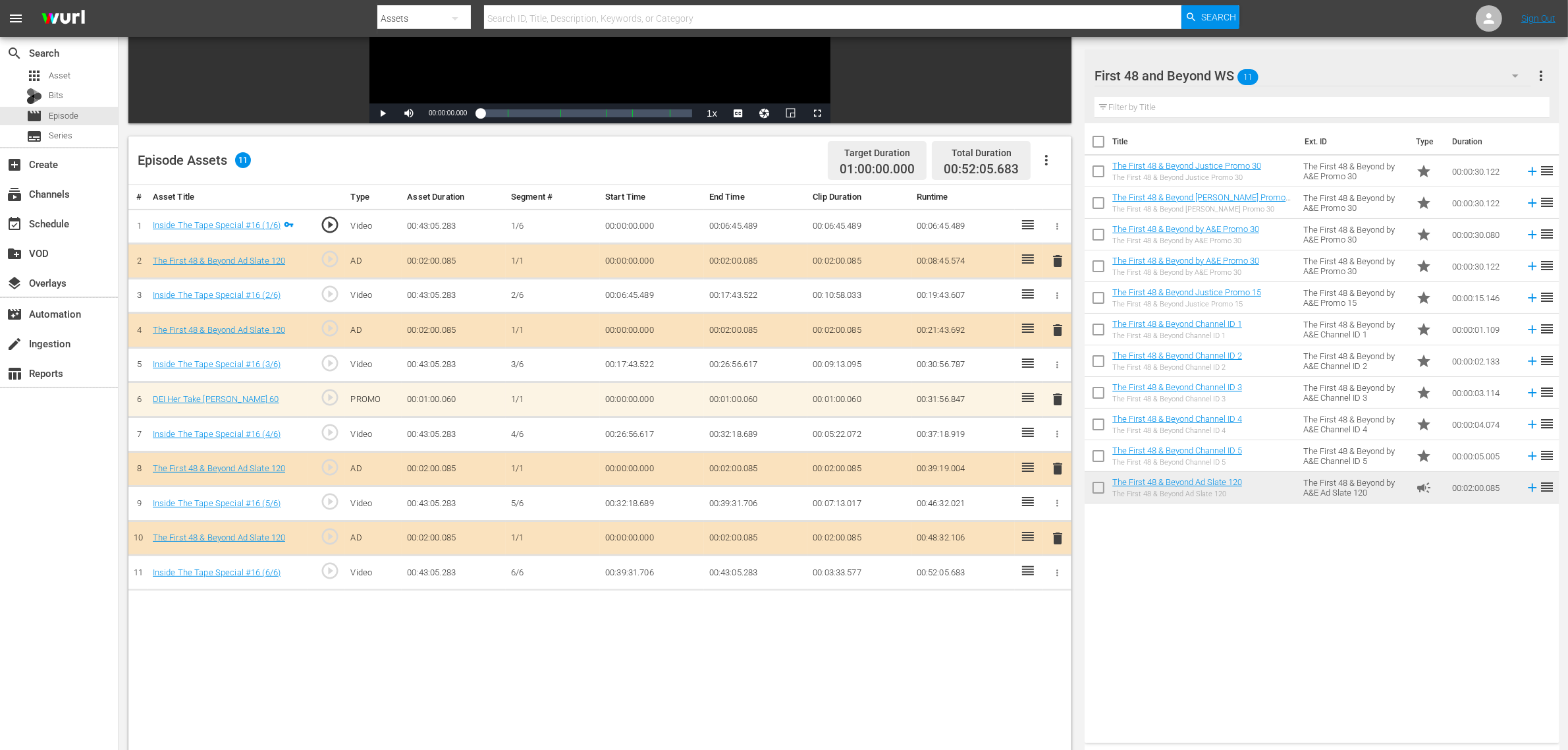
click at [1315, 607] on div "Title Ext. ID Type Duration The First 48 & Beyond Justice Promo 30 The First 48…" at bounding box center [1321, 430] width 474 height 614
click at [1057, 401] on span "delete" at bounding box center [1057, 399] width 16 height 16
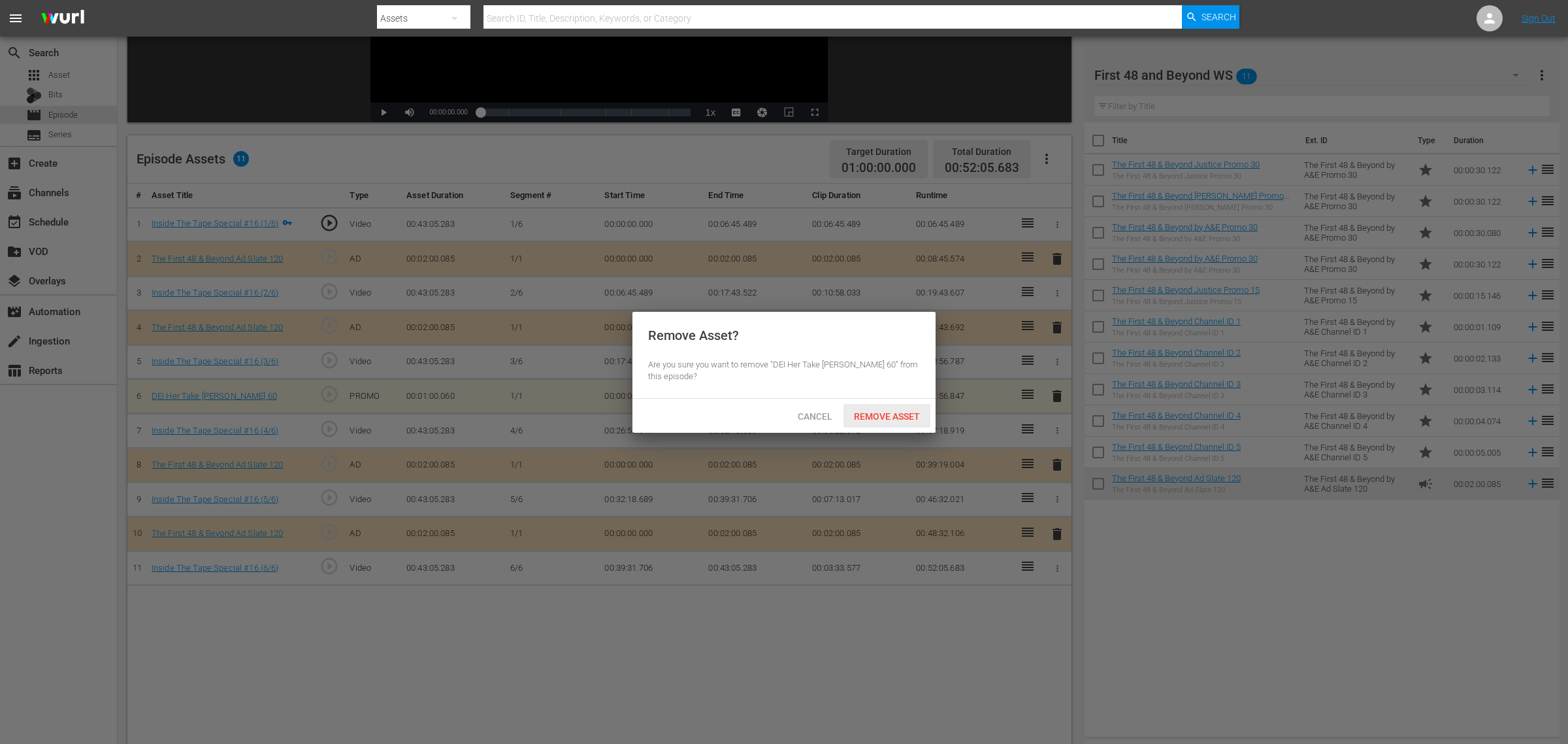
click at [882, 408] on div "Remove Asset" at bounding box center [887, 416] width 87 height 24
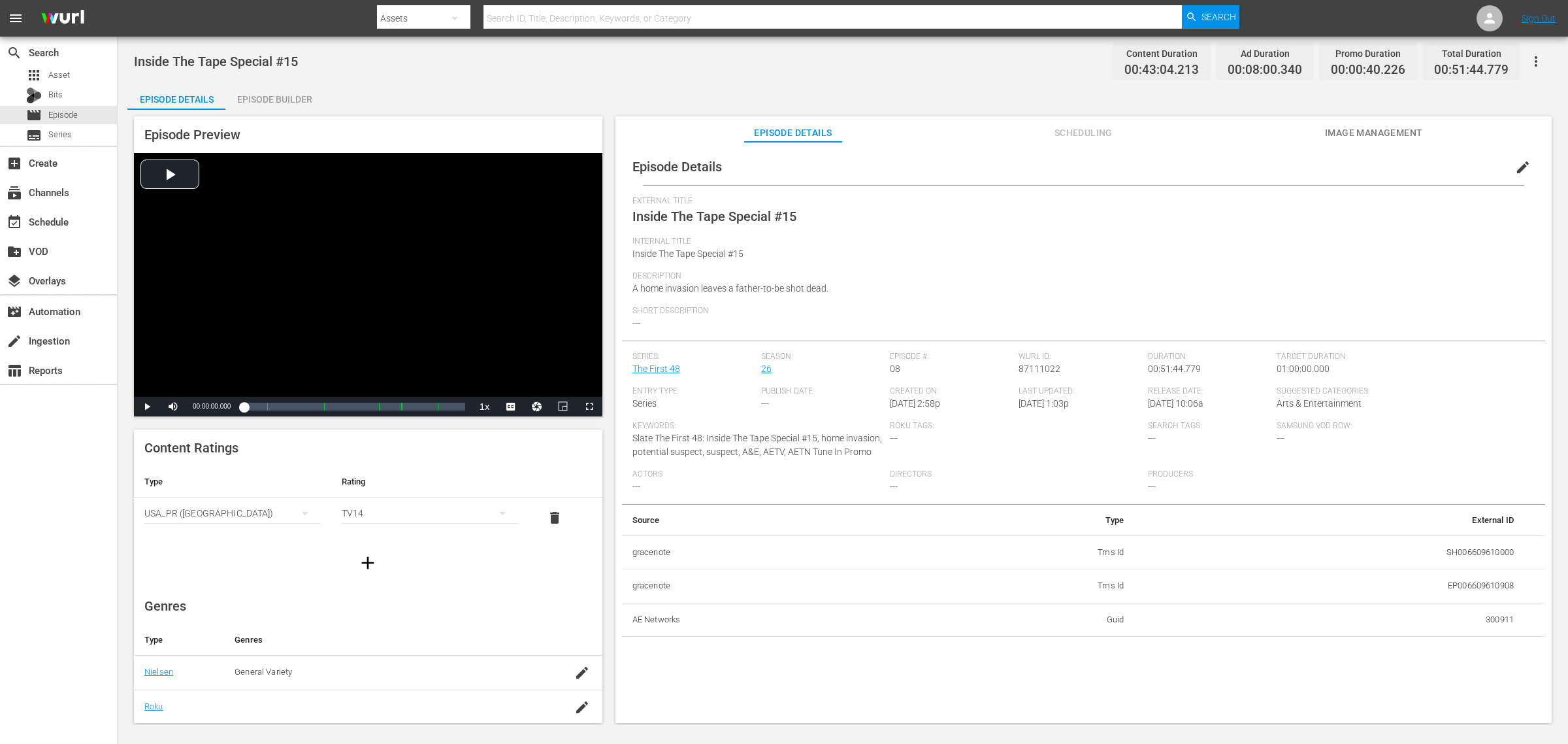
click at [291, 93] on div "Episode Builder" at bounding box center [274, 99] width 98 height 31
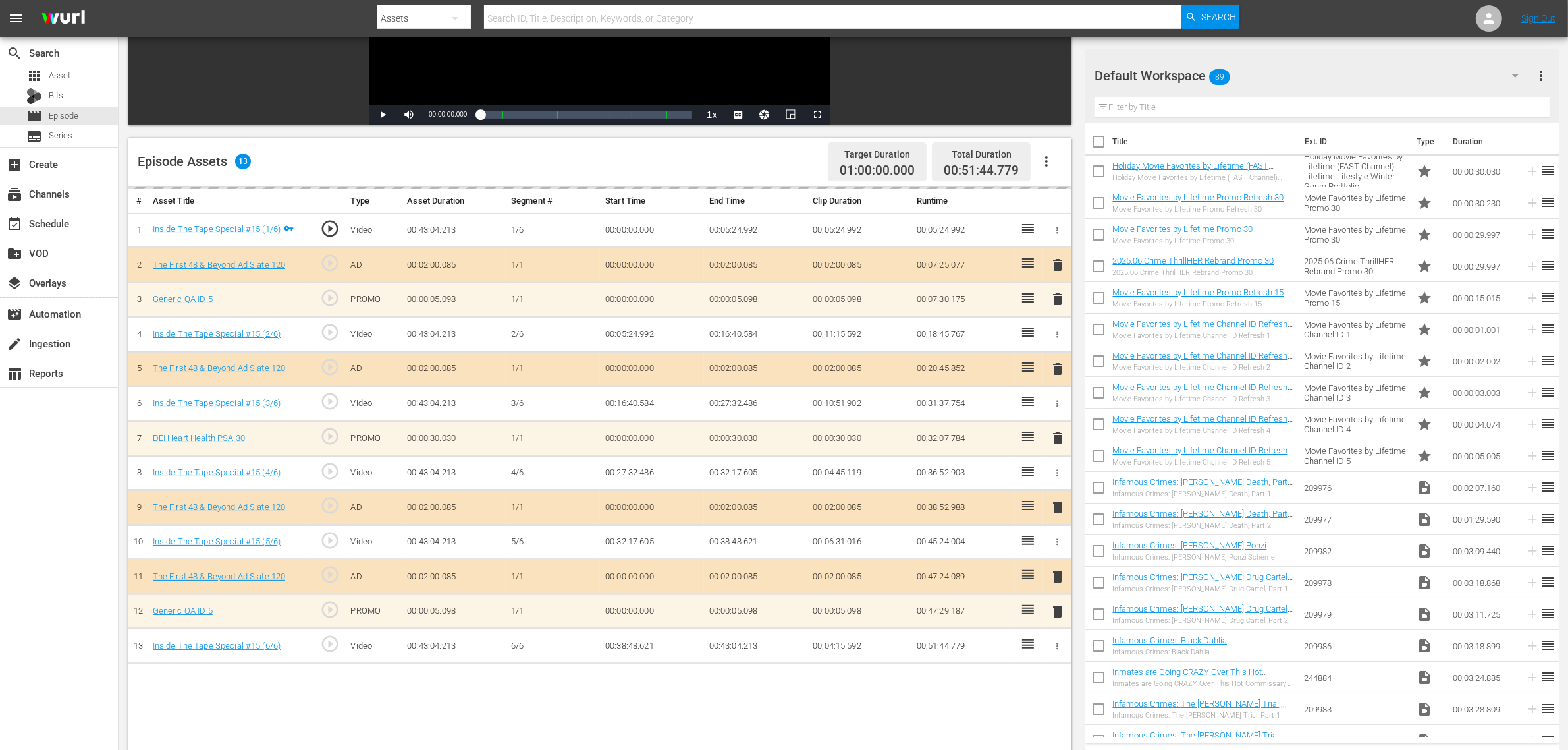
scroll to position [247, 0]
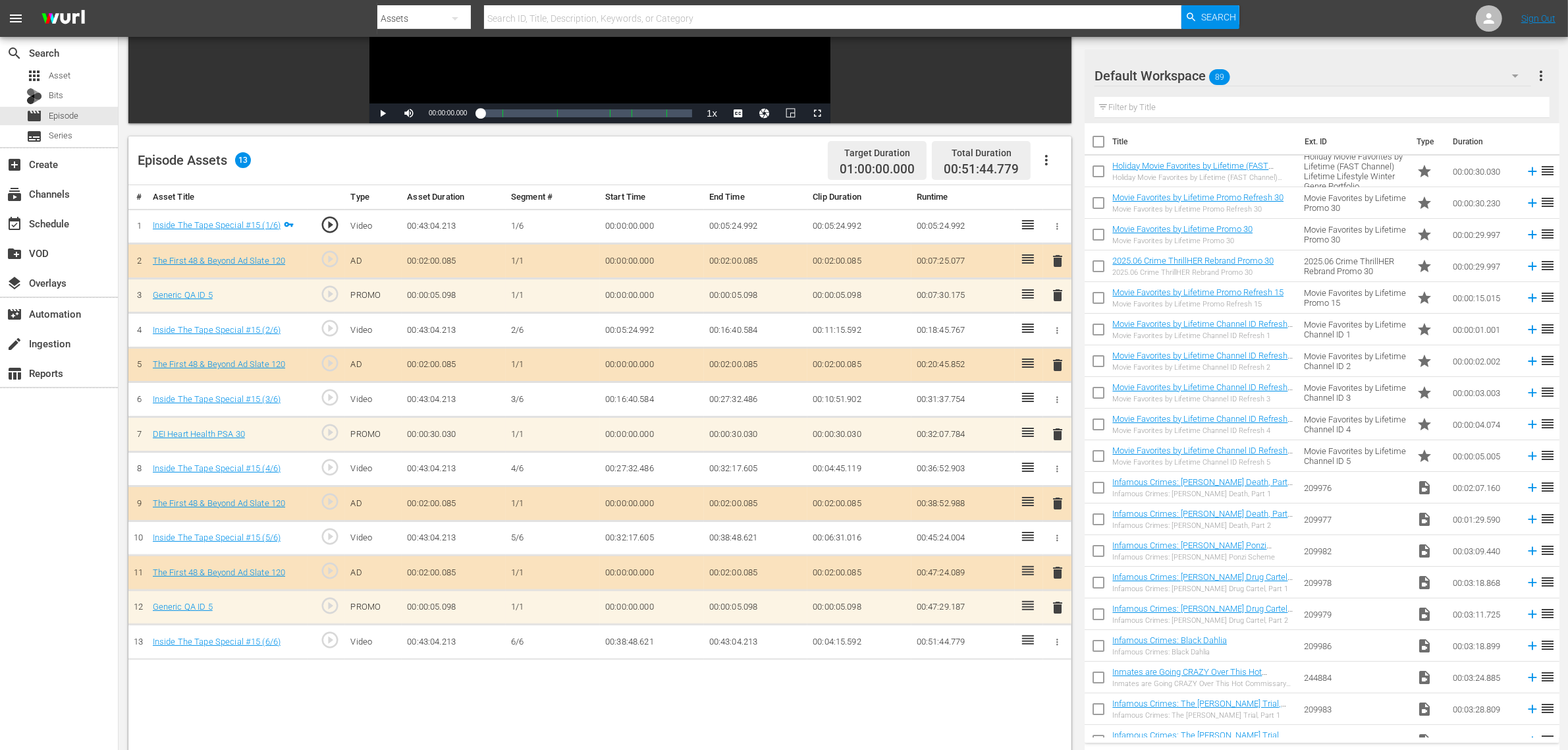
click at [1061, 297] on span "delete" at bounding box center [1057, 295] width 16 height 16
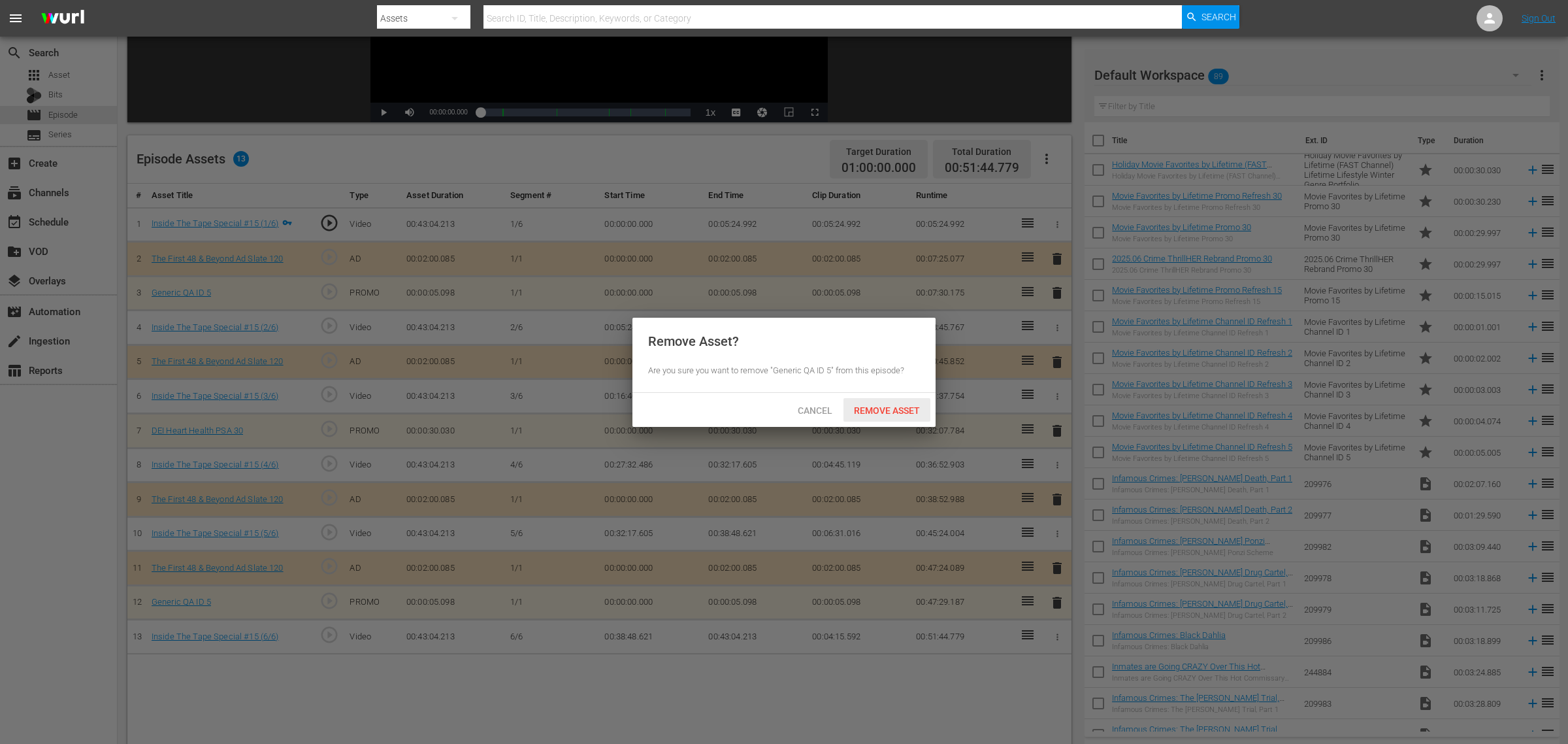
click at [887, 401] on div "Remove Asset" at bounding box center [887, 410] width 87 height 24
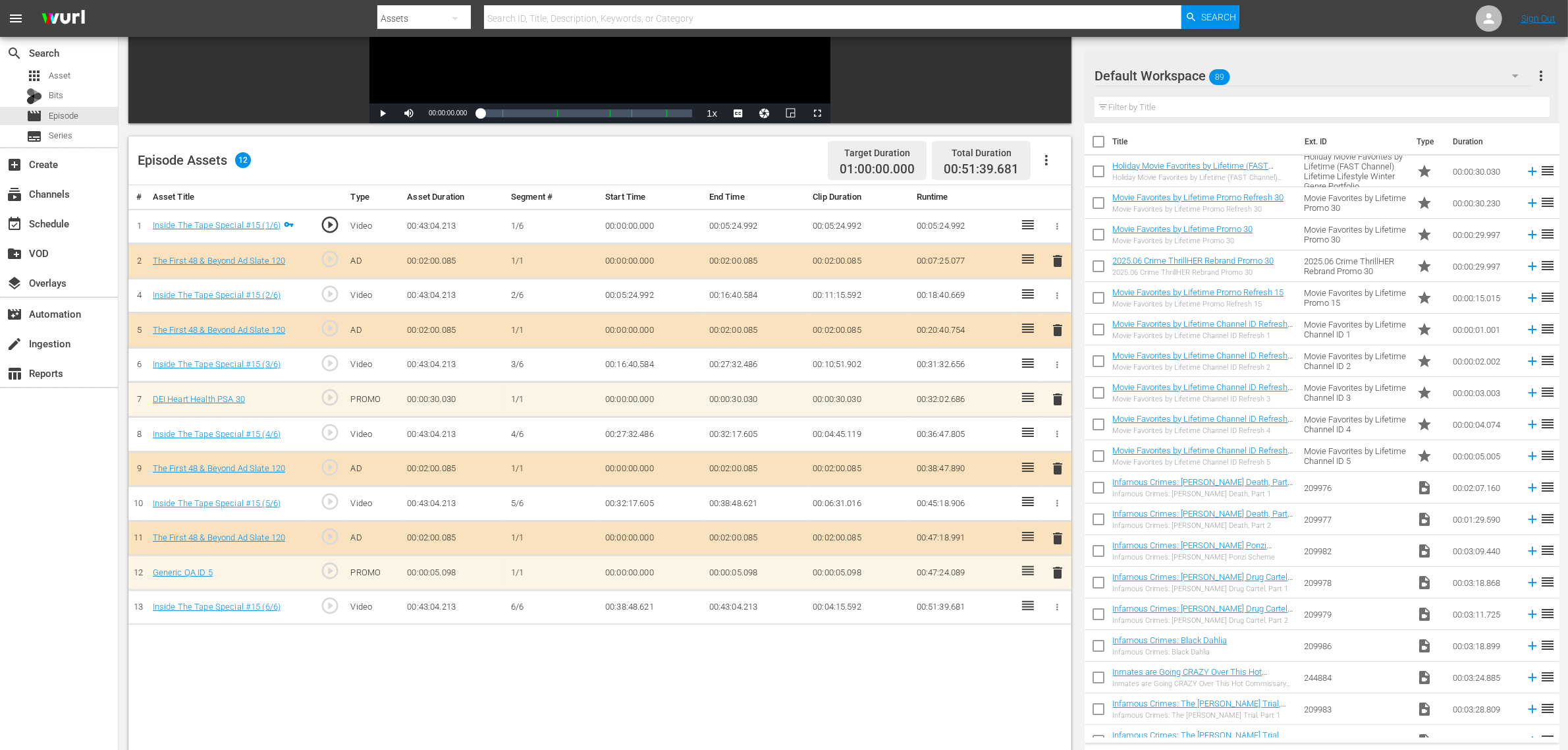
click at [1059, 575] on span "delete" at bounding box center [1057, 572] width 16 height 16
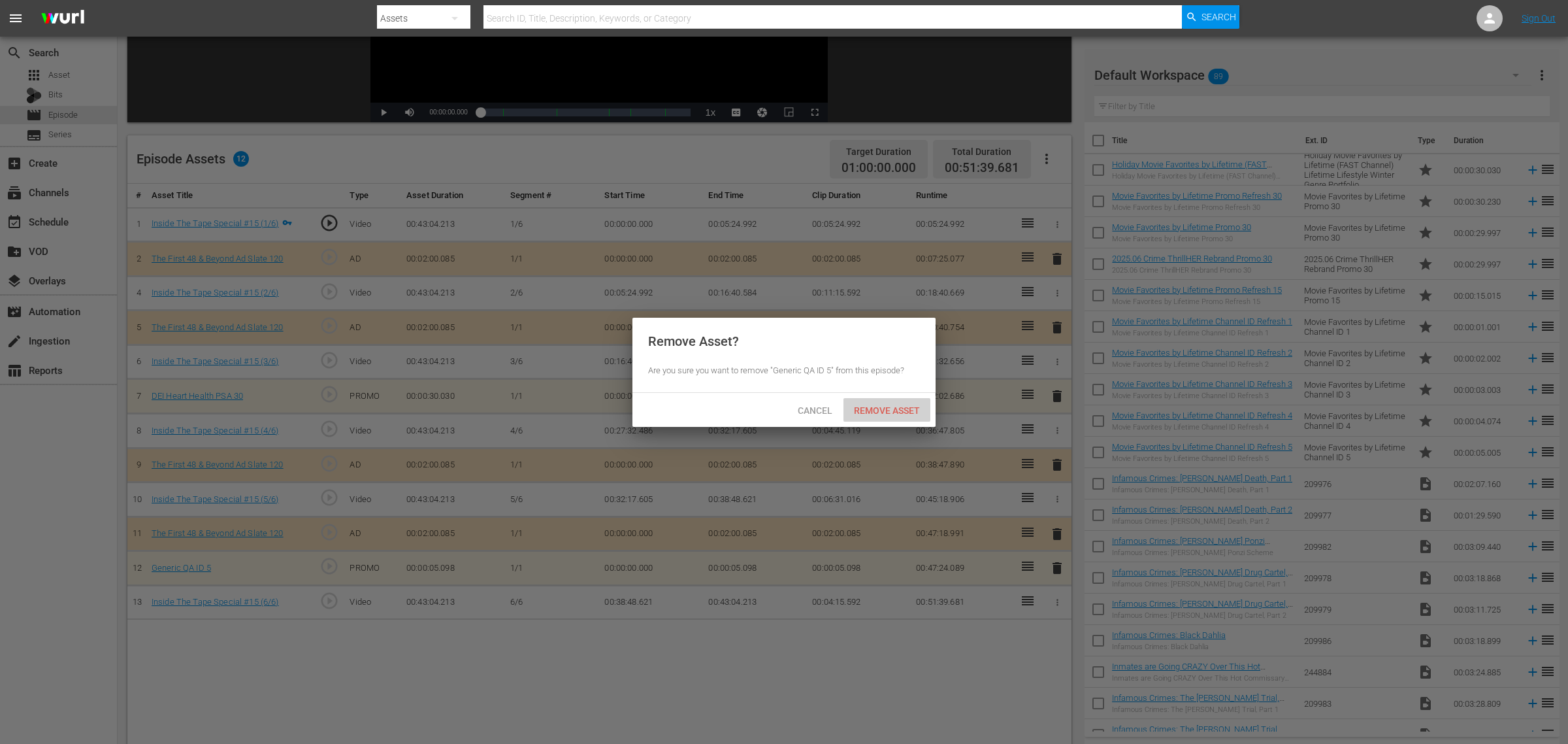
click at [892, 405] on span "Remove Asset" at bounding box center [887, 411] width 87 height 11
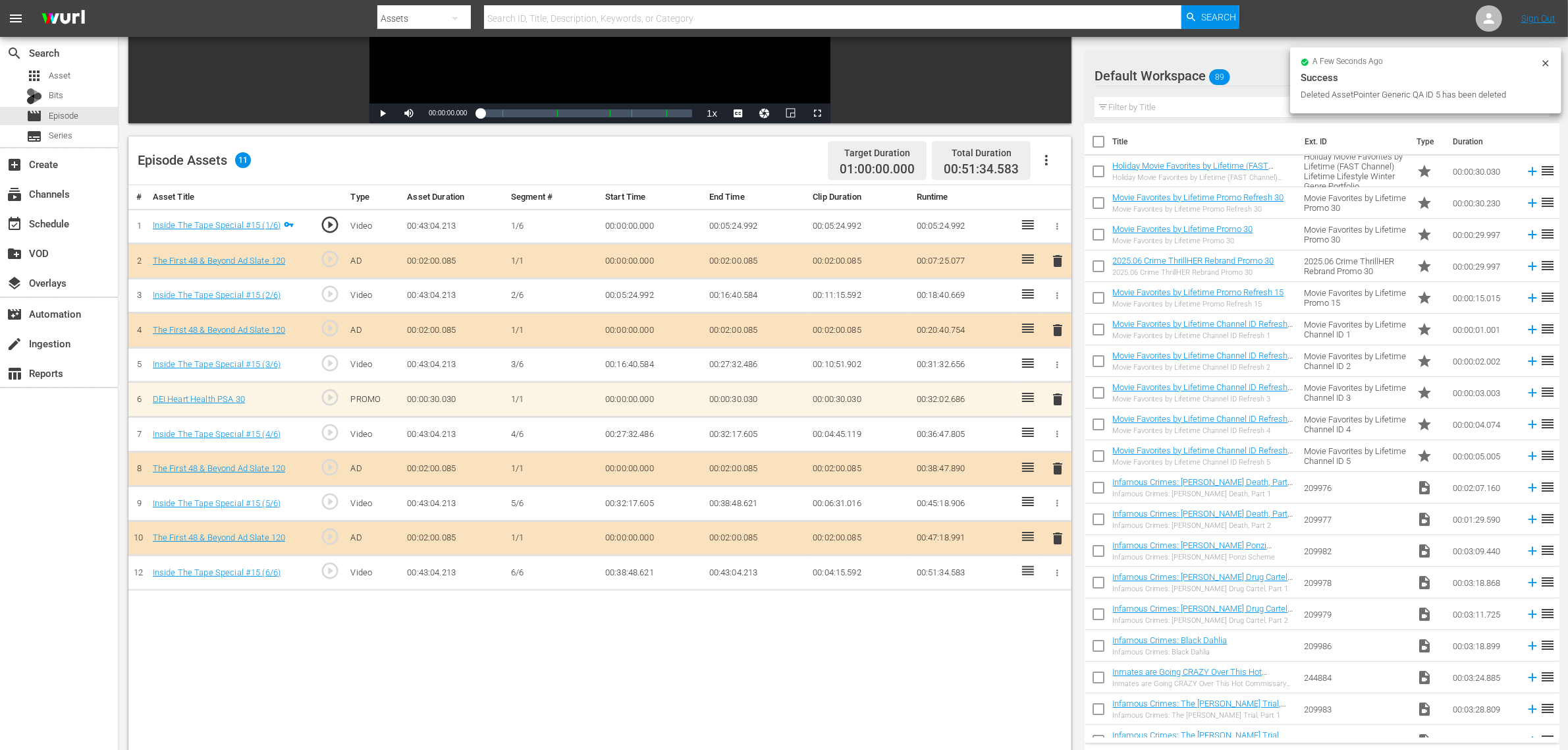
click at [1058, 401] on span "delete" at bounding box center [1057, 399] width 16 height 16
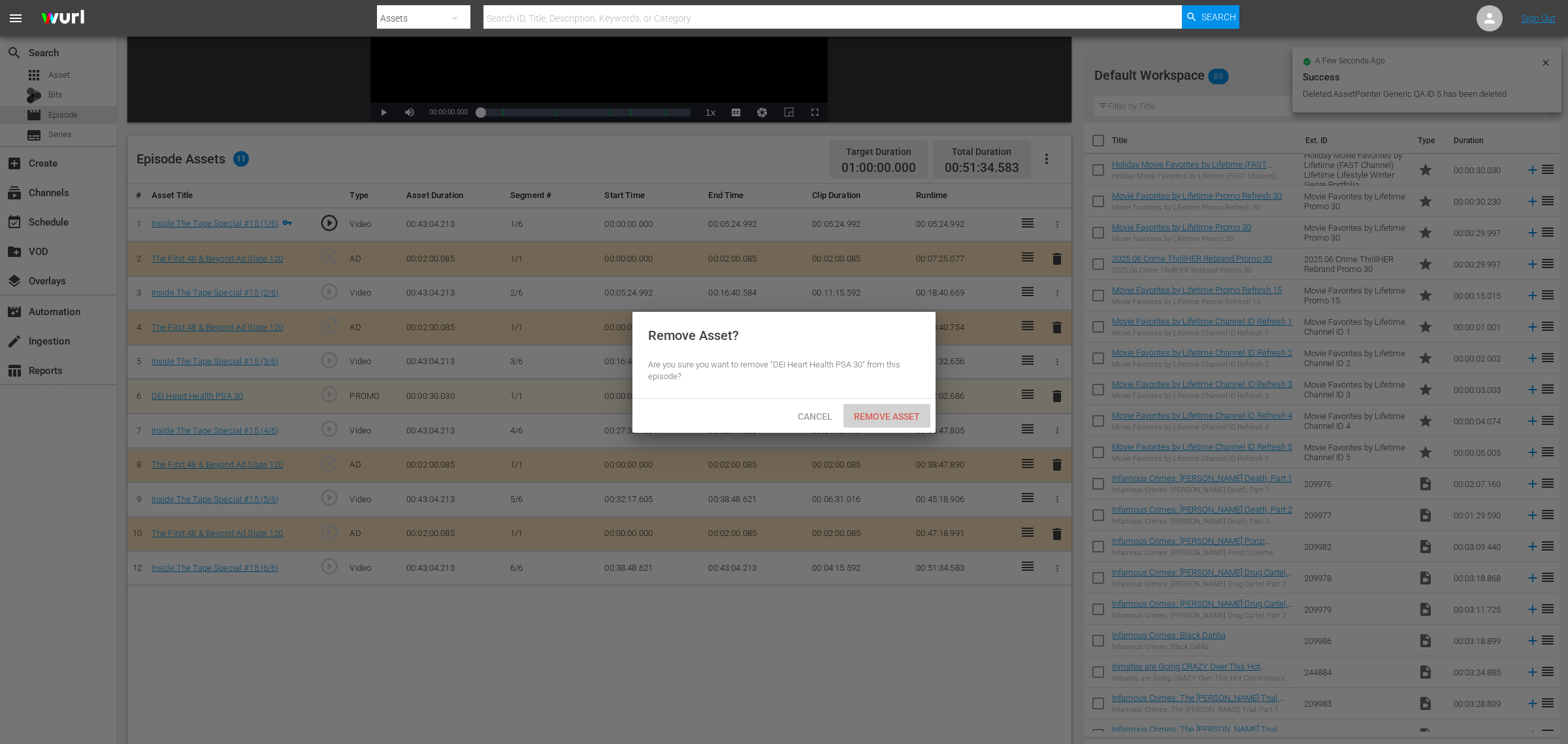
click at [888, 423] on div "Remove Asset" at bounding box center [887, 416] width 87 height 24
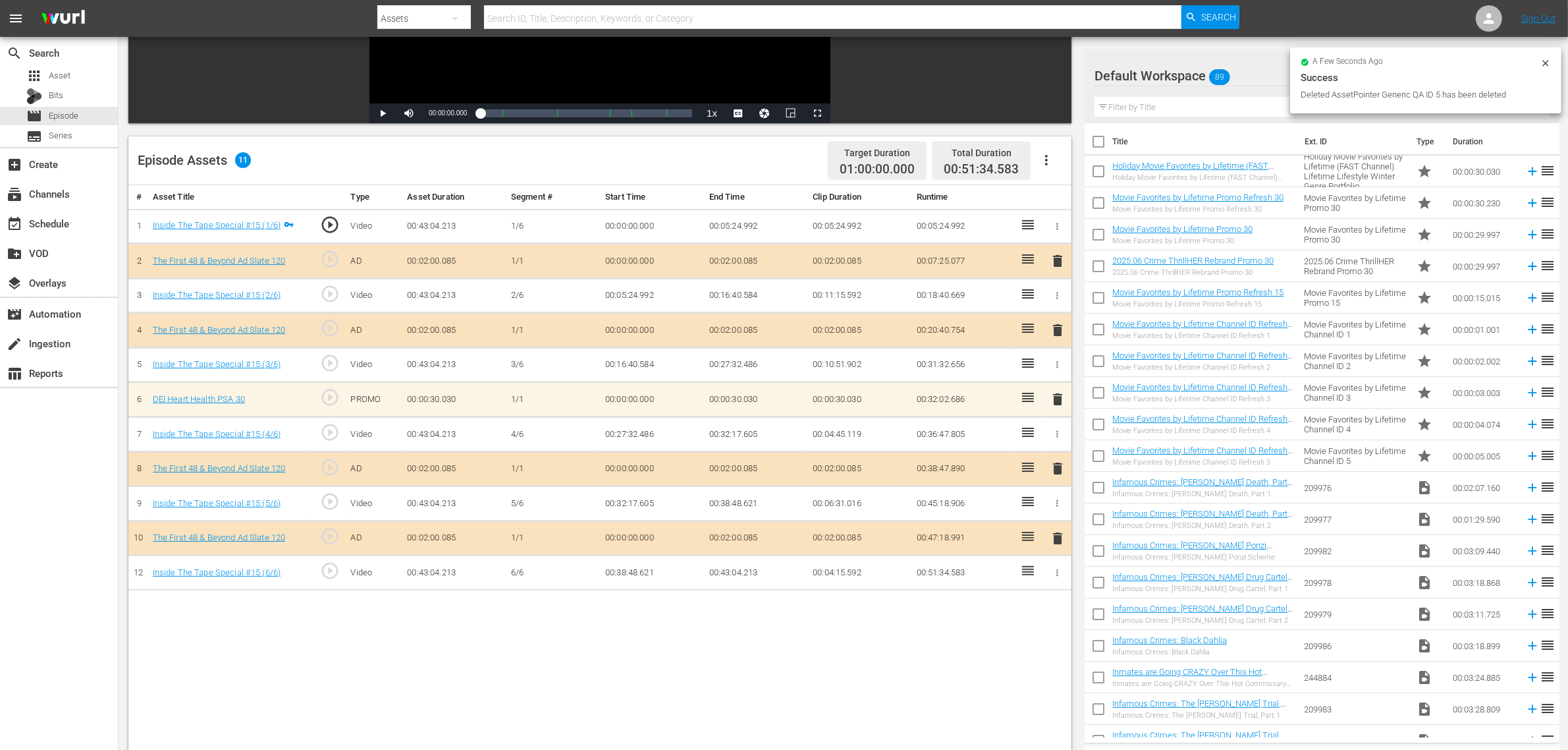
click at [1250, 75] on div "Default Workspace 89" at bounding box center [1312, 76] width 437 height 37
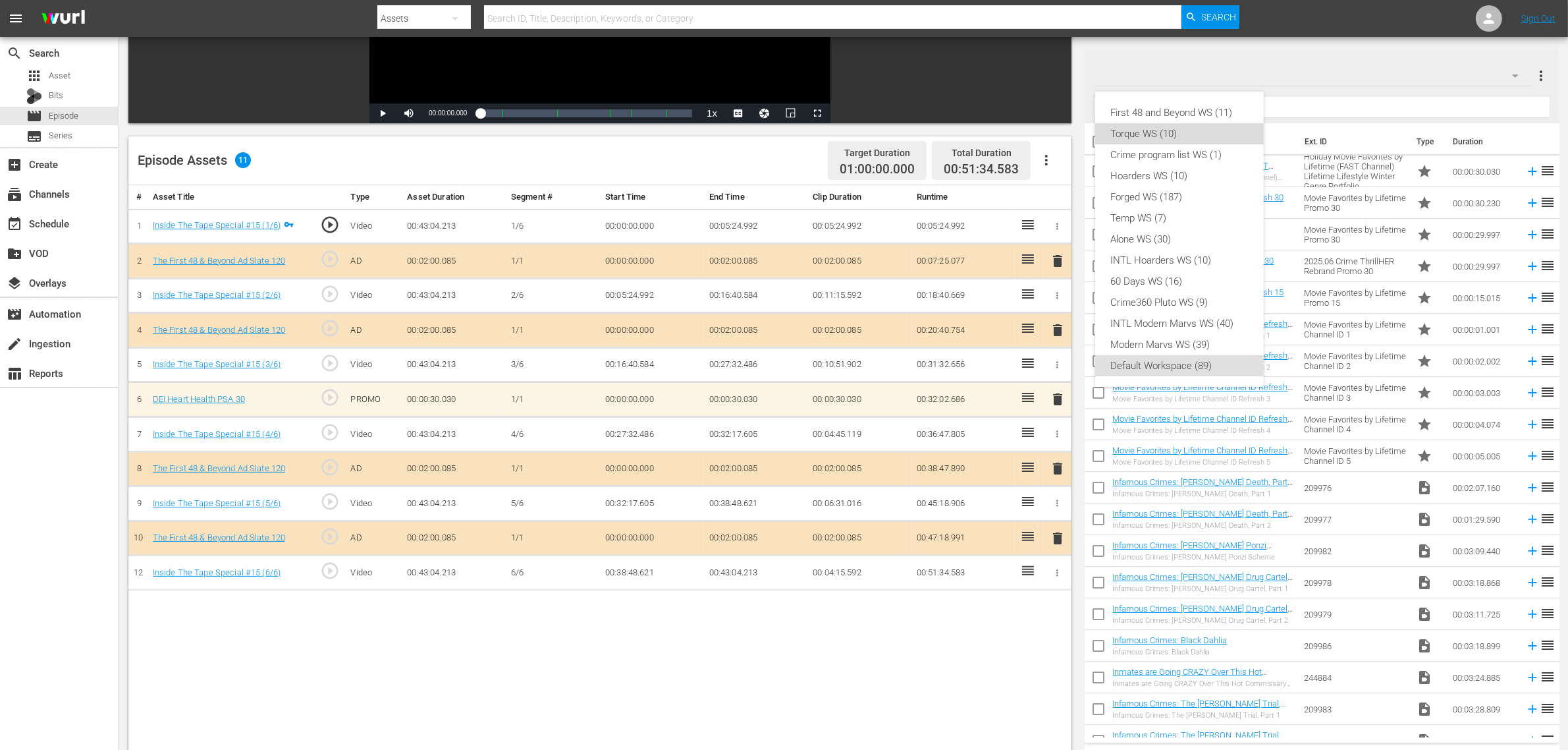
click at [1183, 123] on div "Torque WS (10)" at bounding box center [1180, 133] width 137 height 21
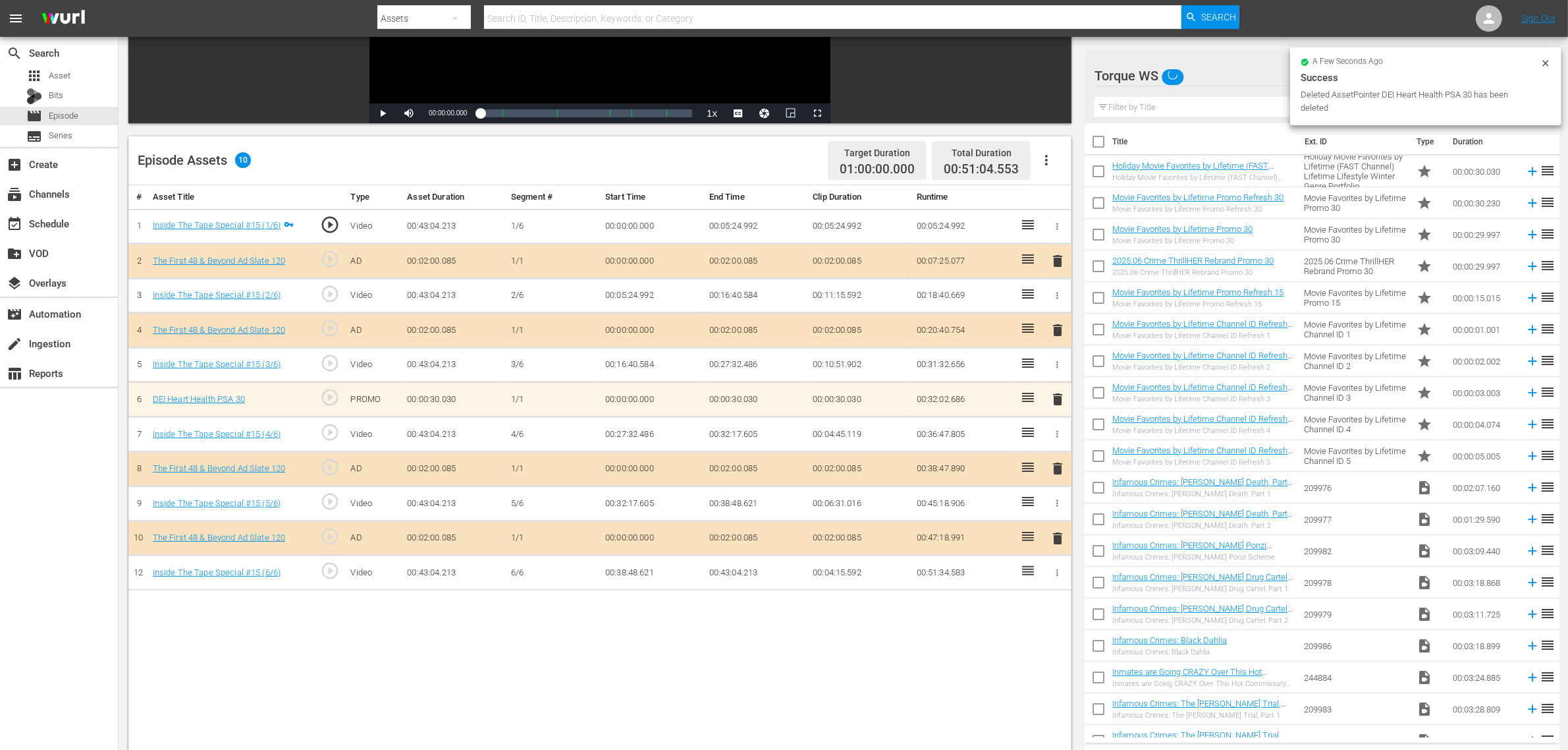
click at [1230, 79] on div "Torque WS" at bounding box center [1312, 76] width 437 height 37
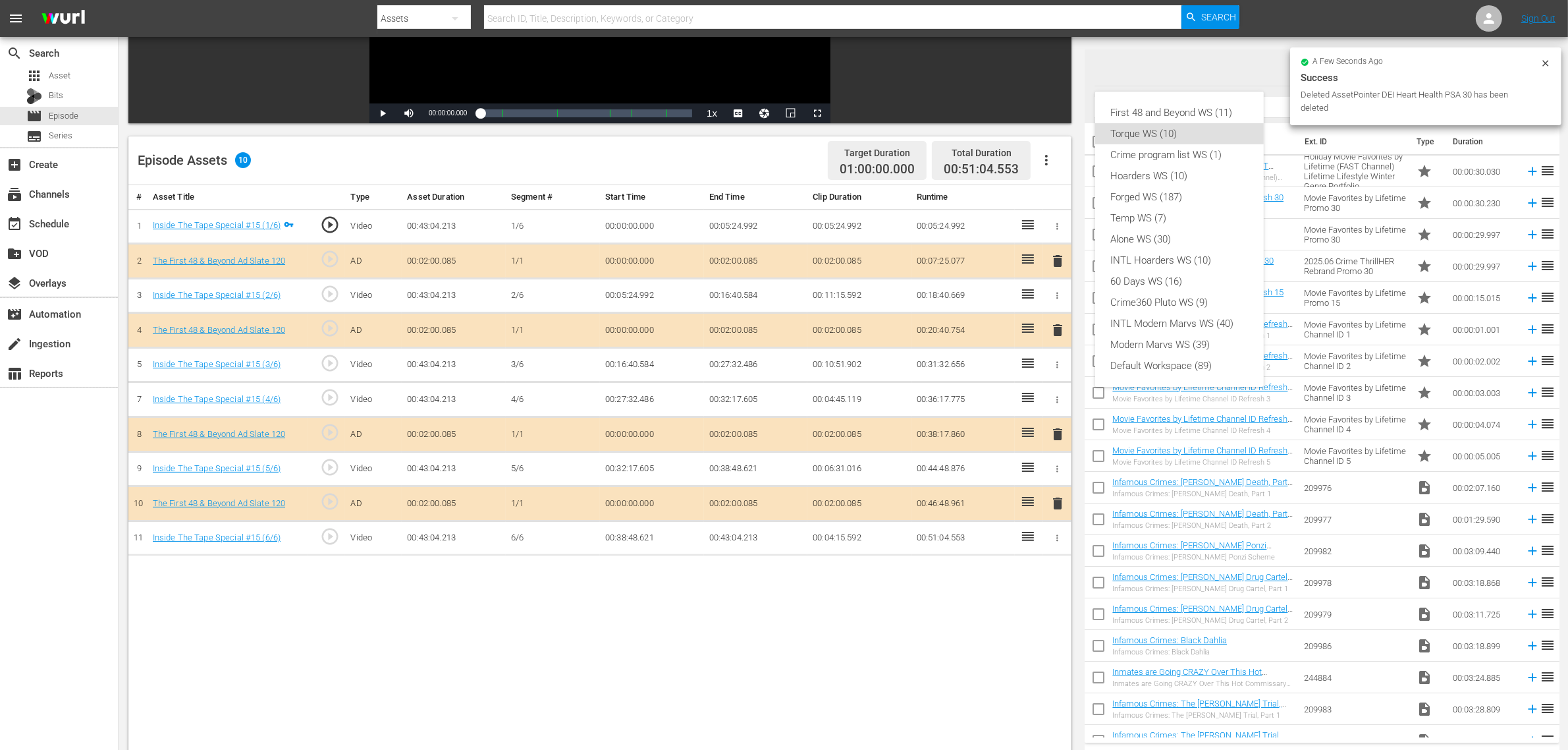
click at [1206, 112] on div "First 48 and Beyond WS (11)" at bounding box center [1180, 112] width 137 height 21
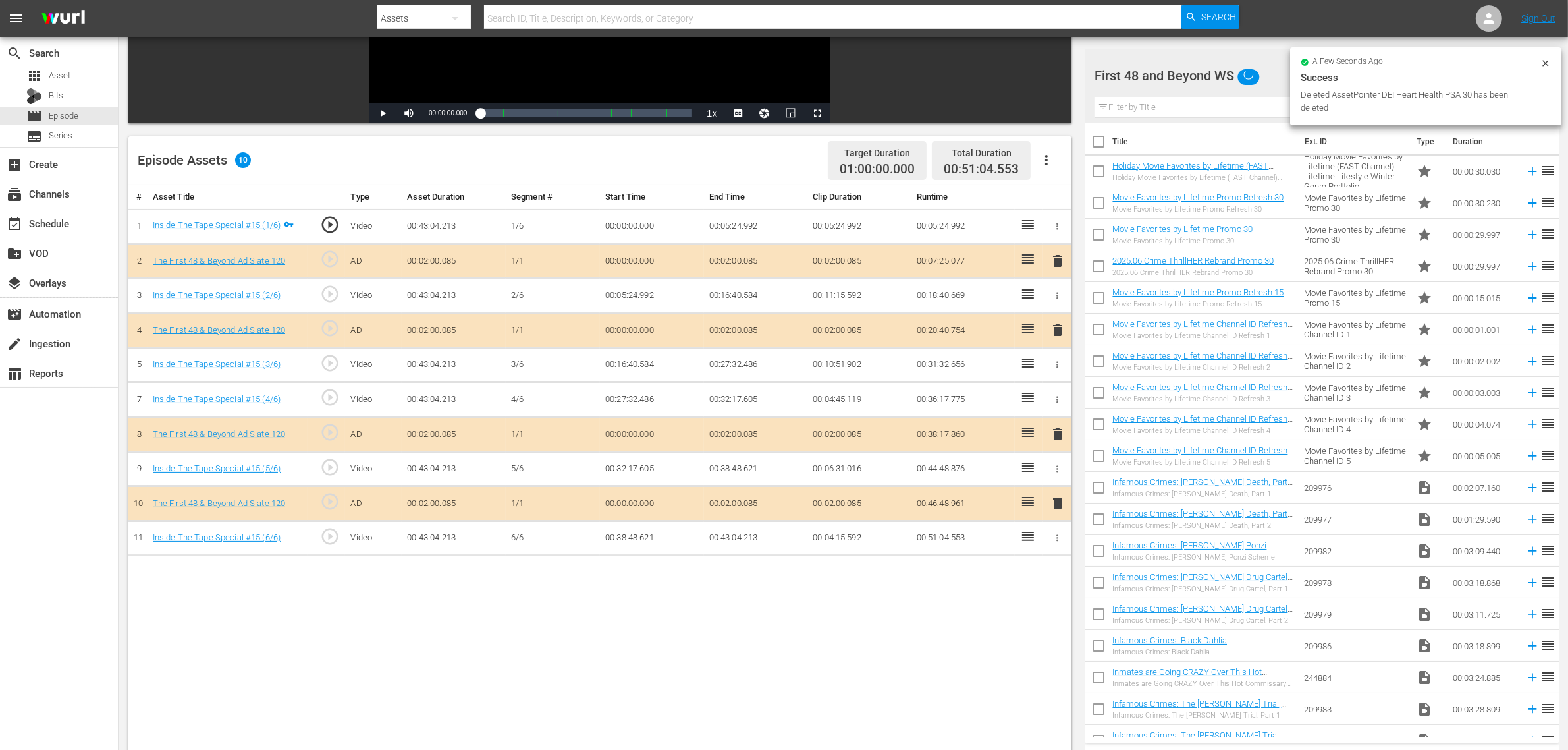
click at [670, 156] on div "Episode Assets 10 Target Duration 01:00:00.000 Total Duration 00:51:04.553" at bounding box center [600, 160] width 943 height 49
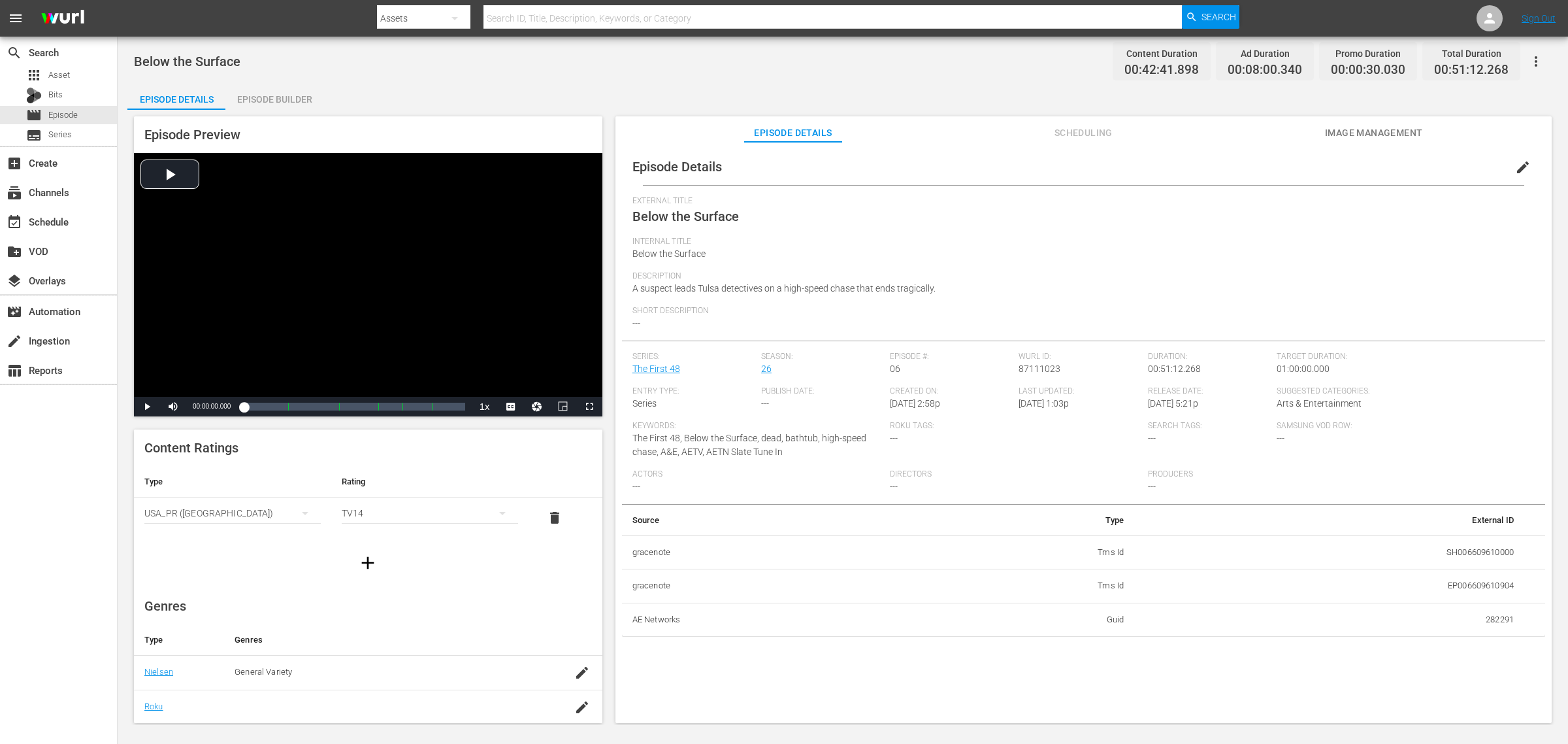
click at [261, 105] on div "Episode Builder" at bounding box center [274, 99] width 98 height 31
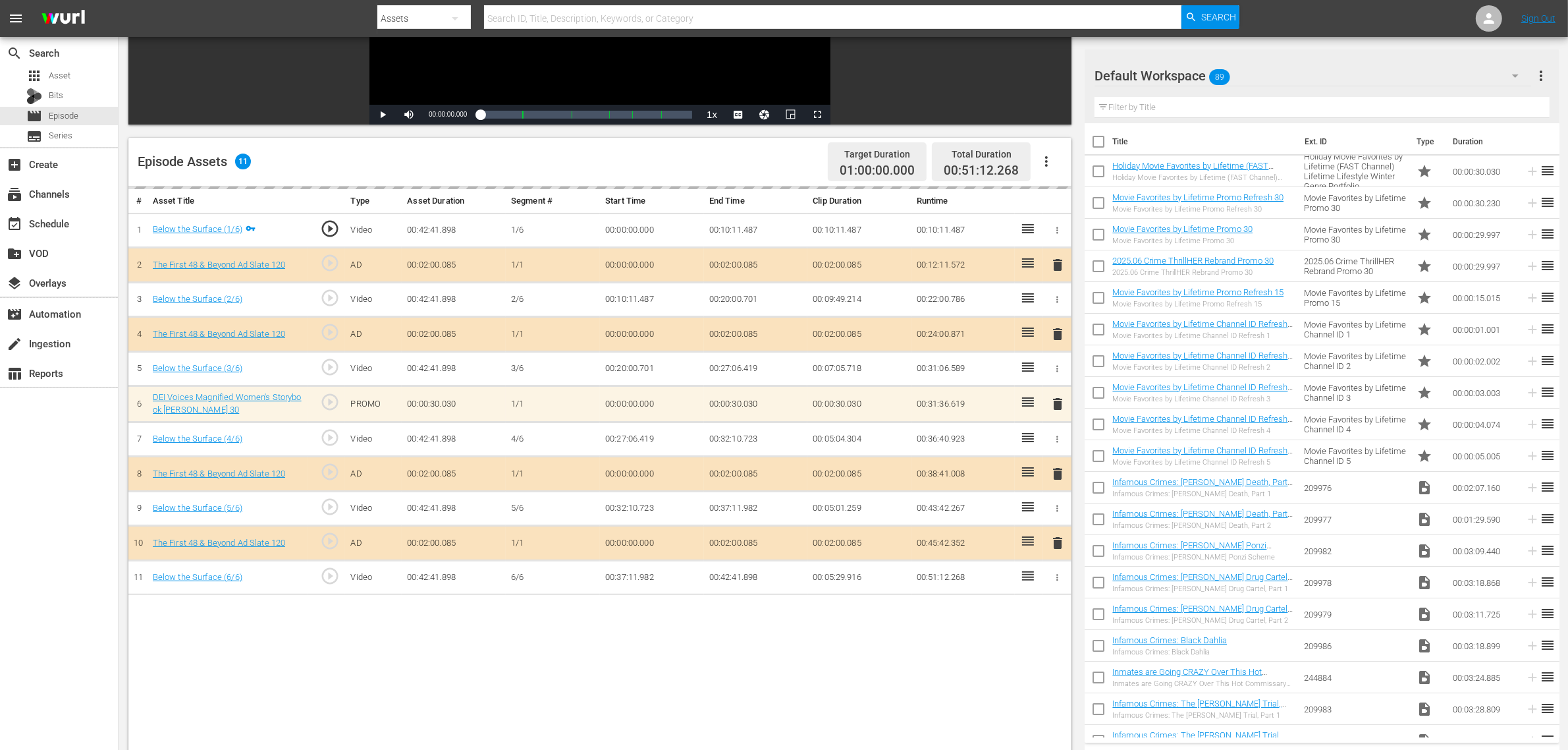
scroll to position [247, 0]
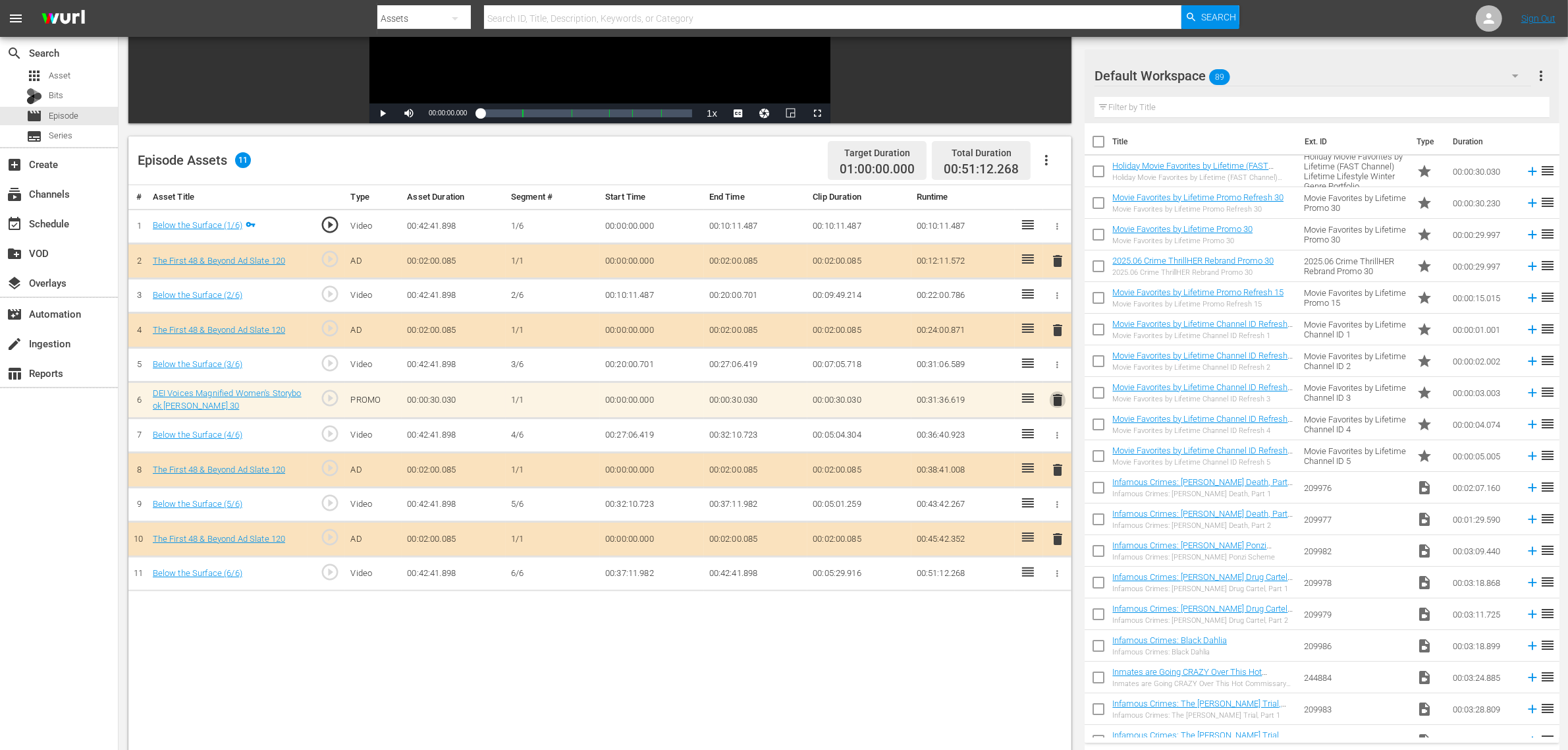
click at [1061, 404] on span "delete" at bounding box center [1057, 399] width 16 height 16
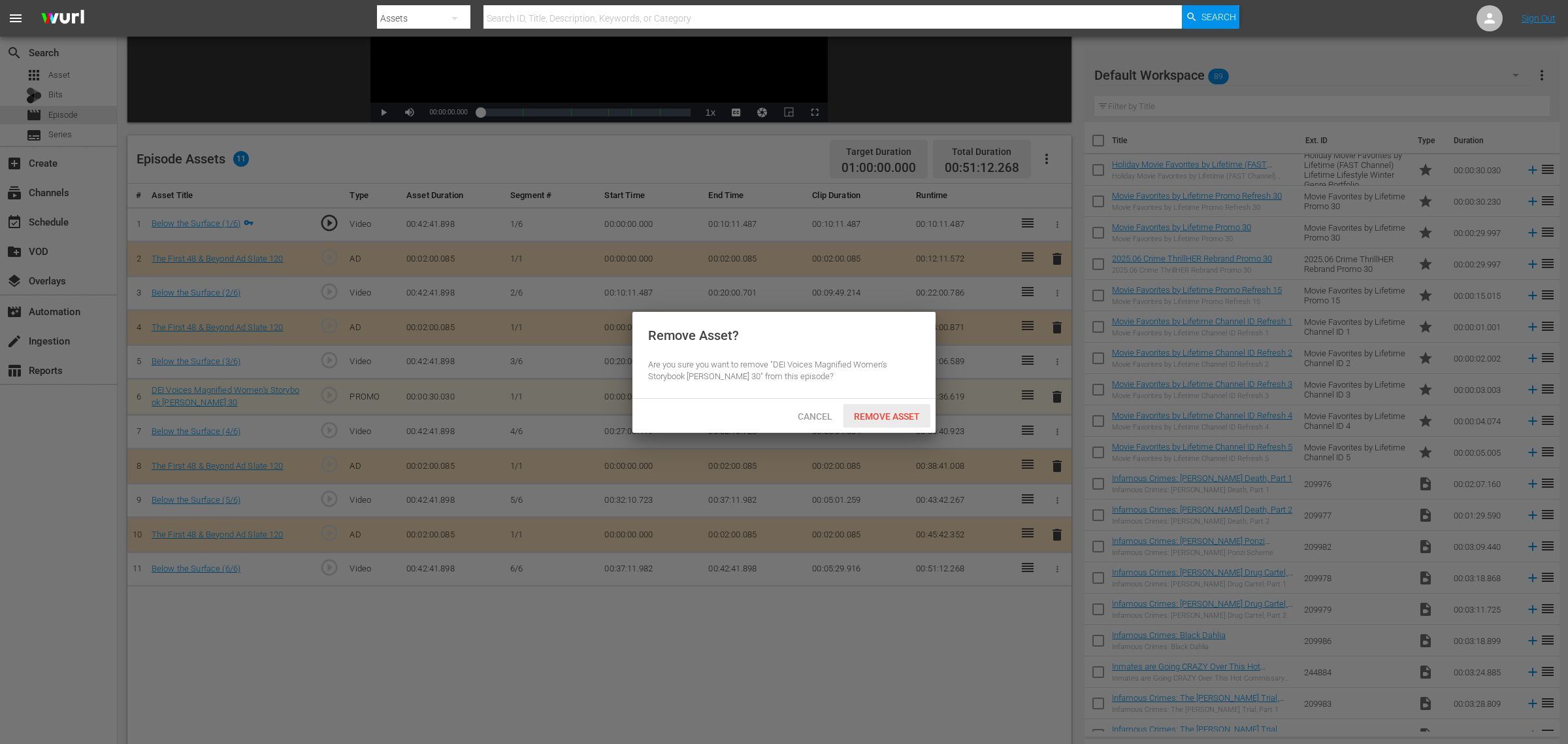
click at [887, 421] on span "Remove Asset" at bounding box center [887, 417] width 87 height 11
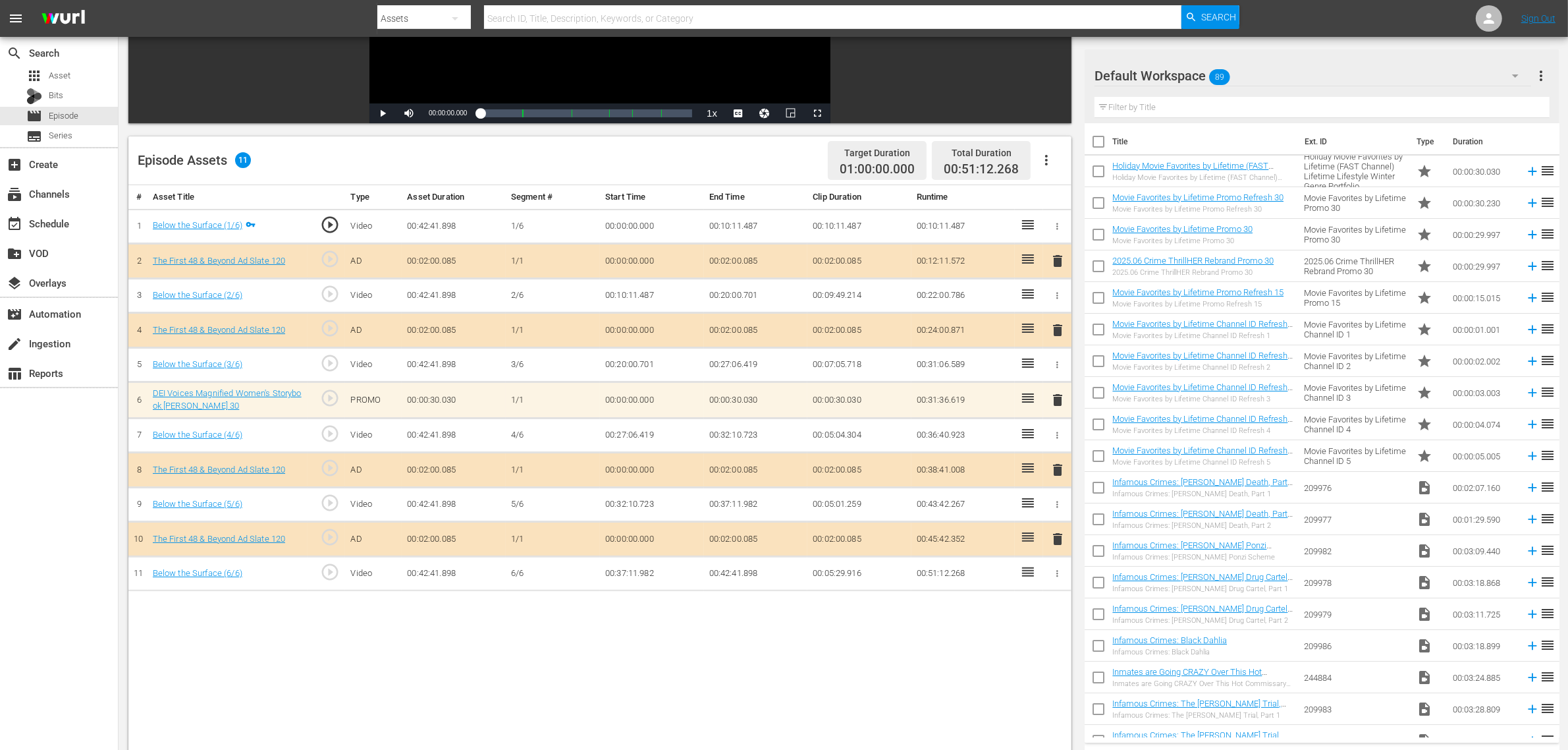
click at [1264, 78] on div "Default Workspace 89" at bounding box center [1312, 76] width 437 height 37
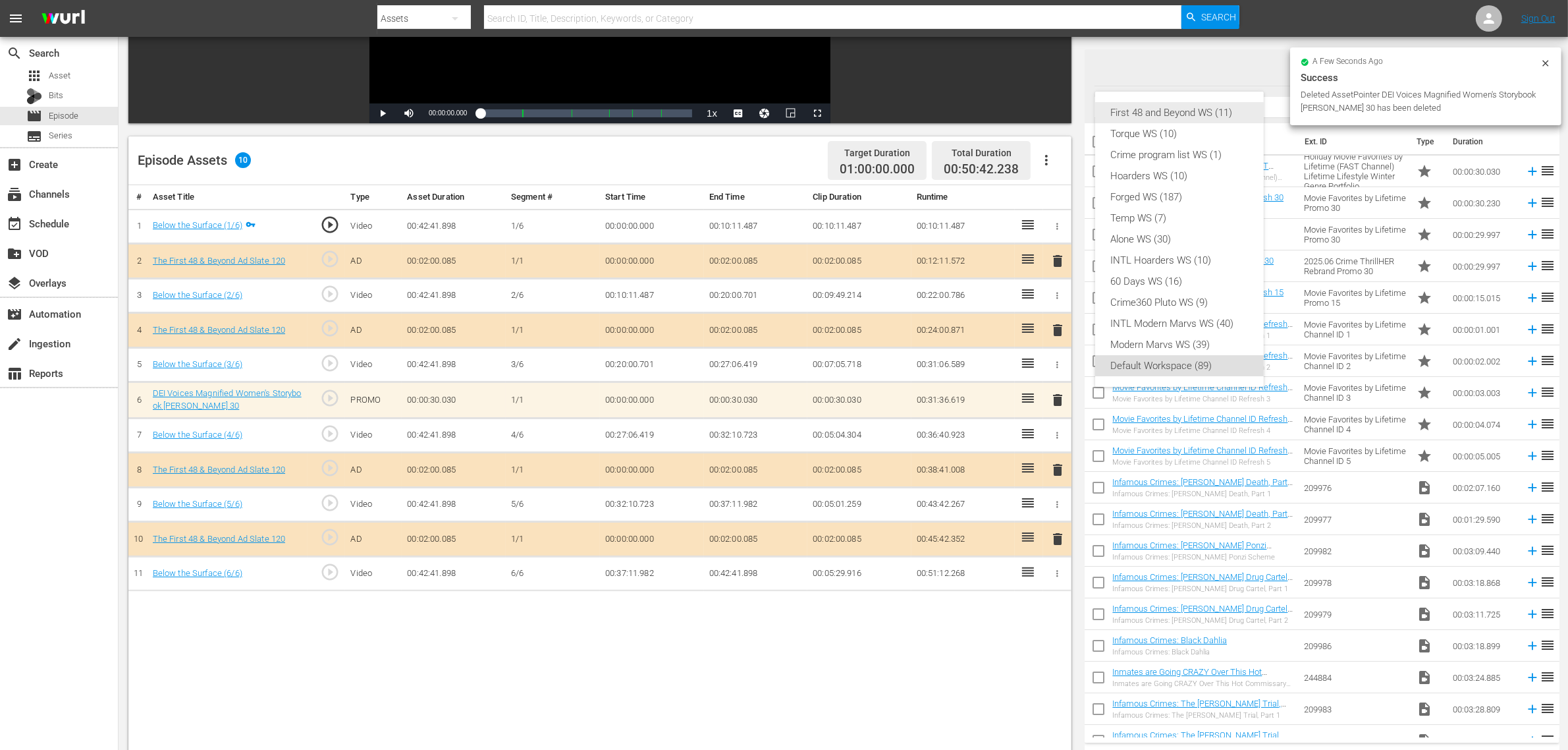
click at [1207, 120] on div "First 48 and Beyond WS (11)" at bounding box center [1180, 112] width 137 height 21
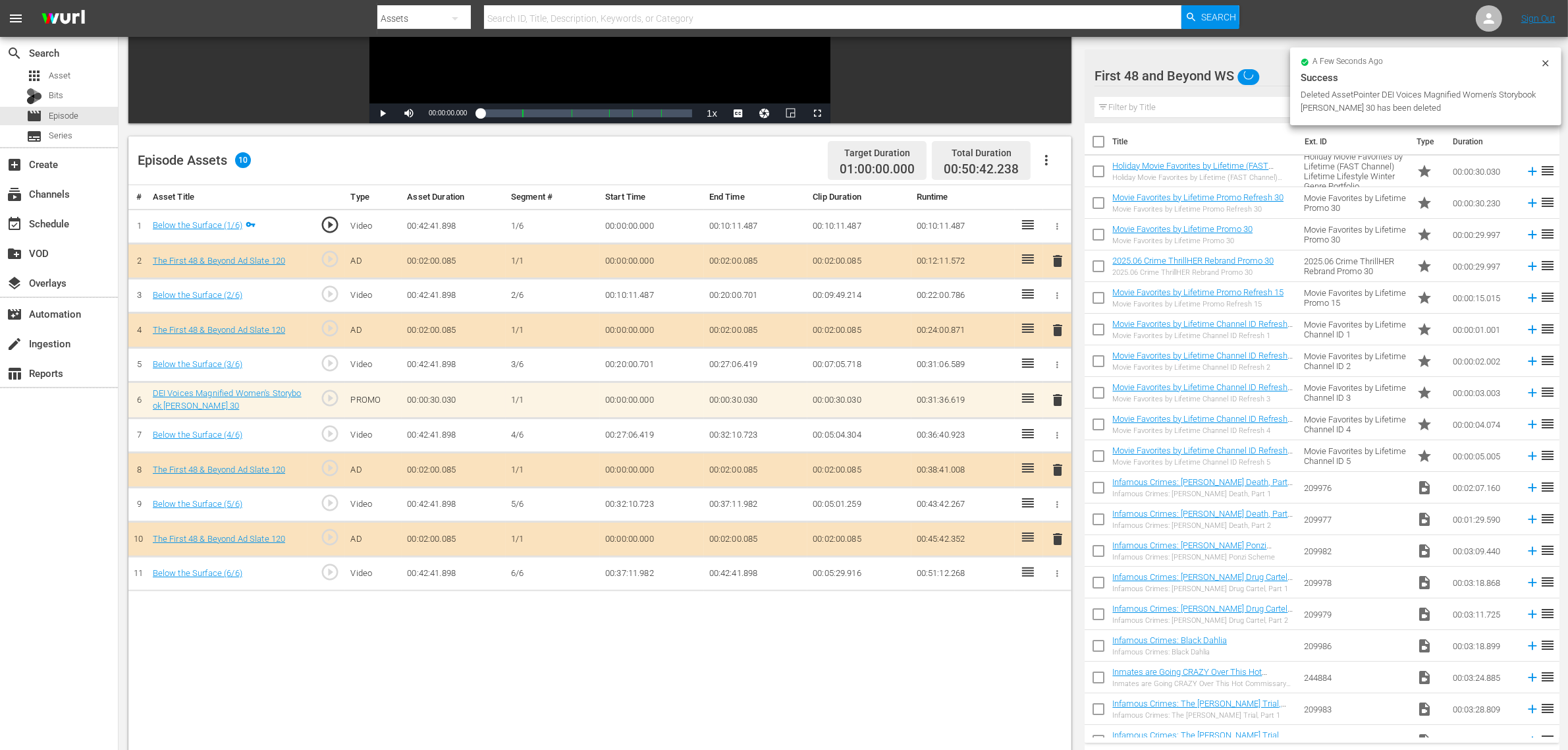
click at [739, 166] on div "Episode Assets 10 Target Duration 01:00:00.000 Total Duration 00:50:42.238" at bounding box center [600, 160] width 943 height 49
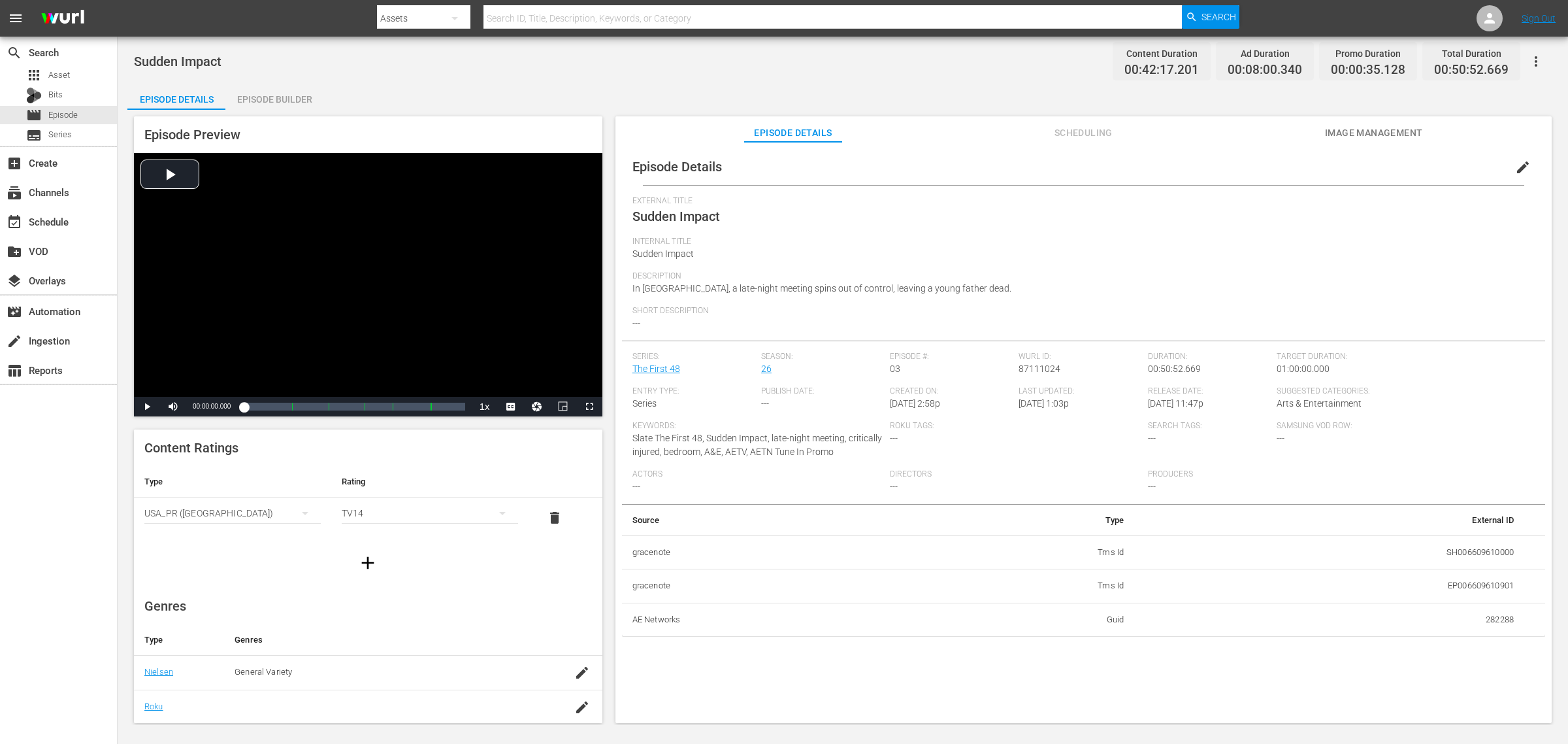
click at [279, 93] on div "Episode Builder" at bounding box center [274, 99] width 98 height 31
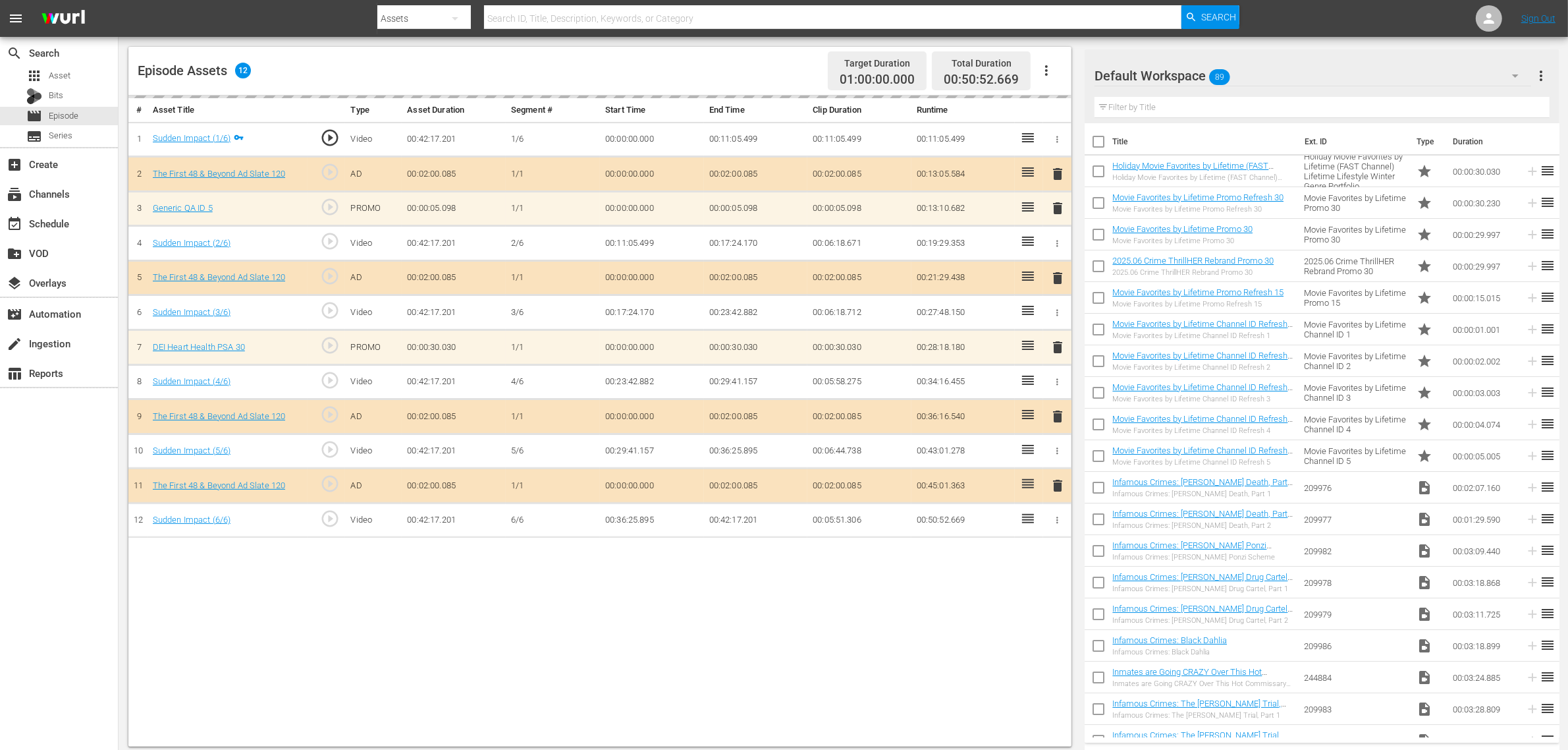
scroll to position [342, 0]
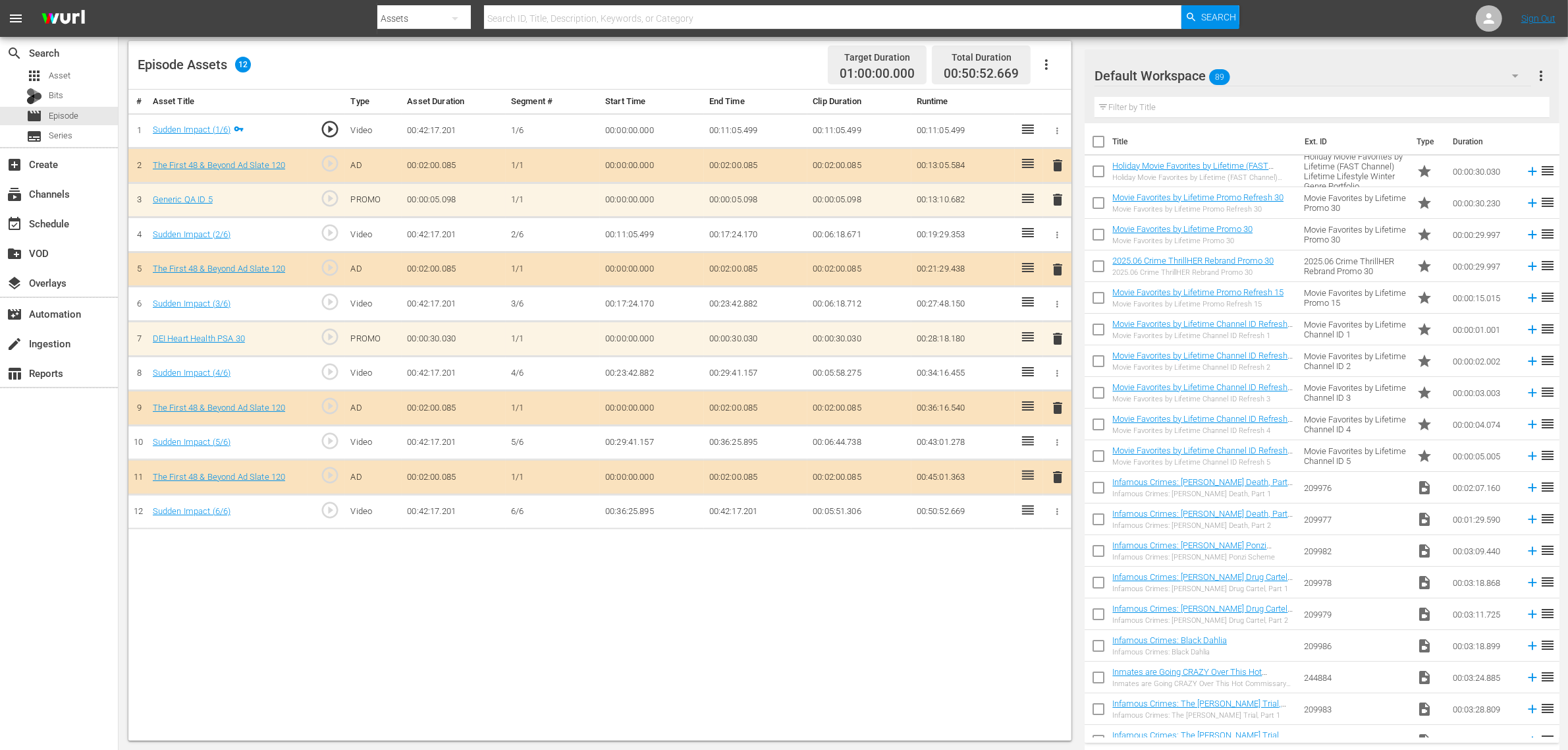
click at [1058, 206] on span "delete" at bounding box center [1057, 200] width 16 height 16
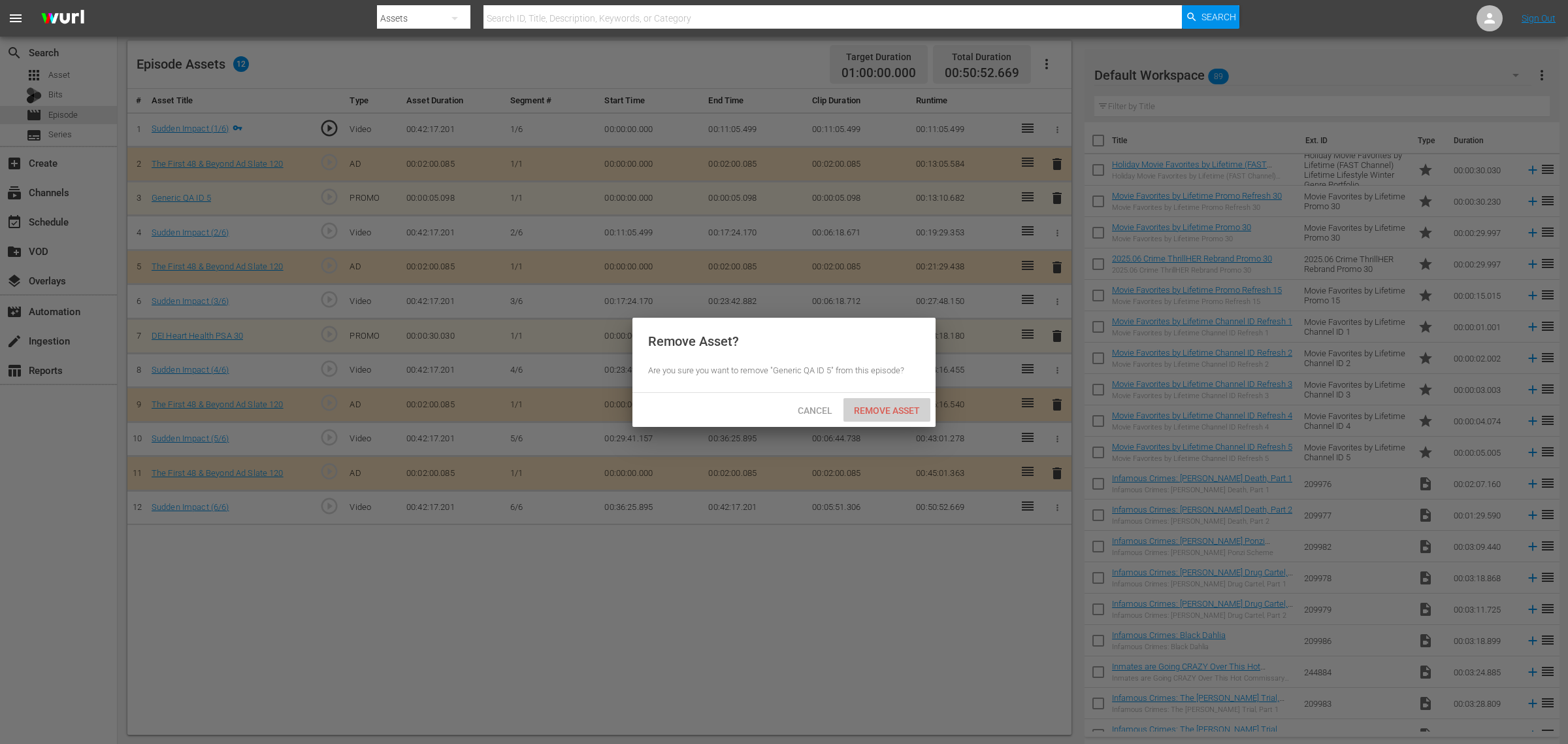
click at [884, 400] on div "Remove Asset" at bounding box center [887, 410] width 87 height 24
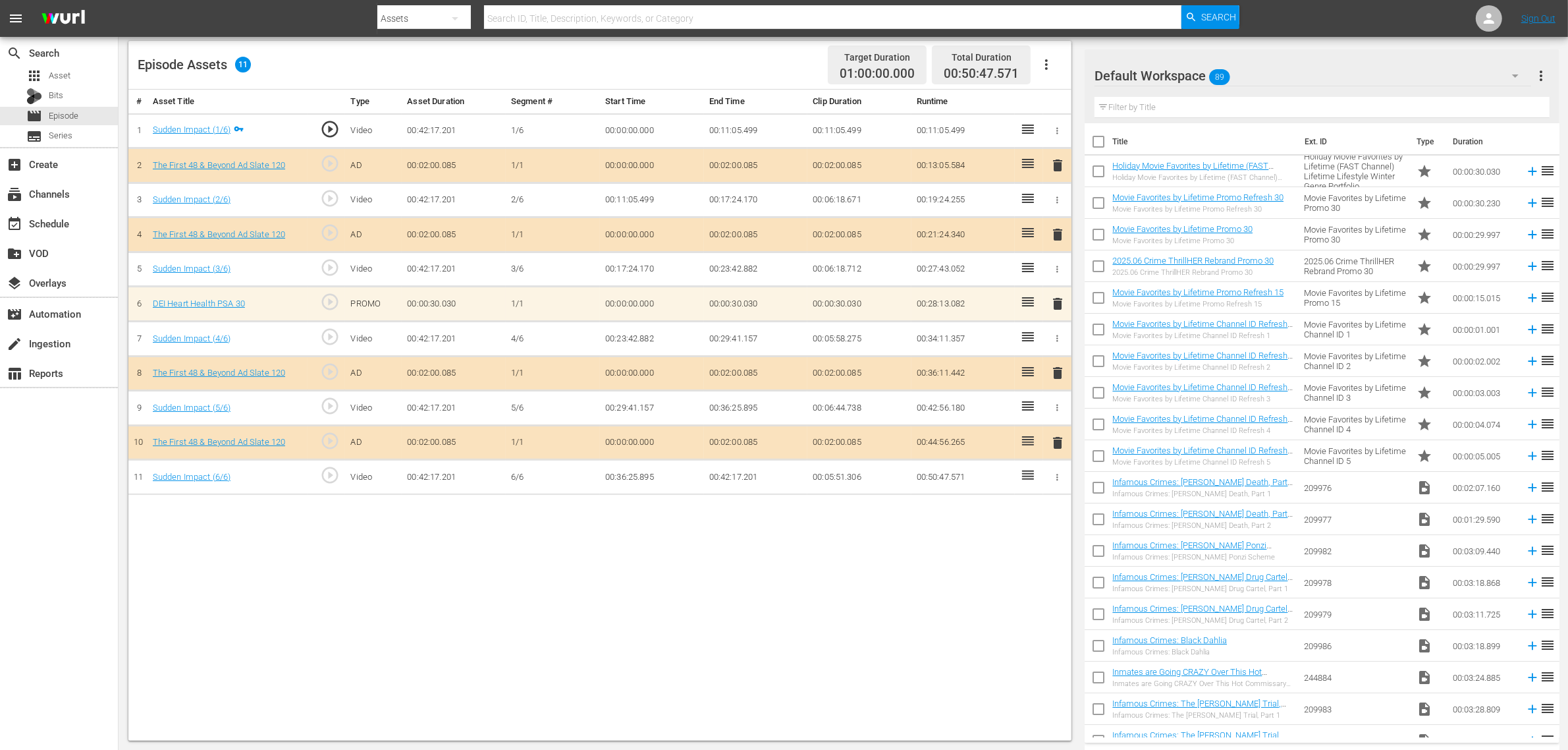
click at [1062, 308] on span "delete" at bounding box center [1057, 304] width 16 height 16
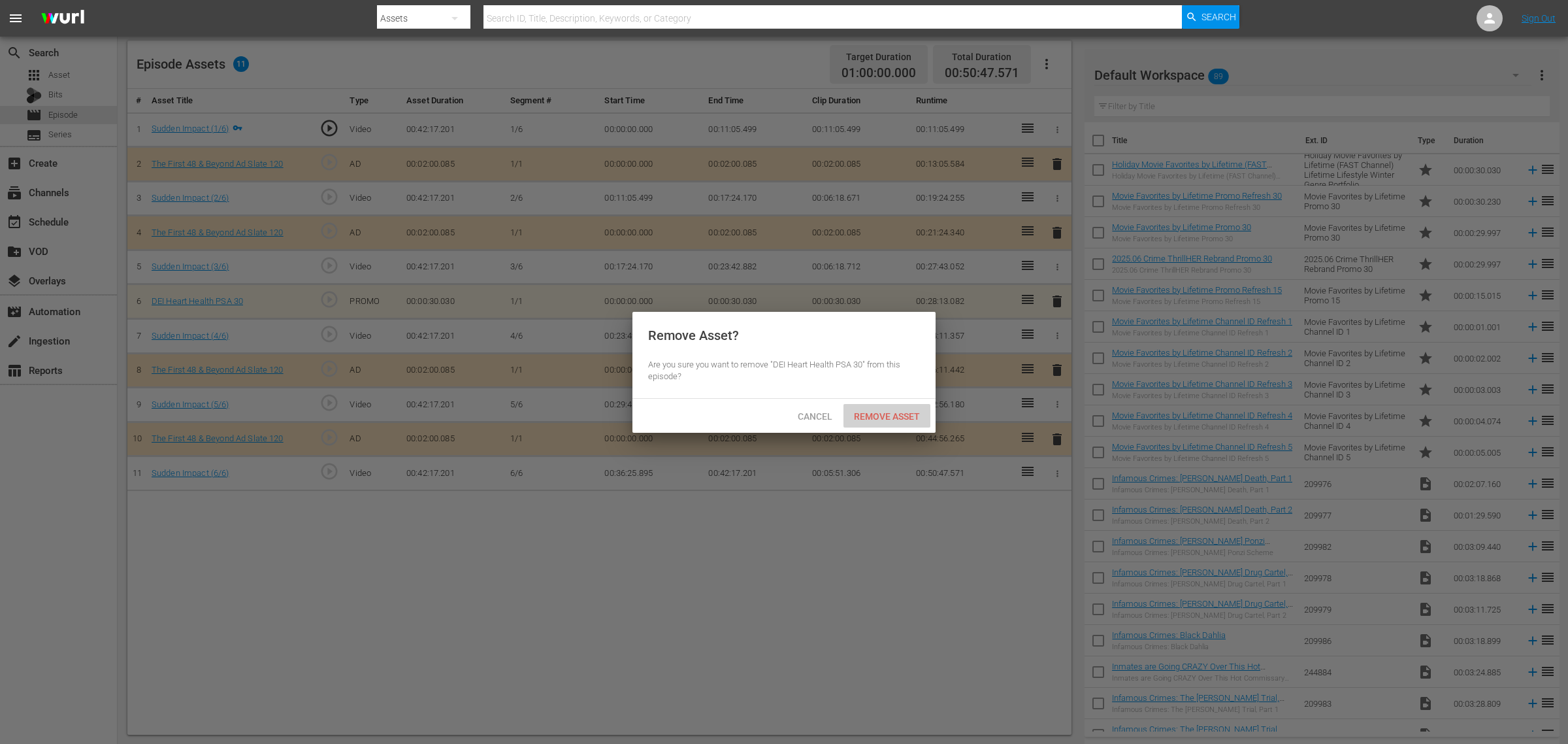
click at [912, 412] on span "Remove Asset" at bounding box center [887, 417] width 87 height 11
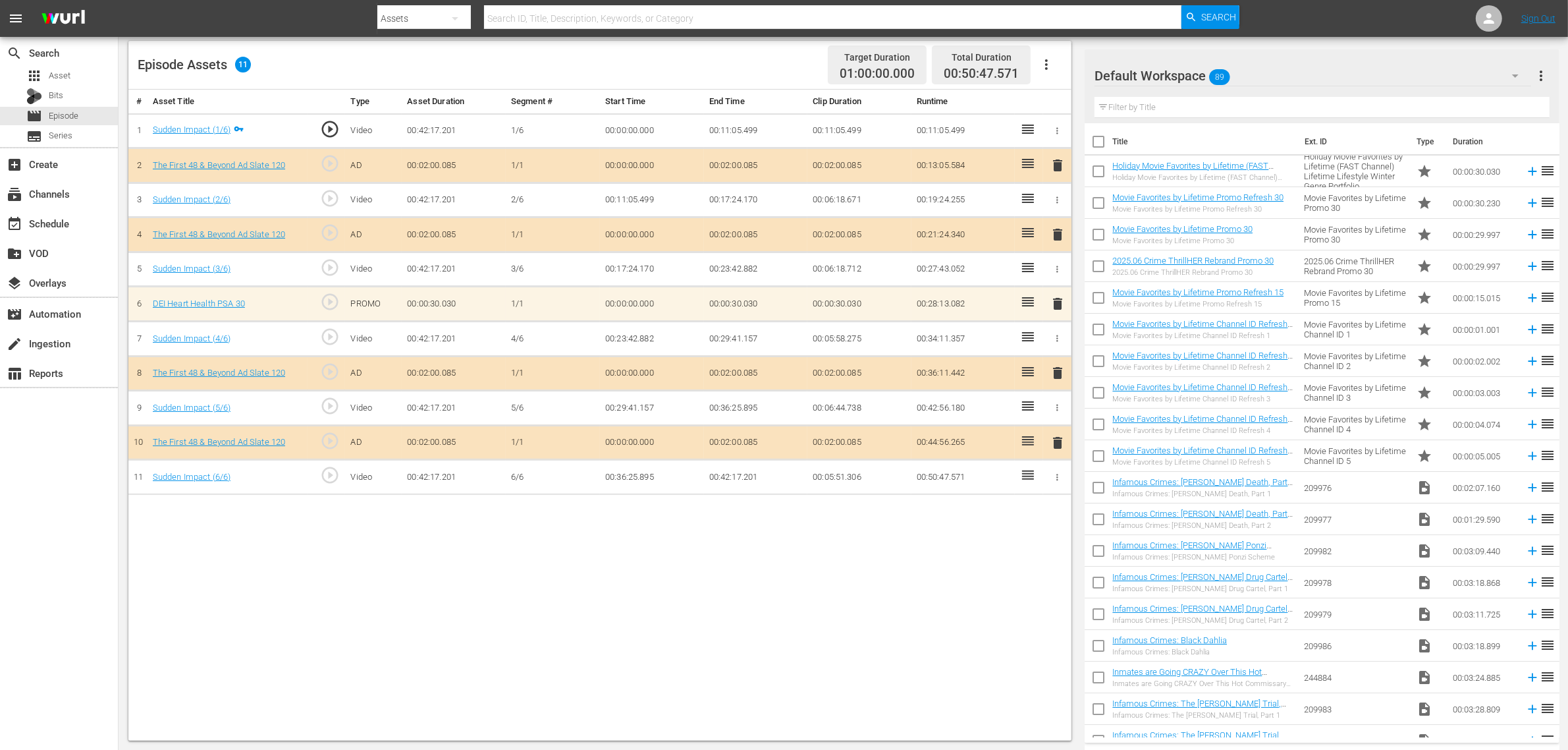
click at [1256, 76] on div "Default Workspace 89" at bounding box center [1312, 76] width 437 height 37
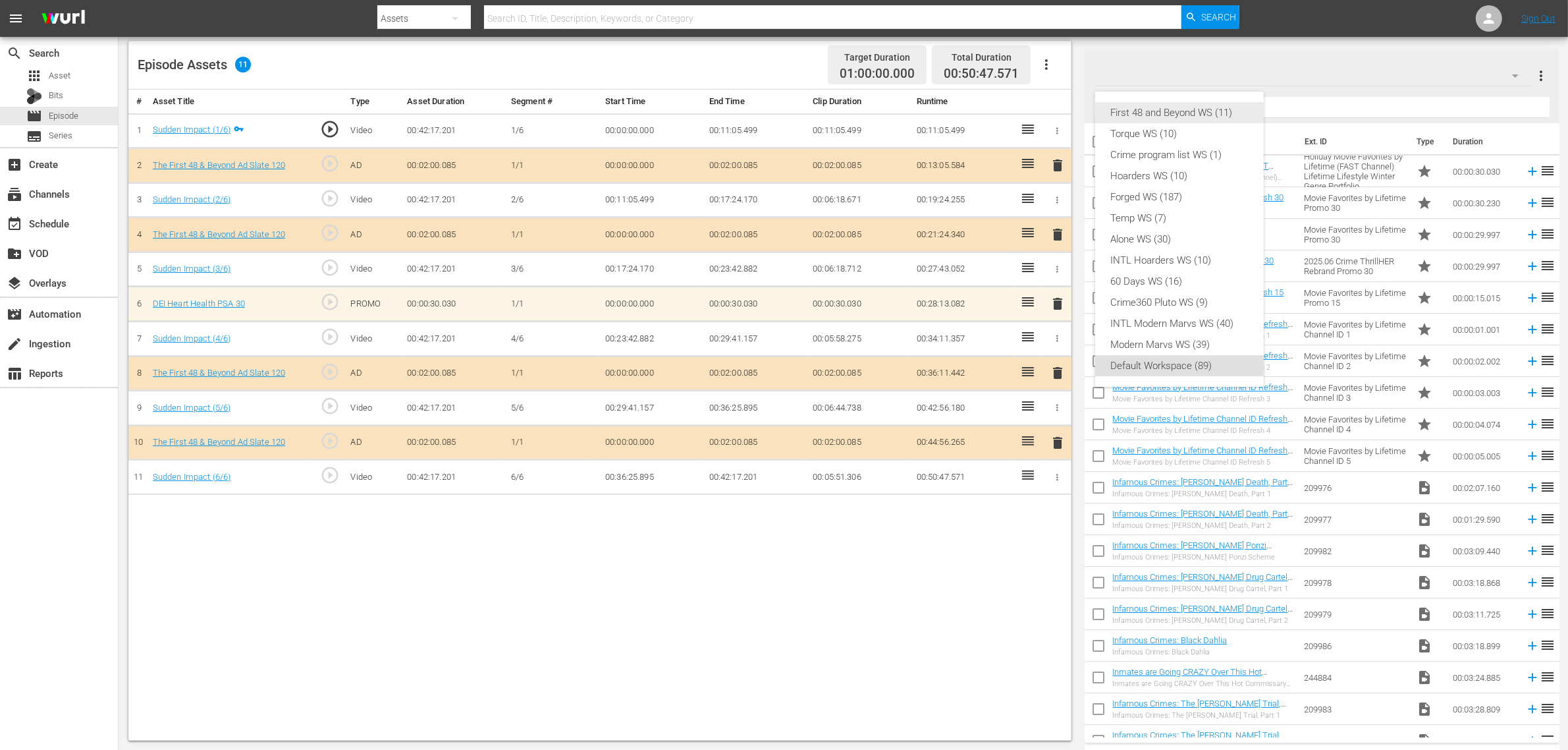
click at [1216, 110] on div "First 48 and Beyond WS (11)" at bounding box center [1180, 112] width 137 height 21
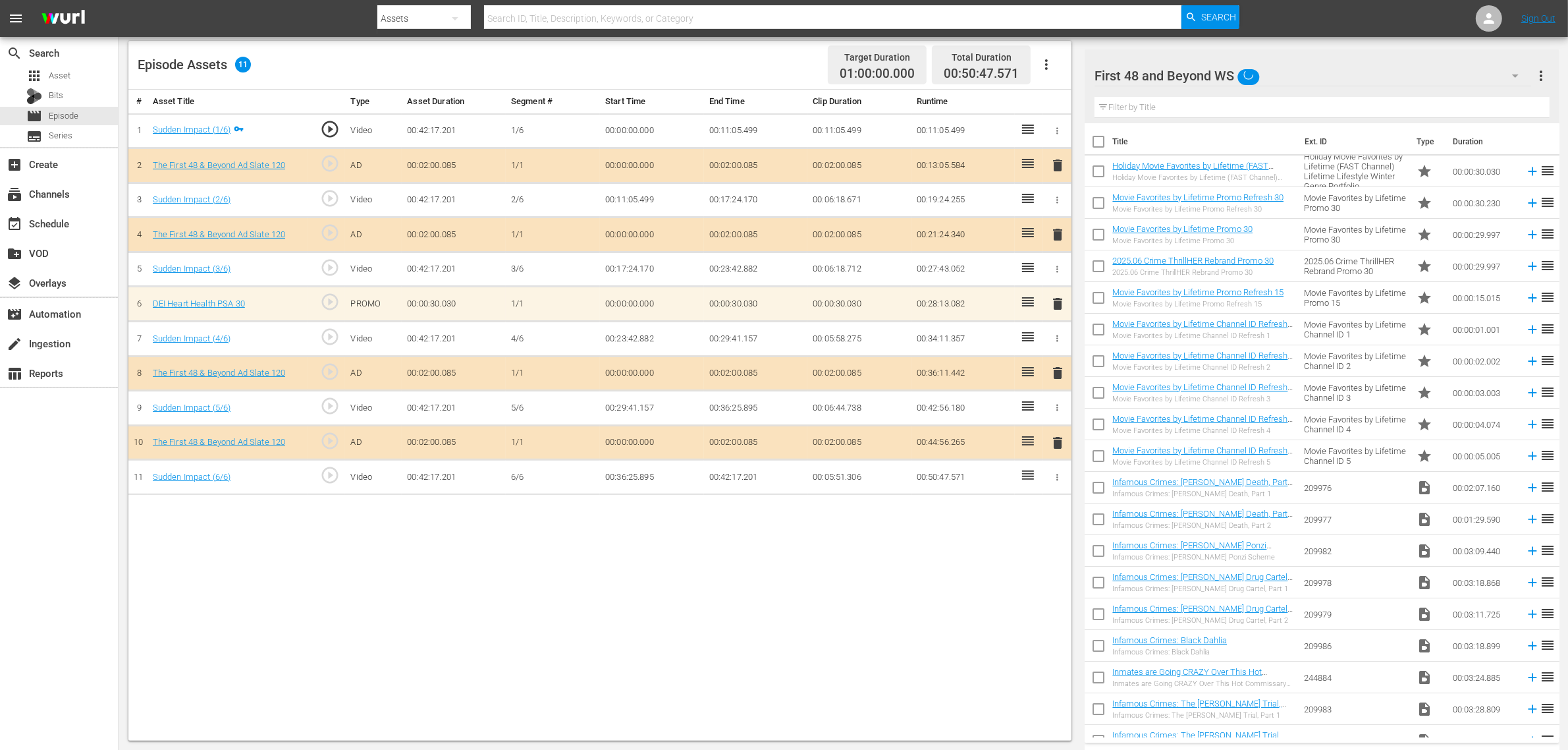
click at [723, 68] on div "Episode Assets 11 Target Duration 01:00:00.000 Total Duration 00:50:47.571" at bounding box center [600, 65] width 943 height 49
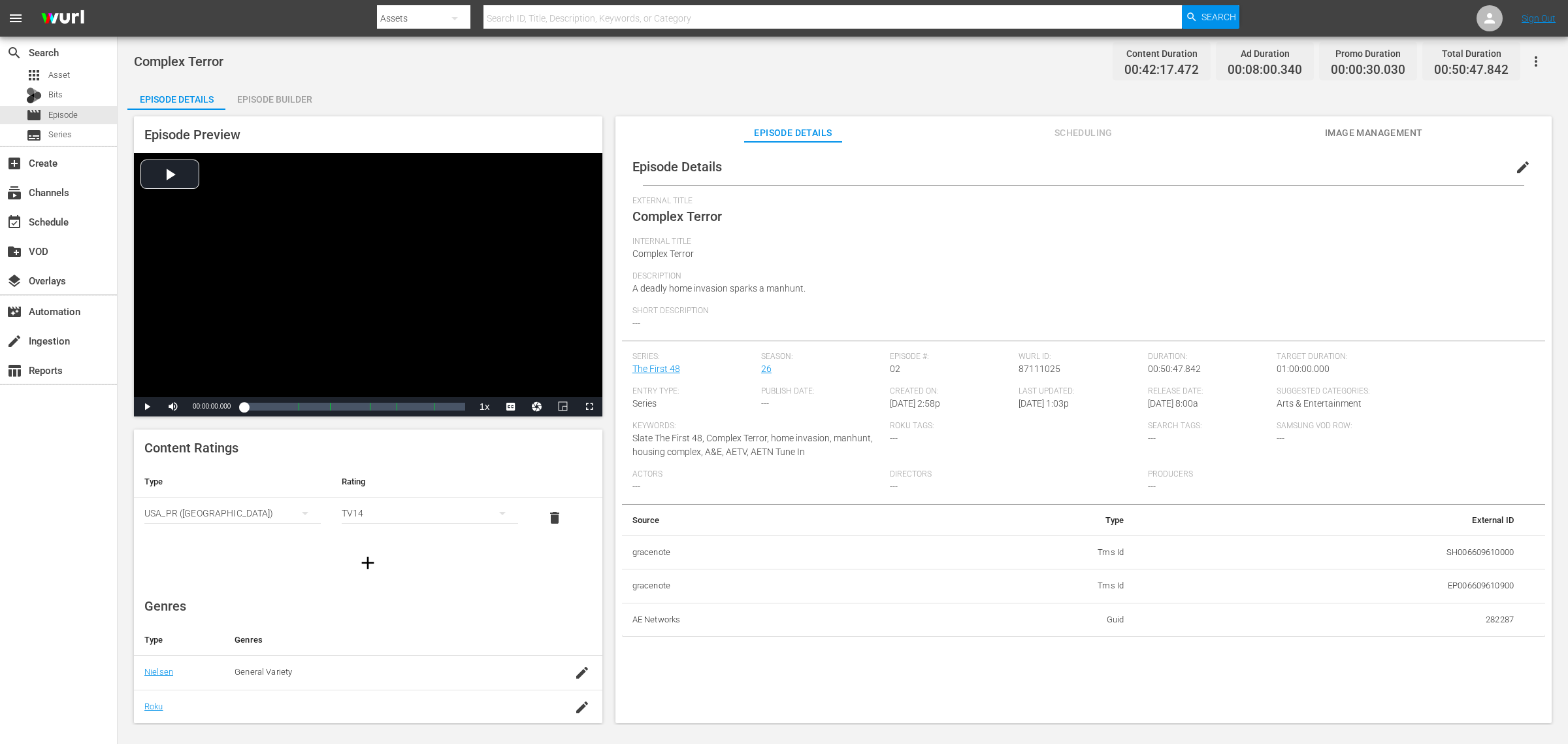
click at [279, 105] on div "Episode Builder" at bounding box center [274, 99] width 98 height 31
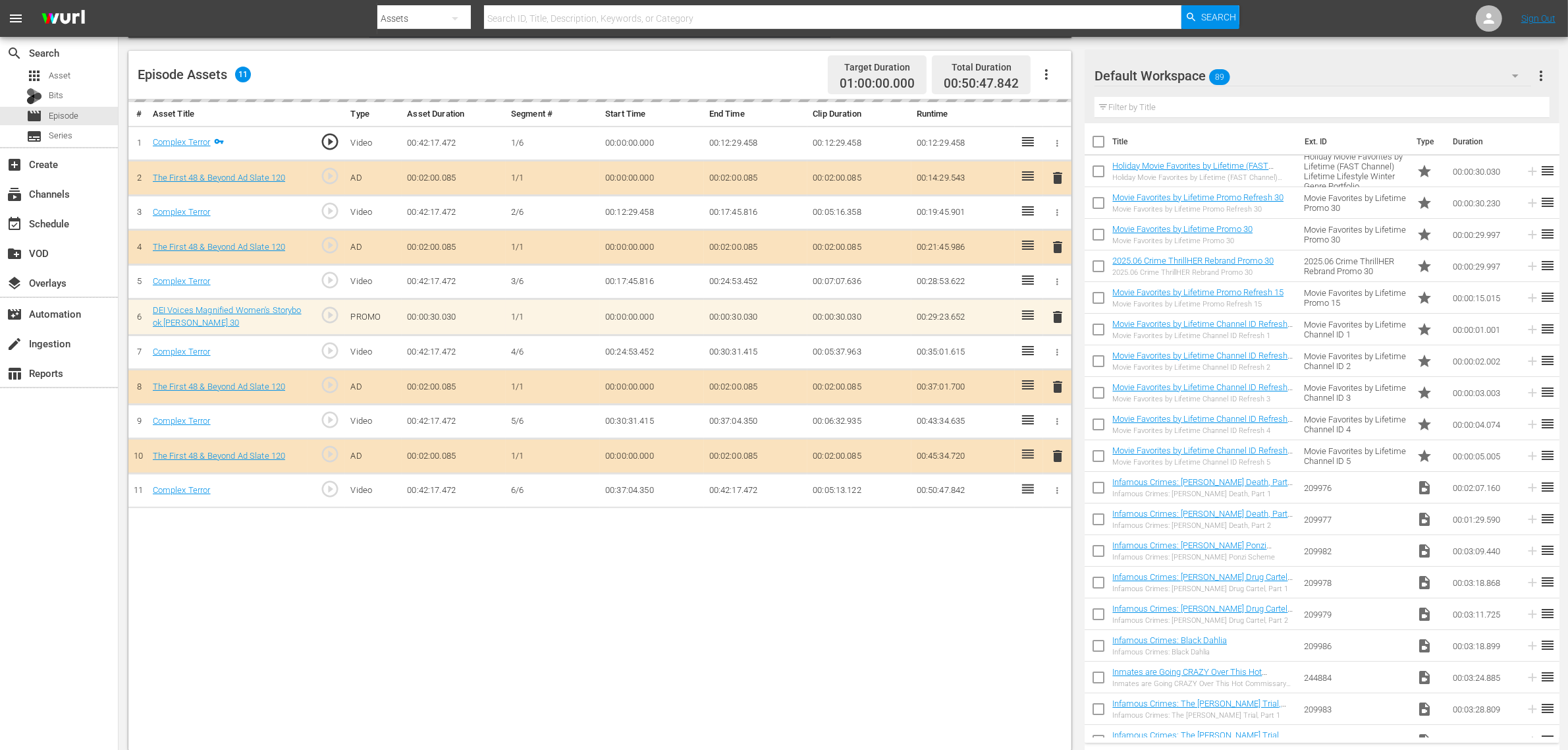
scroll to position [342, 0]
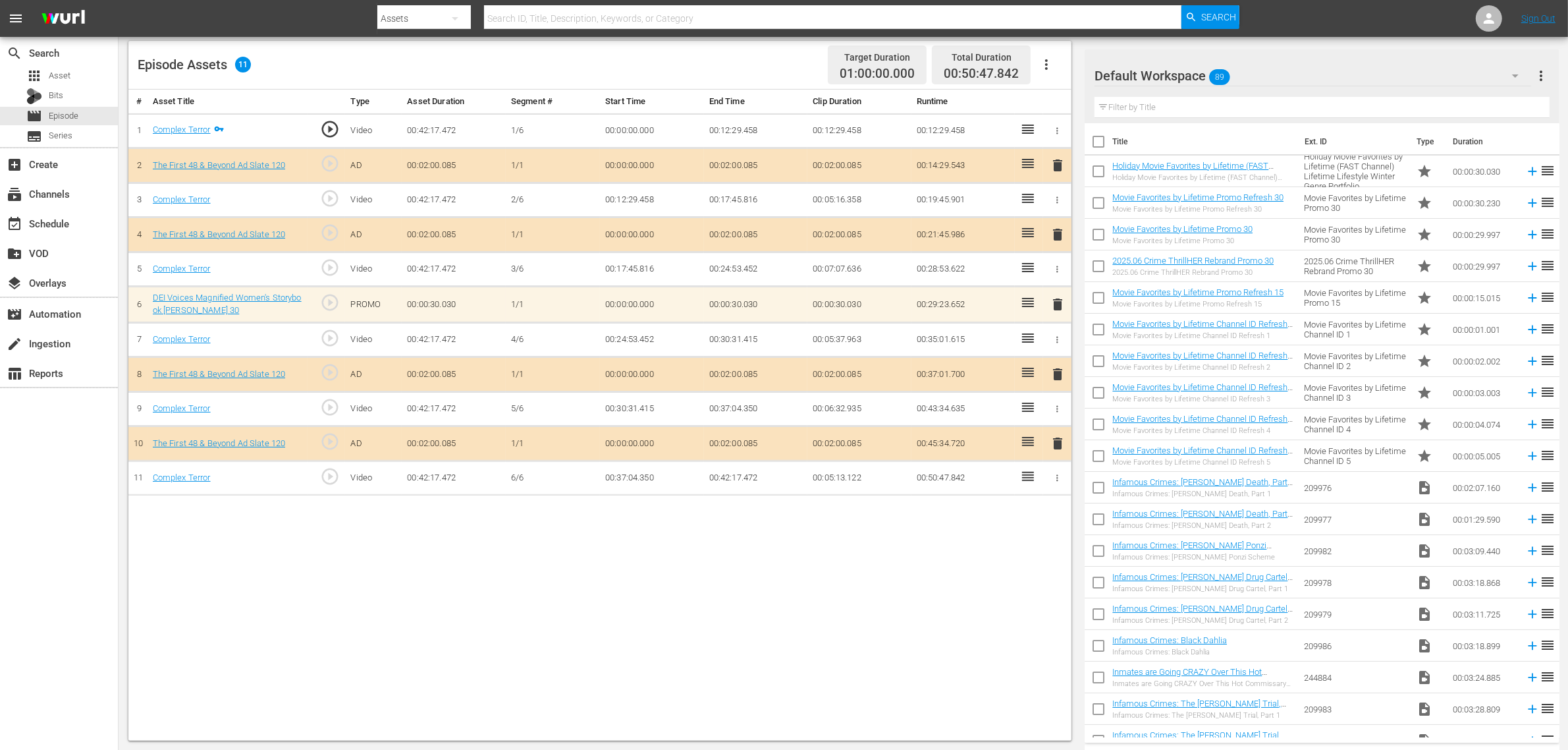
click at [1055, 308] on span "delete" at bounding box center [1057, 304] width 16 height 16
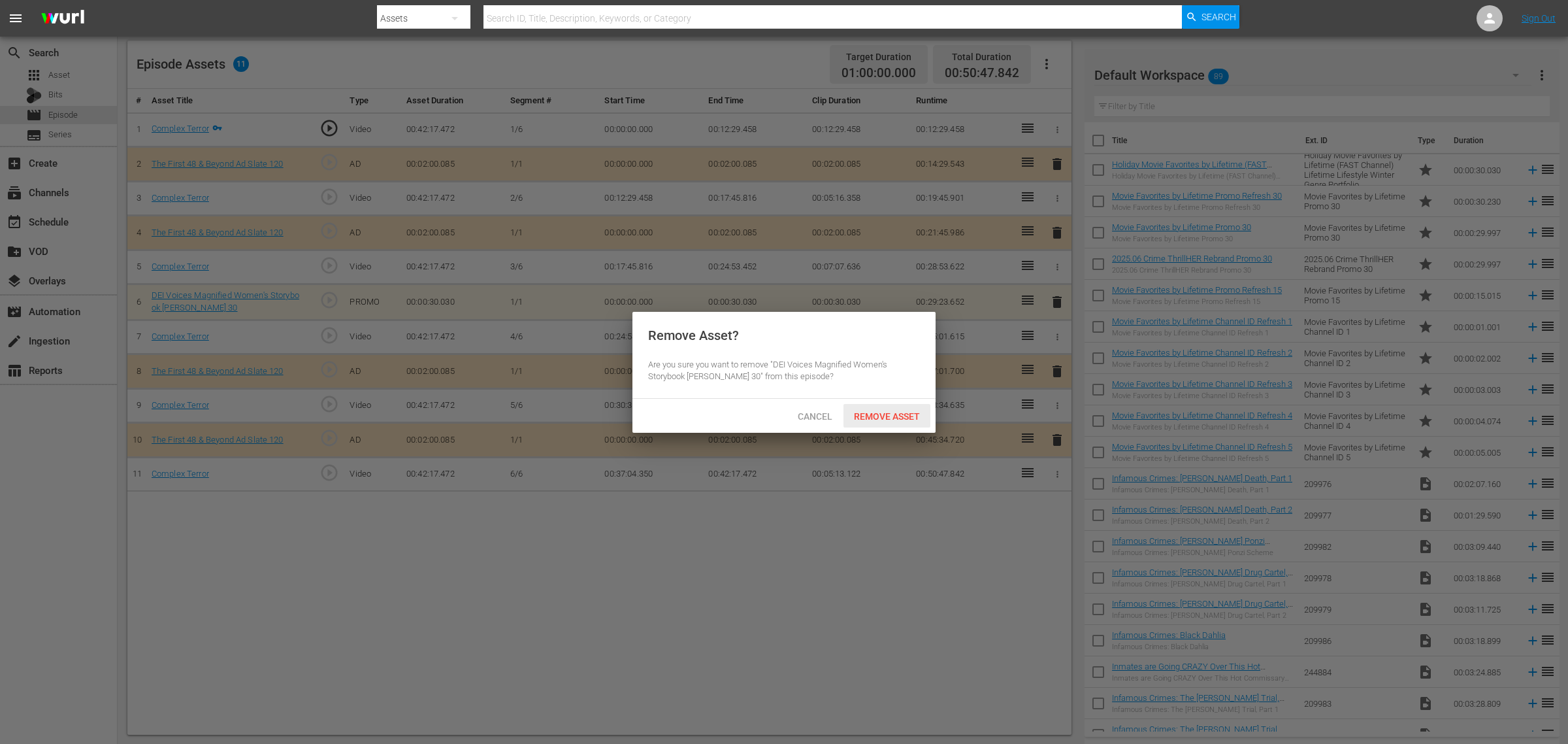
click at [905, 415] on span "Remove Asset" at bounding box center [887, 417] width 87 height 11
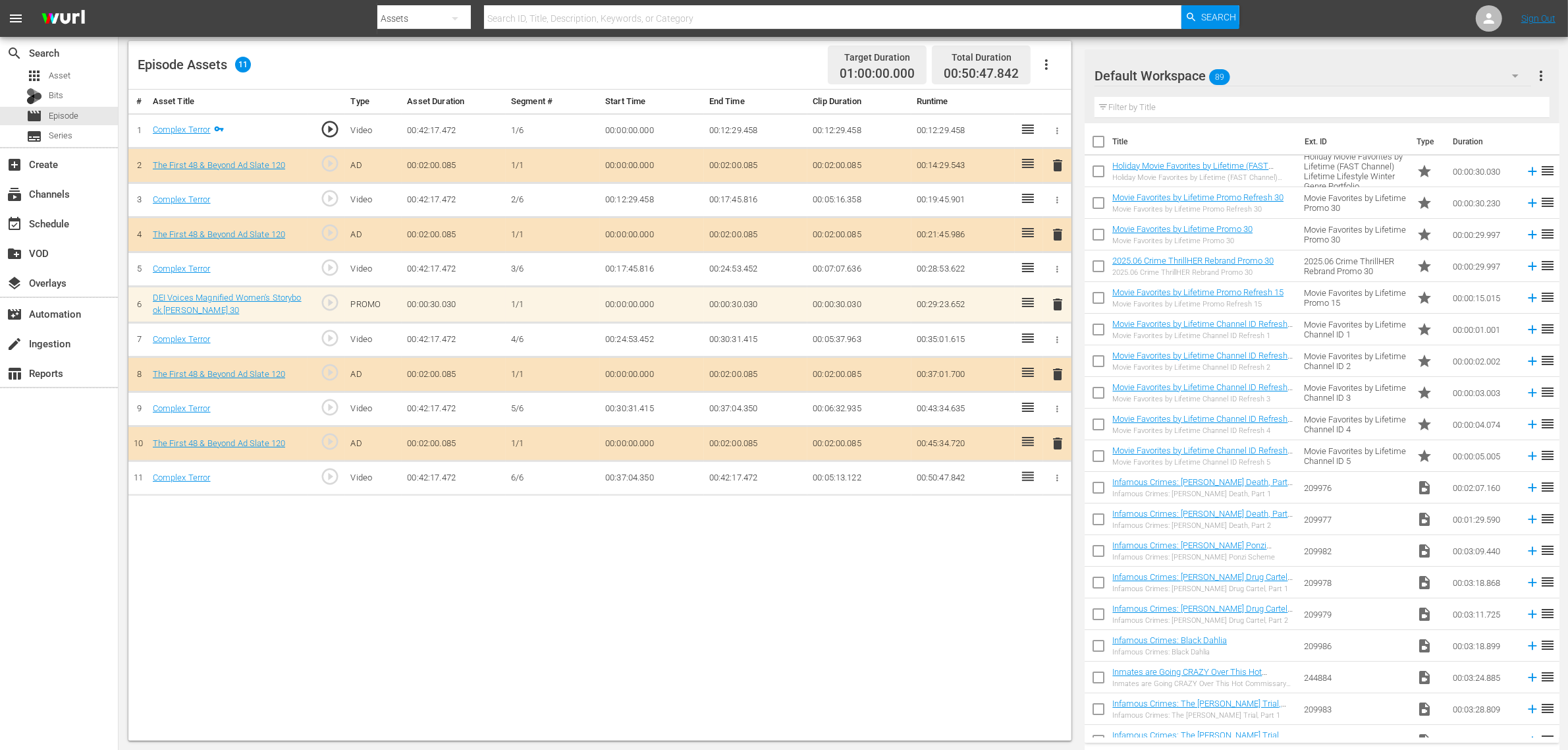
click at [1019, 600] on div "# Asset Title Type Asset Duration Segment # Start Time End Time Clip Duration R…" at bounding box center [600, 415] width 943 height 651
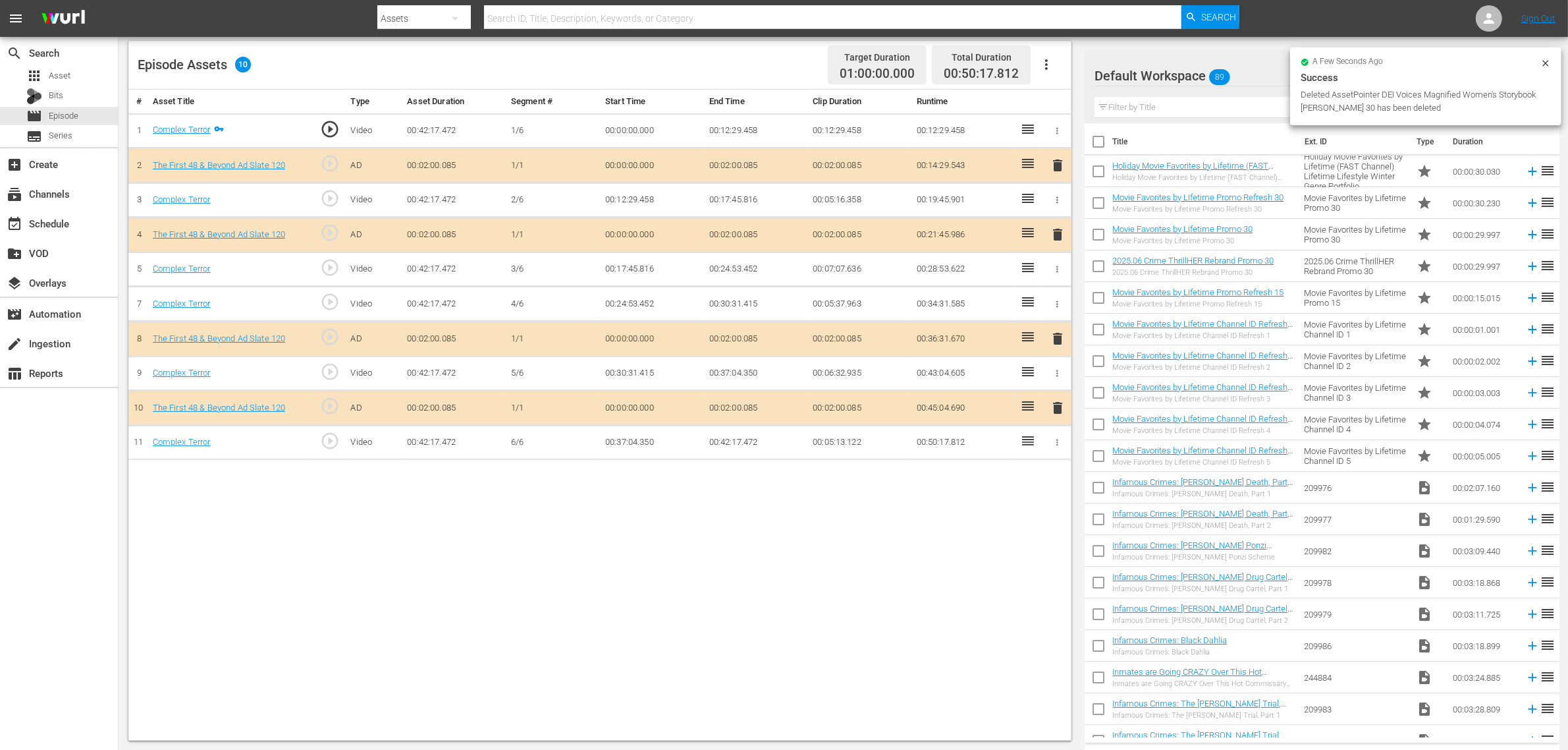
click at [1242, 75] on div "Default Workspace 89" at bounding box center [1312, 76] width 437 height 37
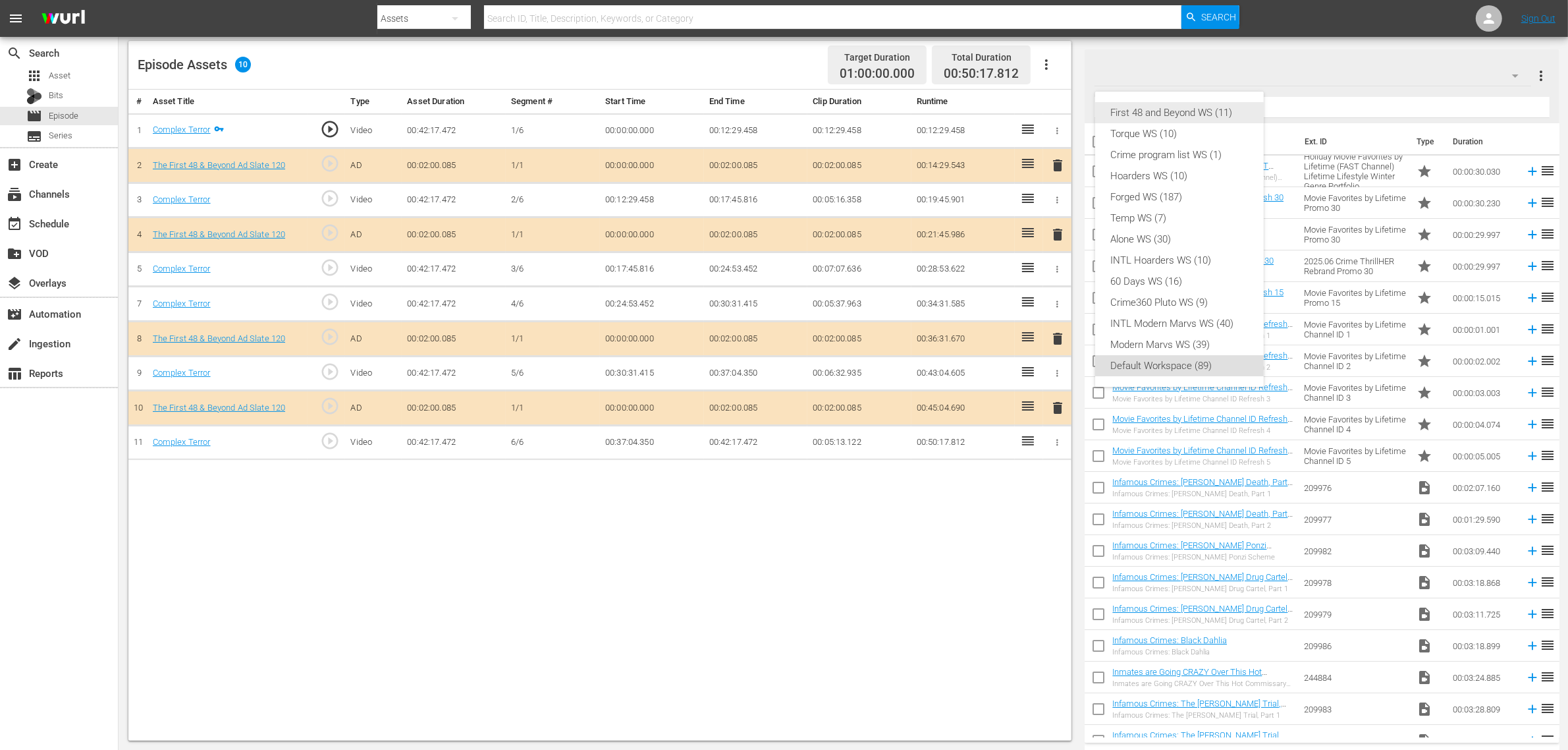
click at [1227, 107] on div "First 48 and Beyond WS (11)" at bounding box center [1180, 112] width 137 height 21
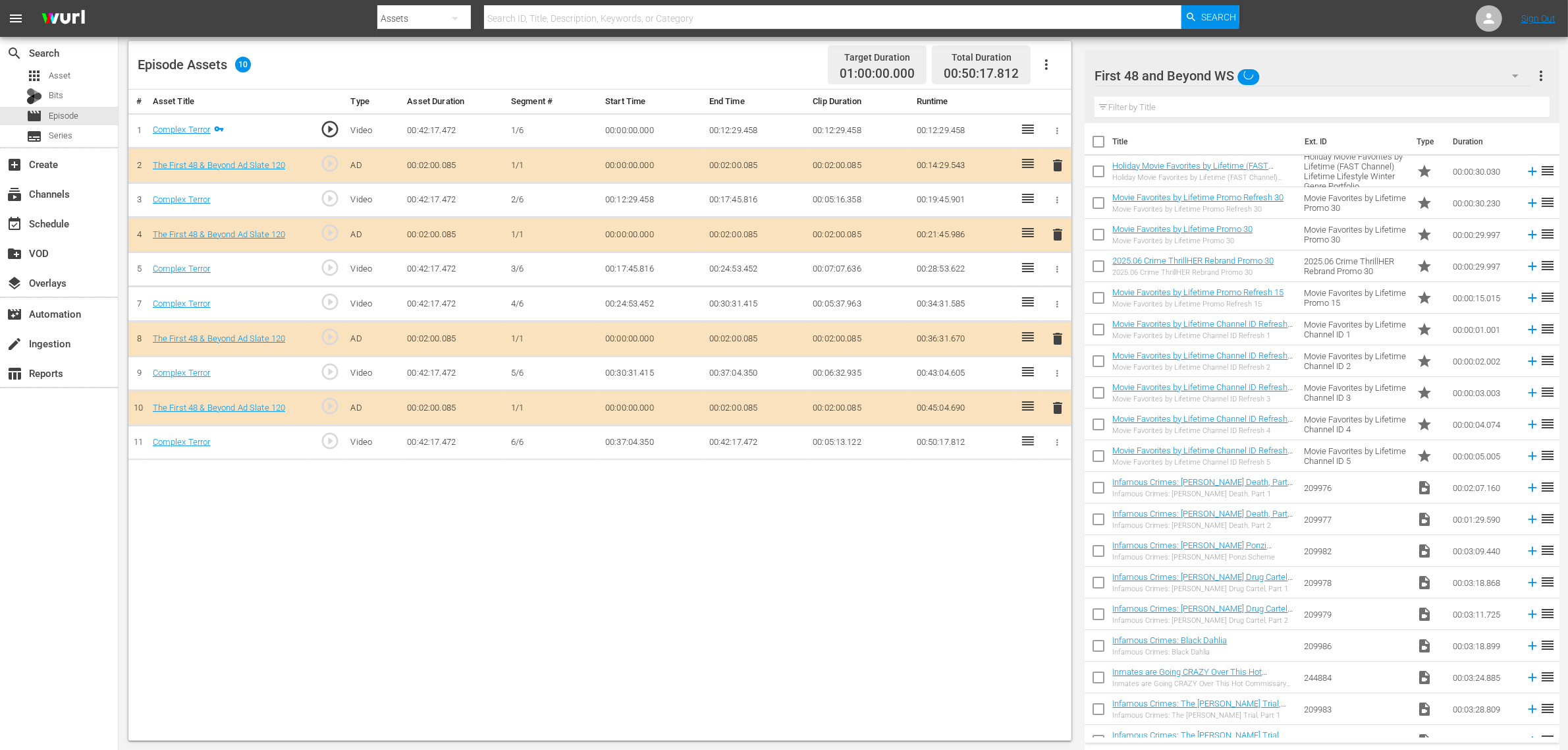
click at [823, 505] on div "# Asset Title Type Asset Duration Segment # Start Time End Time Clip Duration R…" at bounding box center [600, 415] width 943 height 651
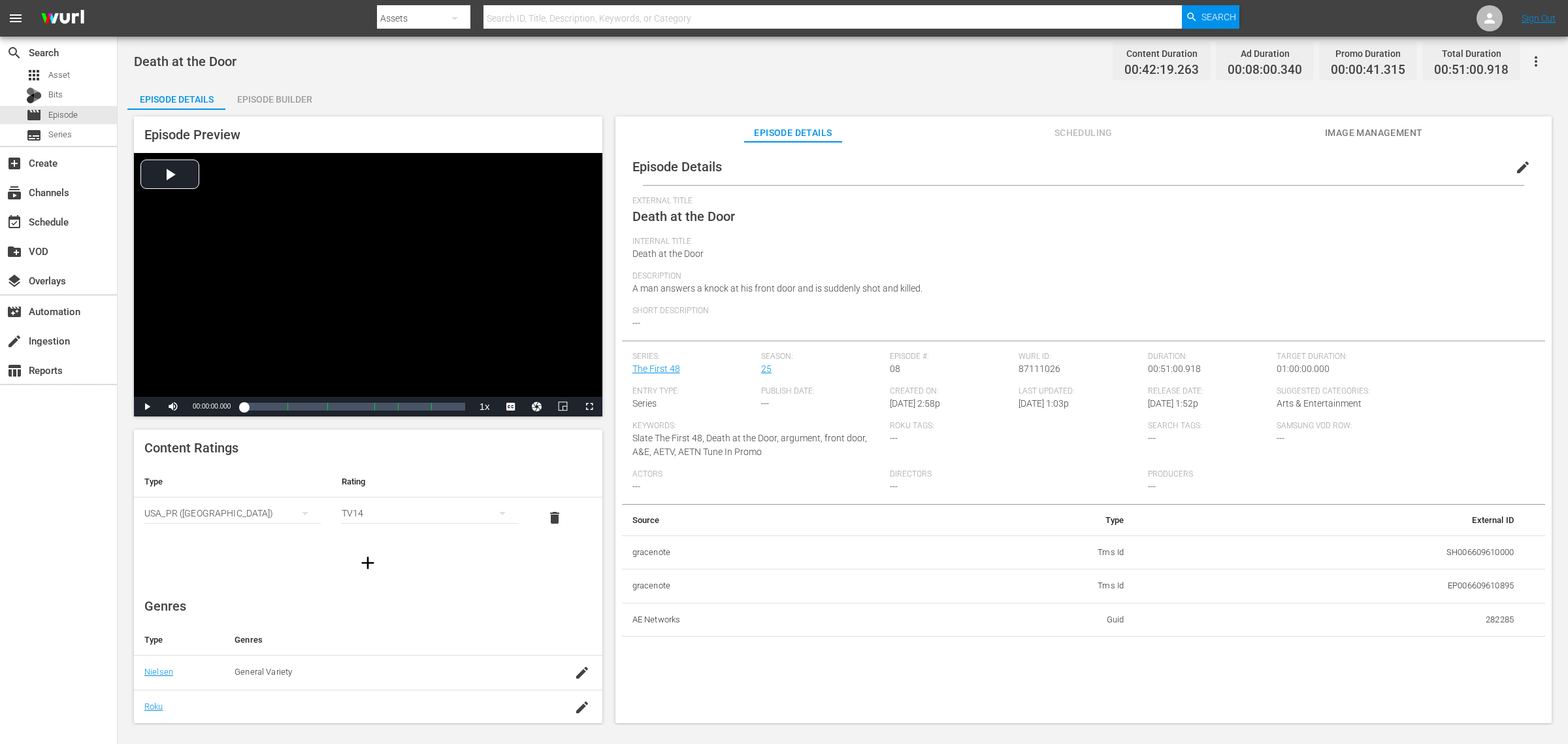
click at [300, 101] on div "Episode Builder" at bounding box center [274, 99] width 98 height 31
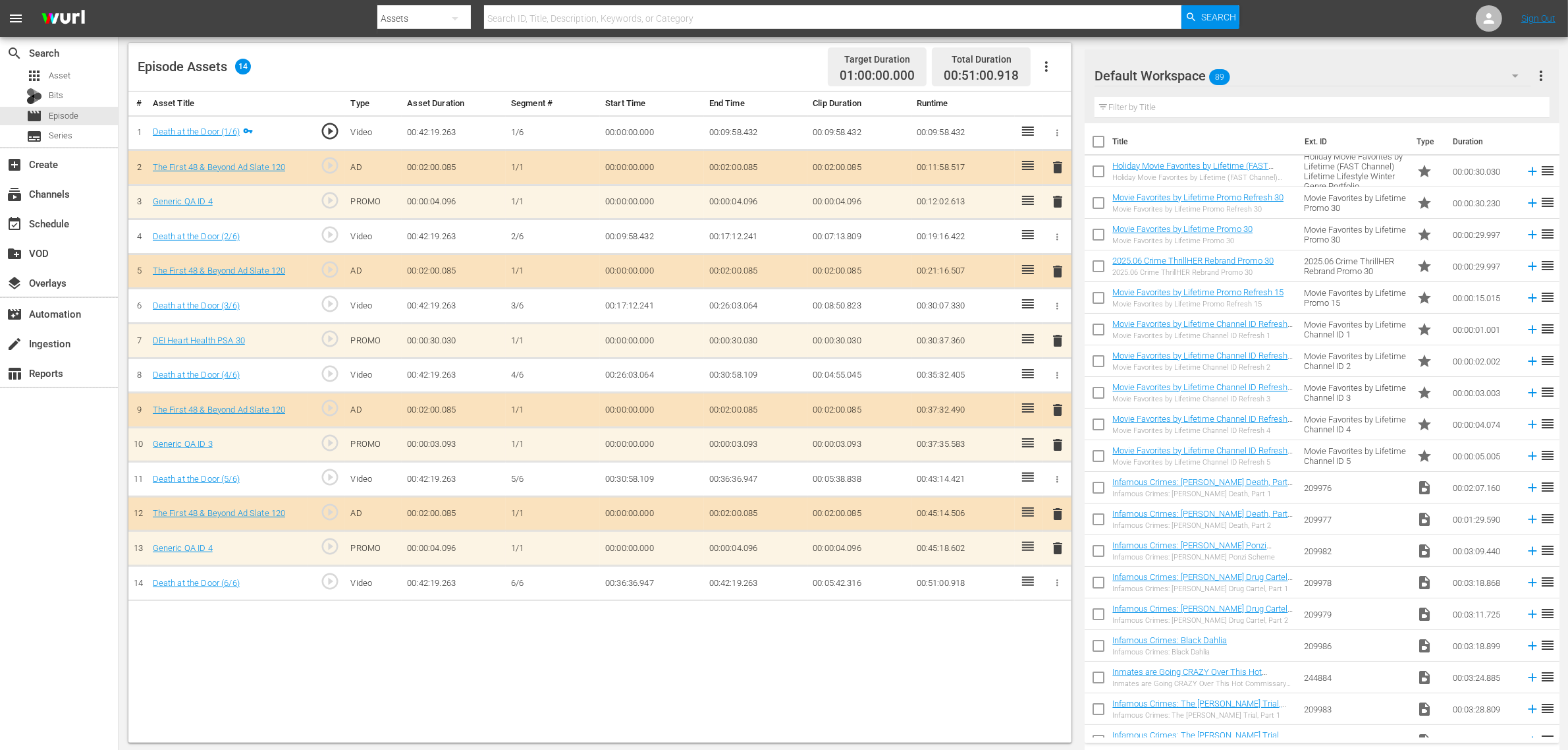
scroll to position [342, 0]
click at [1056, 550] on span "delete" at bounding box center [1057, 546] width 16 height 16
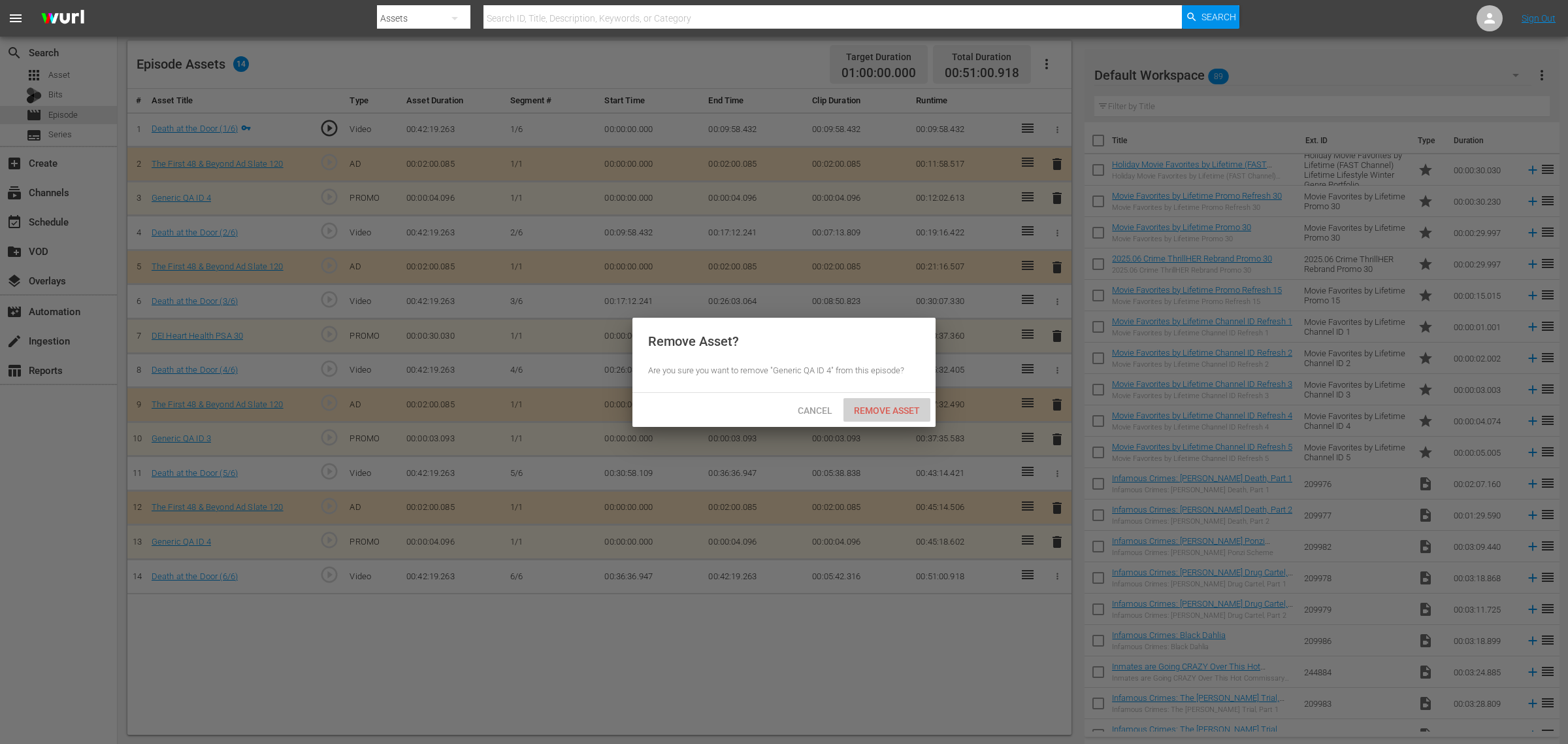
click at [894, 418] on div "Remove Asset" at bounding box center [887, 410] width 87 height 24
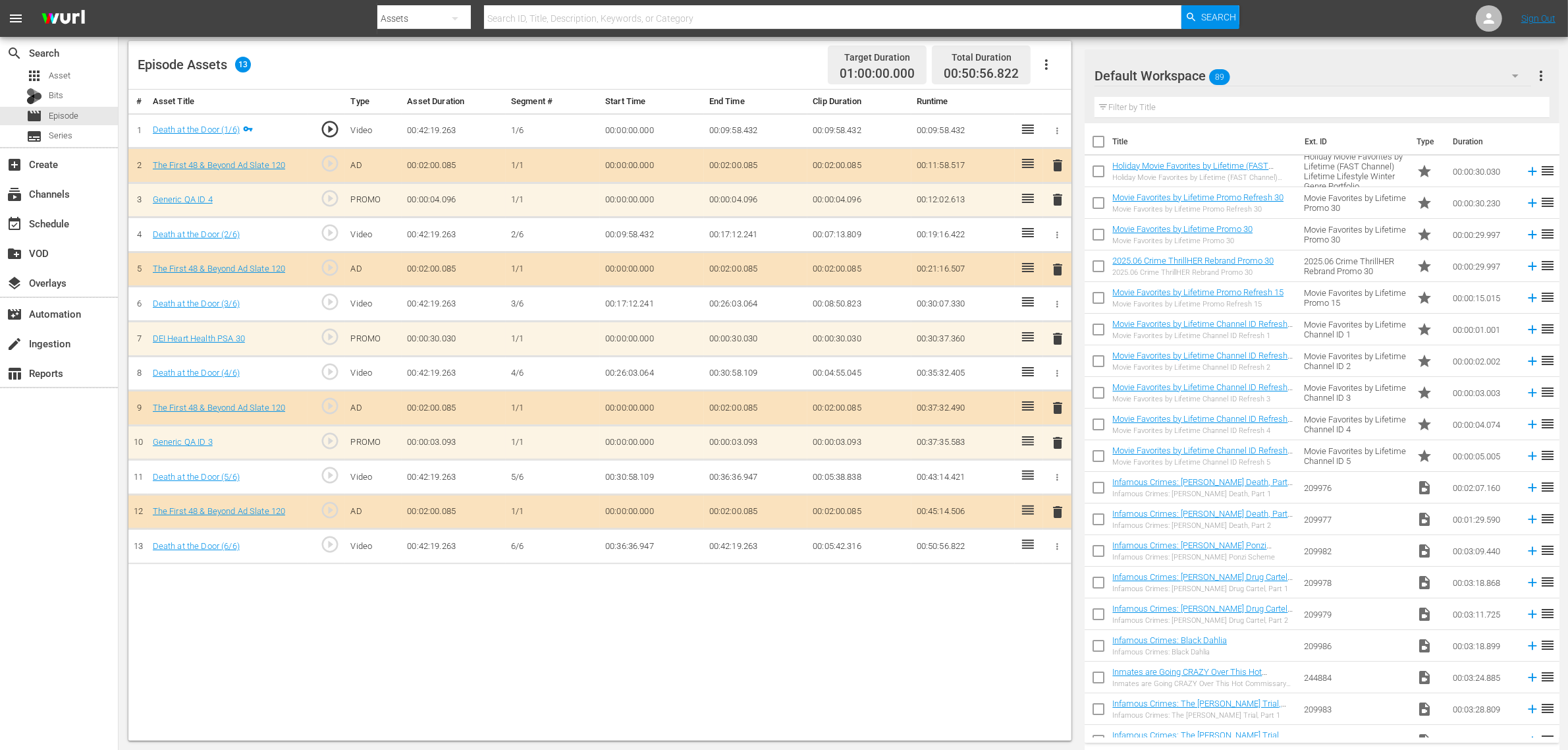
click at [1057, 442] on span "delete" at bounding box center [1057, 442] width 16 height 16
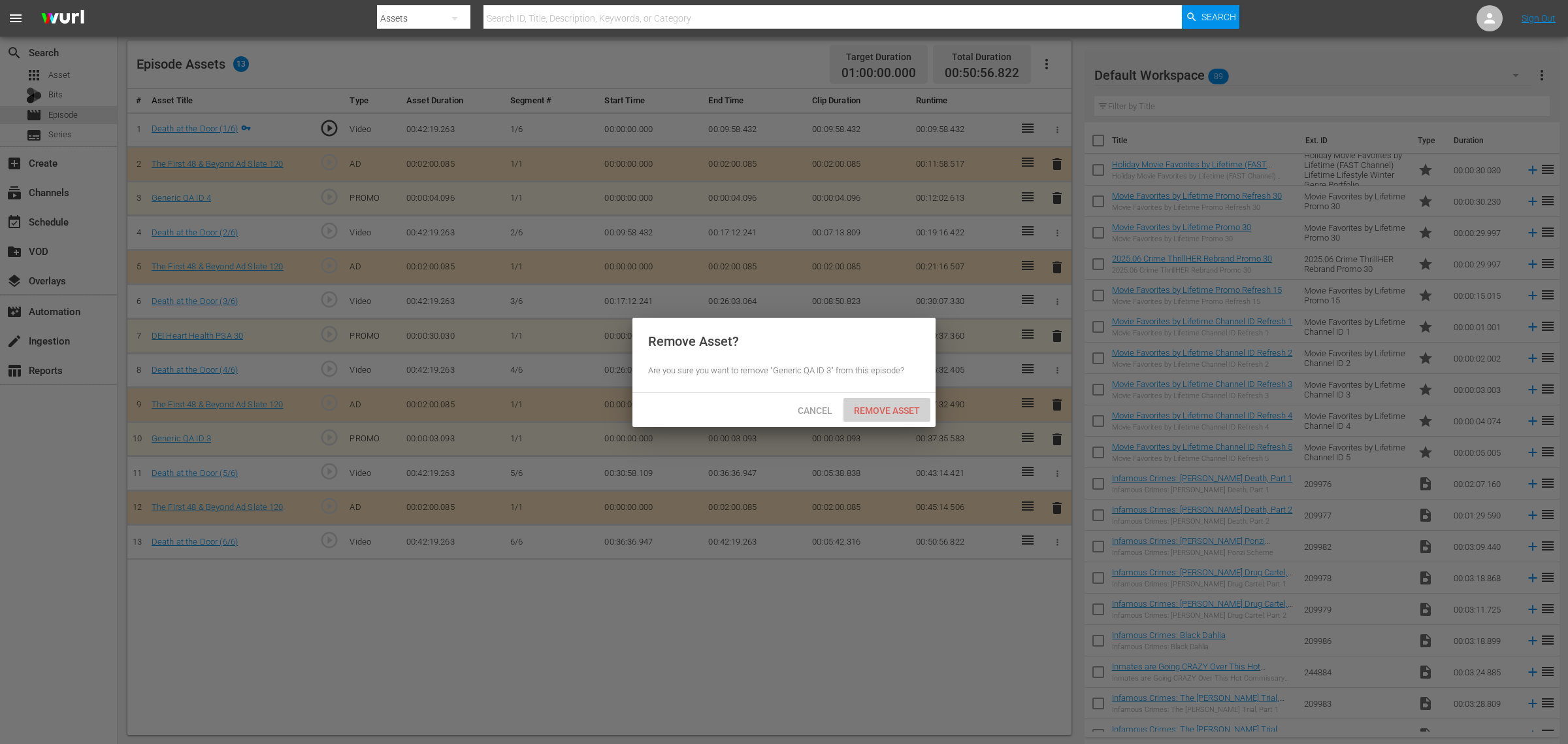
click at [913, 406] on span "Remove Asset" at bounding box center [887, 411] width 87 height 11
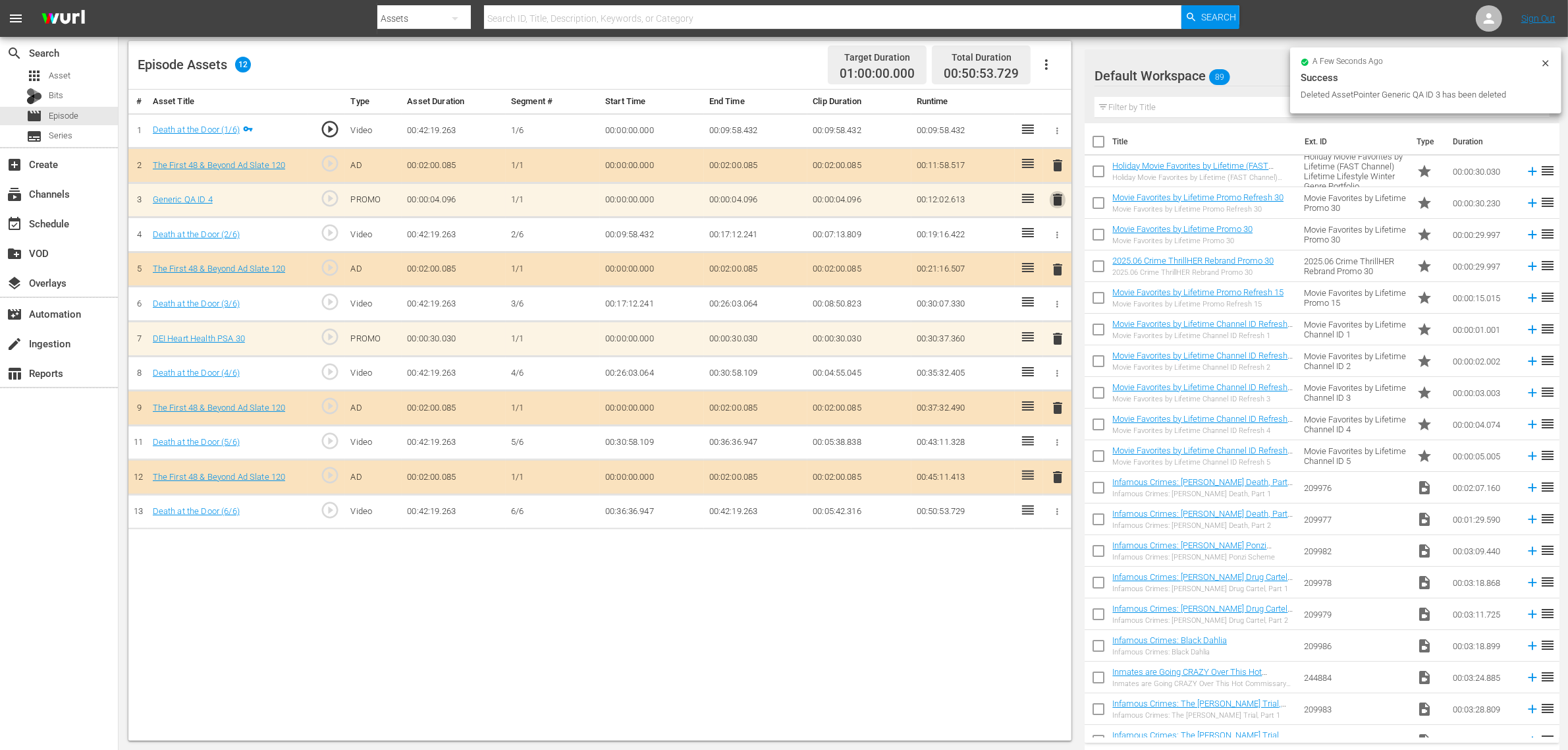
click at [1057, 202] on span "delete" at bounding box center [1057, 200] width 16 height 16
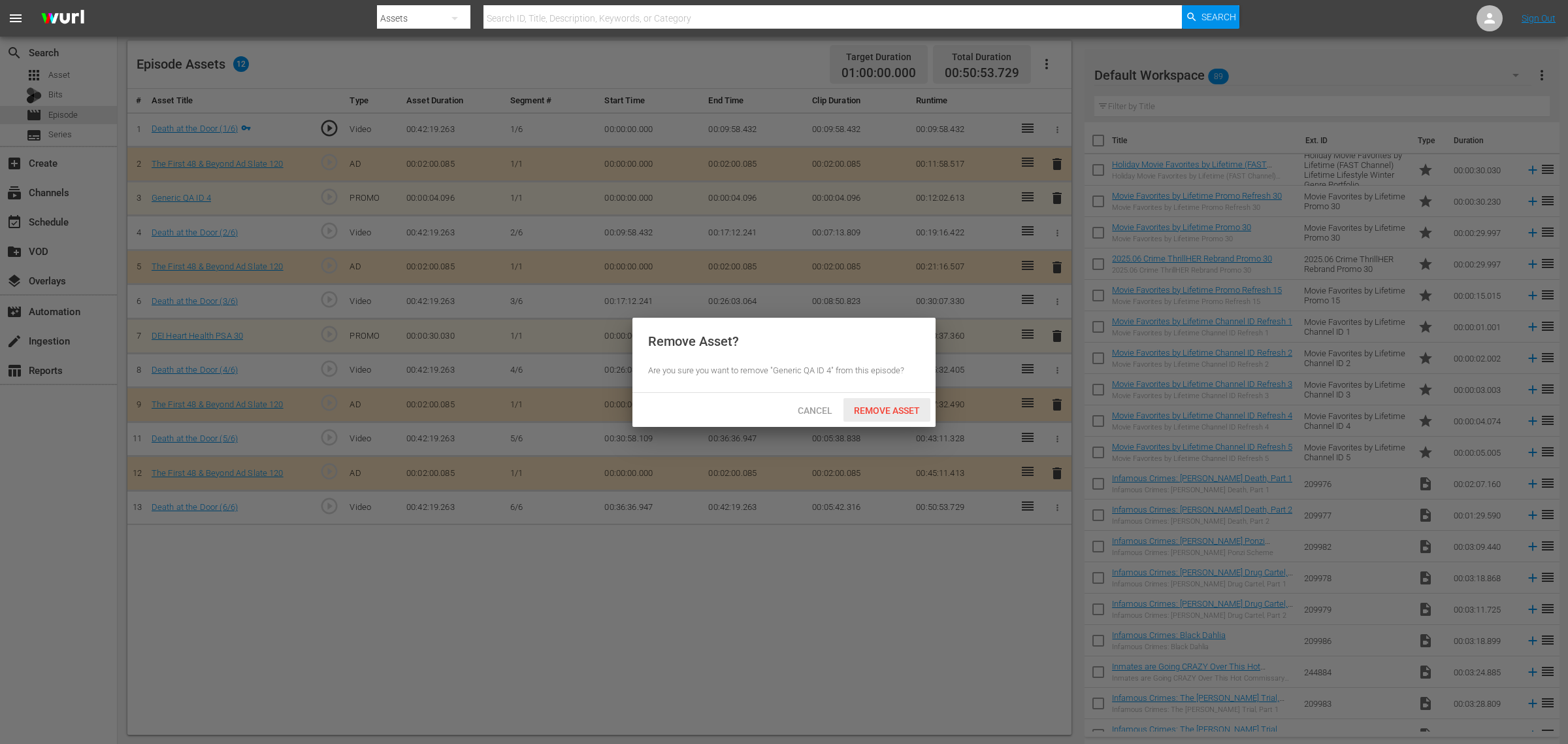
click at [897, 402] on div "Remove Asset" at bounding box center [887, 410] width 87 height 24
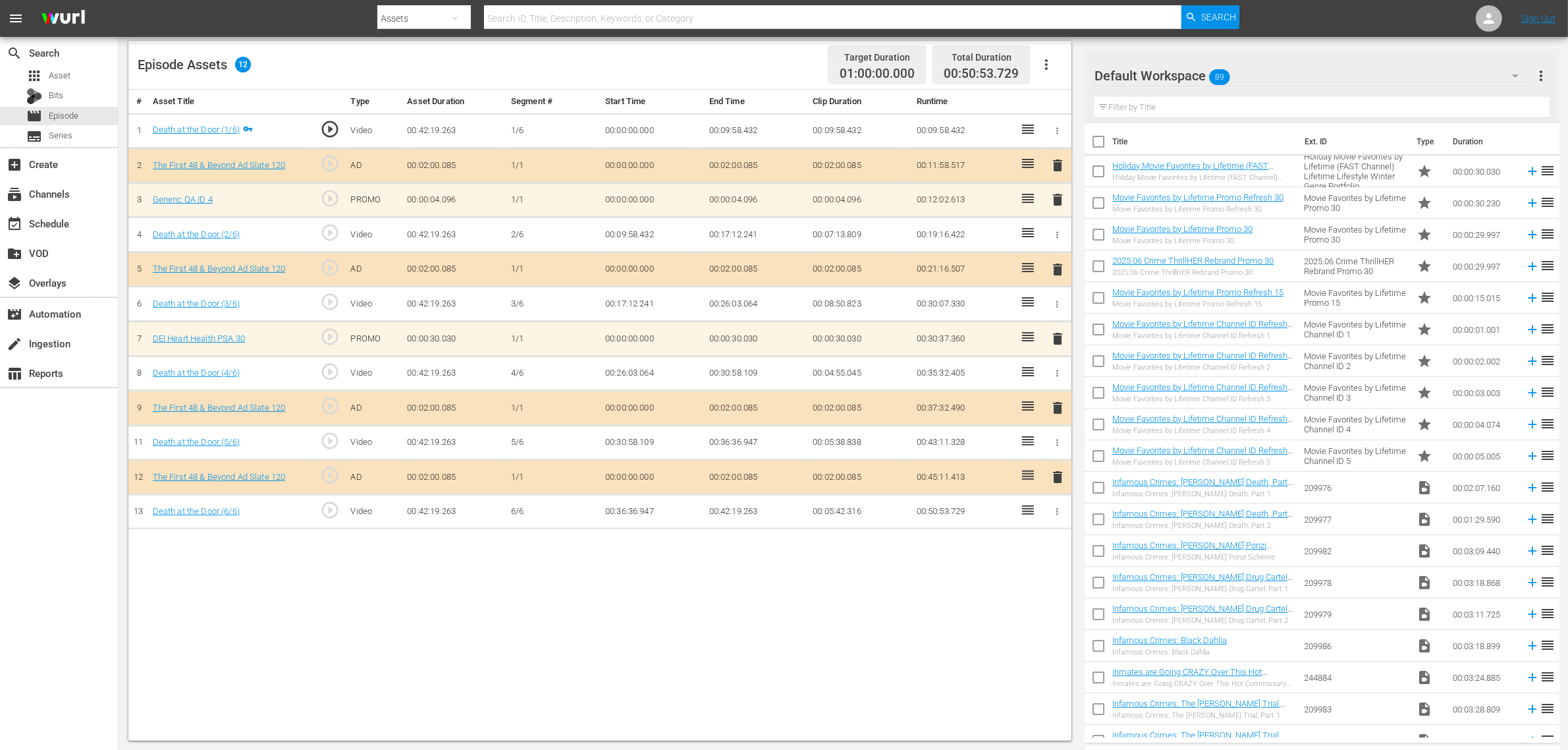
click at [688, 63] on div "Episode Assets 12 Target Duration 01:00:00.000 Total Duration 00:50:53.729" at bounding box center [600, 65] width 943 height 49
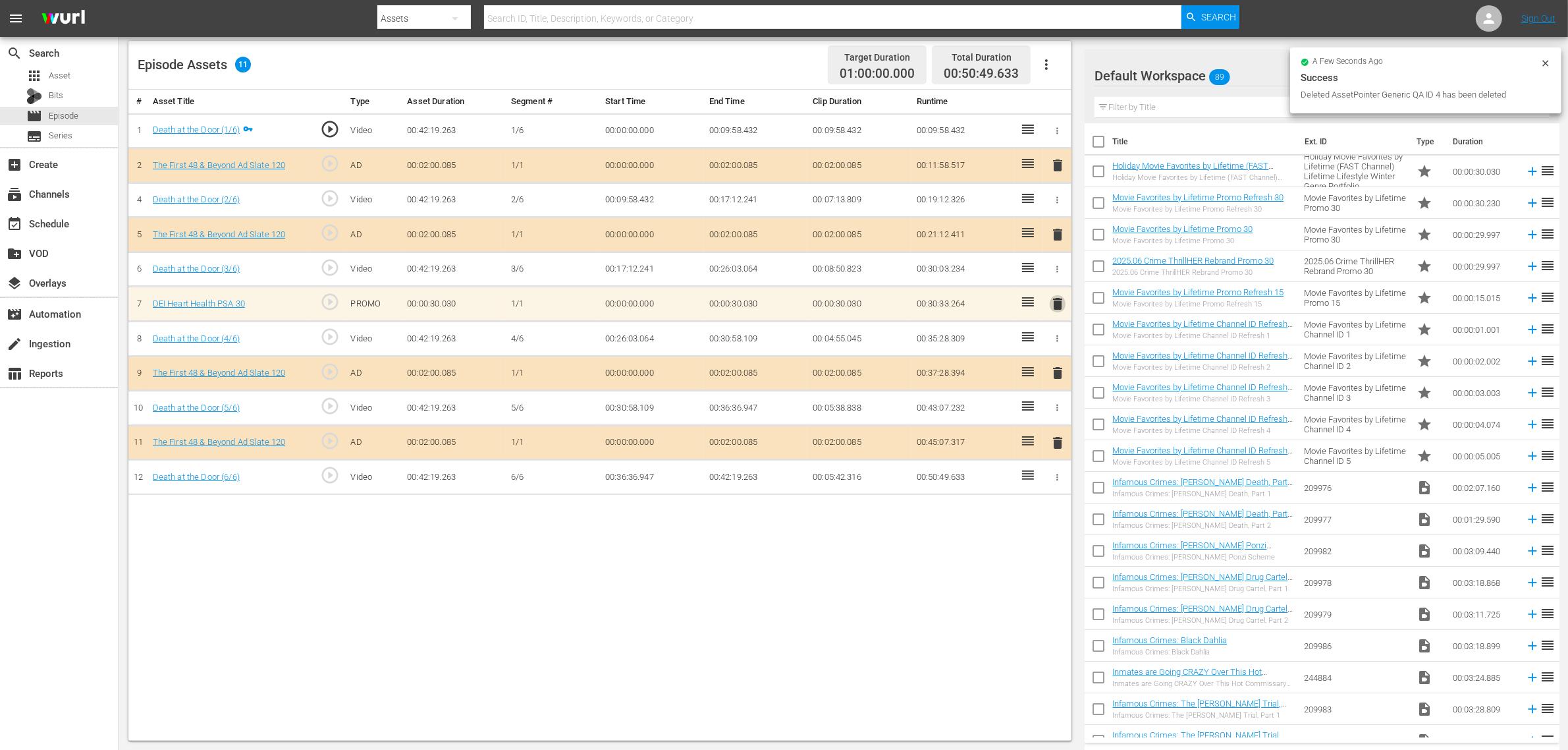
click at [1058, 310] on span "delete" at bounding box center [1057, 304] width 16 height 16
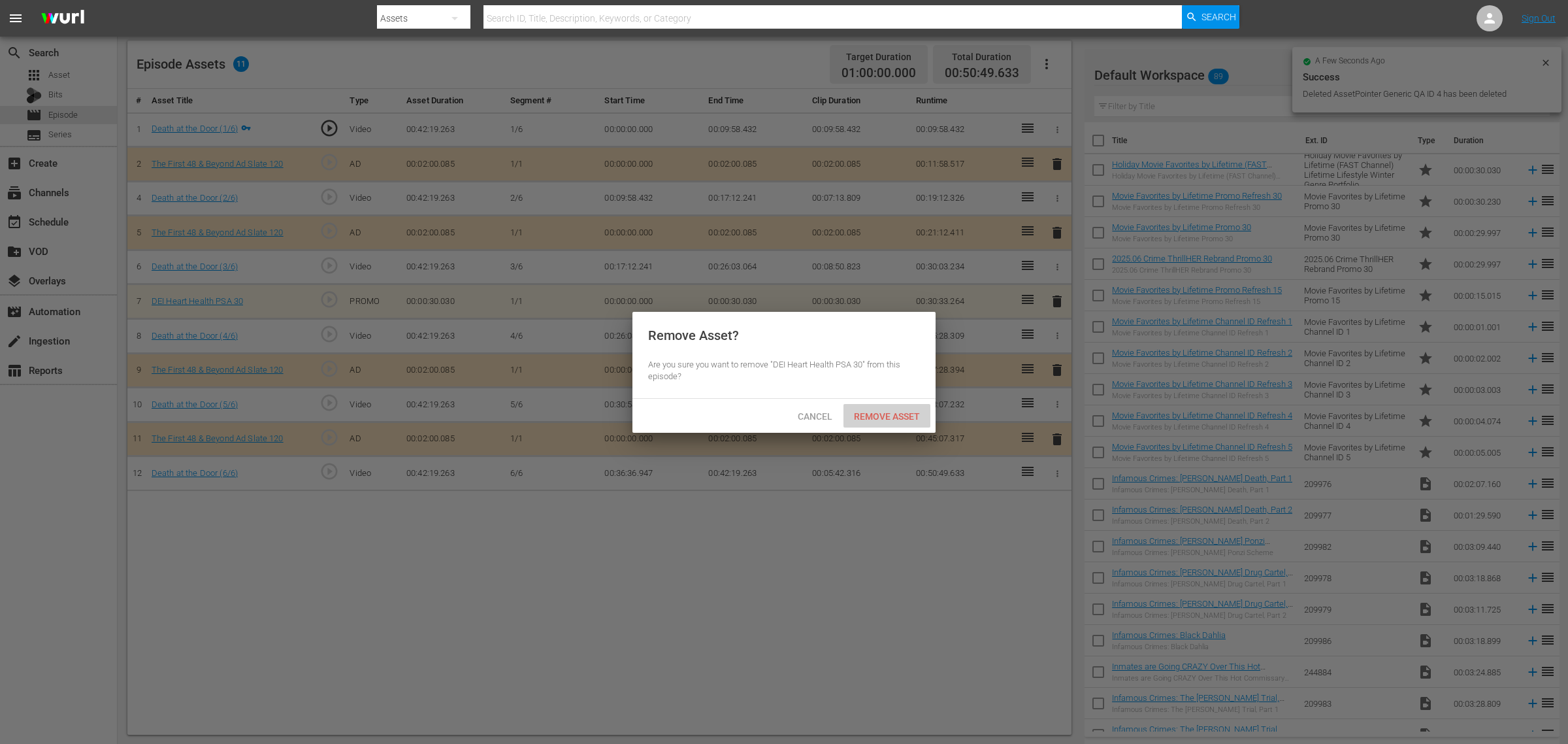
click at [890, 412] on span "Remove Asset" at bounding box center [887, 417] width 87 height 11
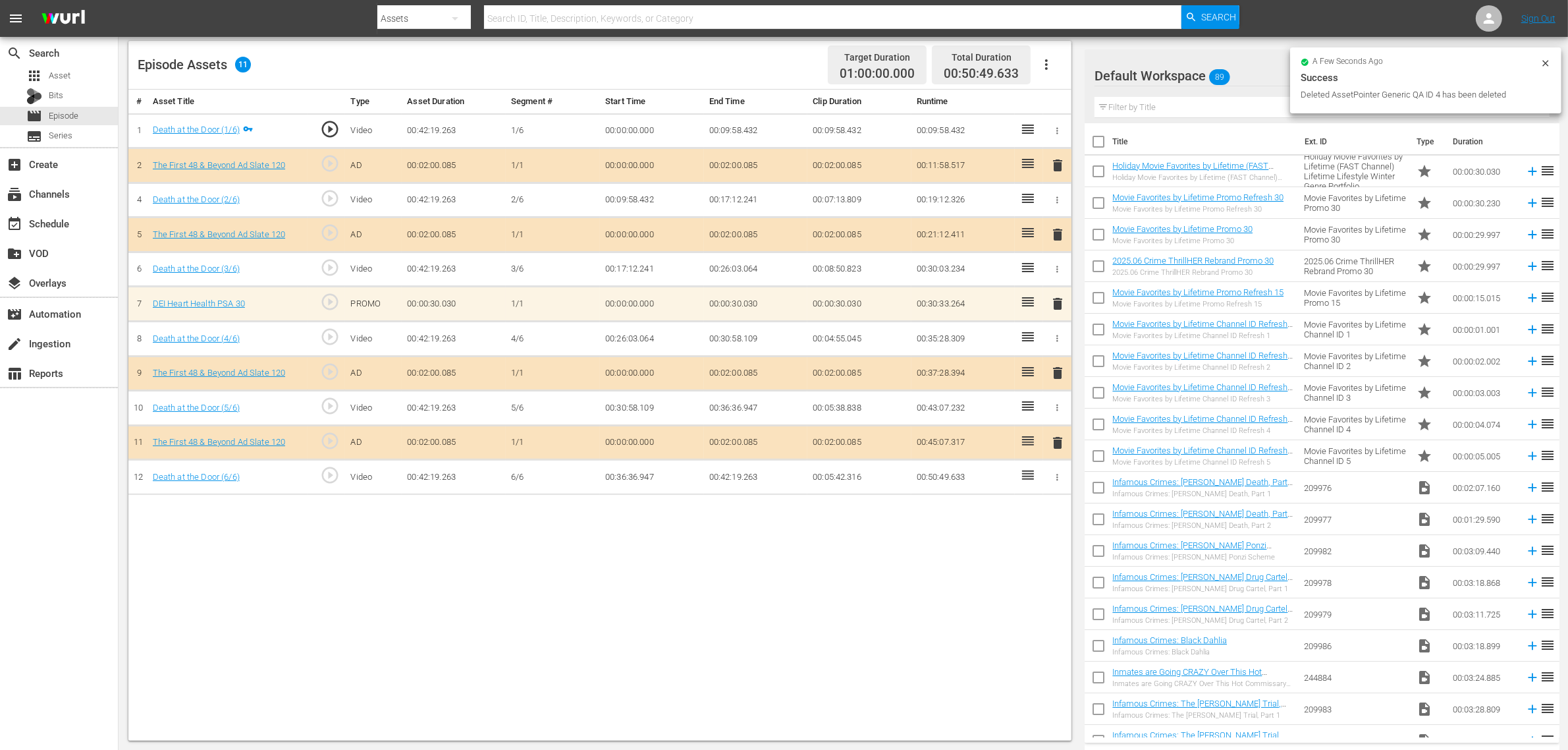
click at [1261, 79] on div "Default Workspace 89" at bounding box center [1312, 76] width 437 height 37
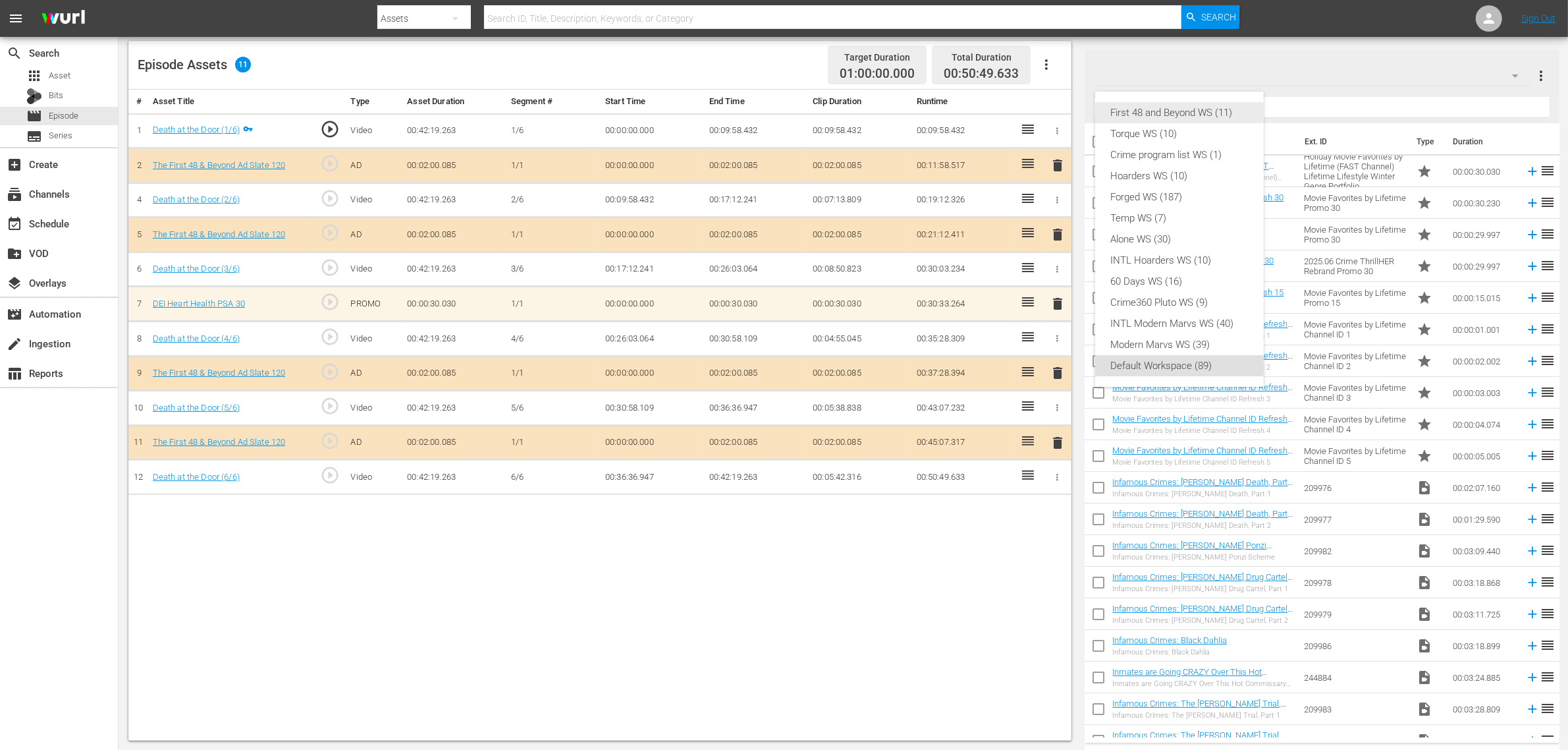
click at [1192, 117] on div "First 48 and Beyond WS (11)" at bounding box center [1180, 112] width 137 height 21
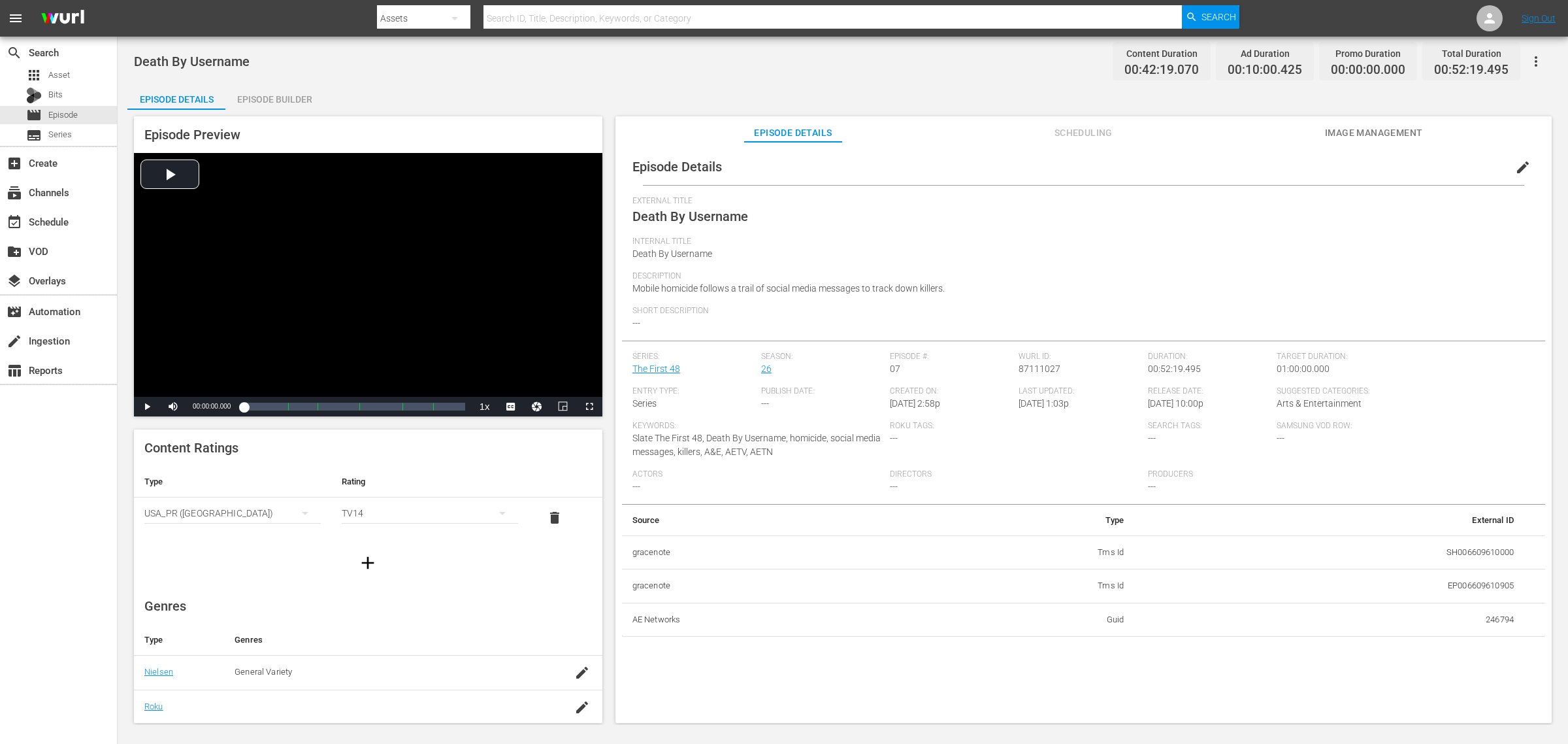
click at [281, 96] on div "Episode Builder" at bounding box center [274, 99] width 98 height 31
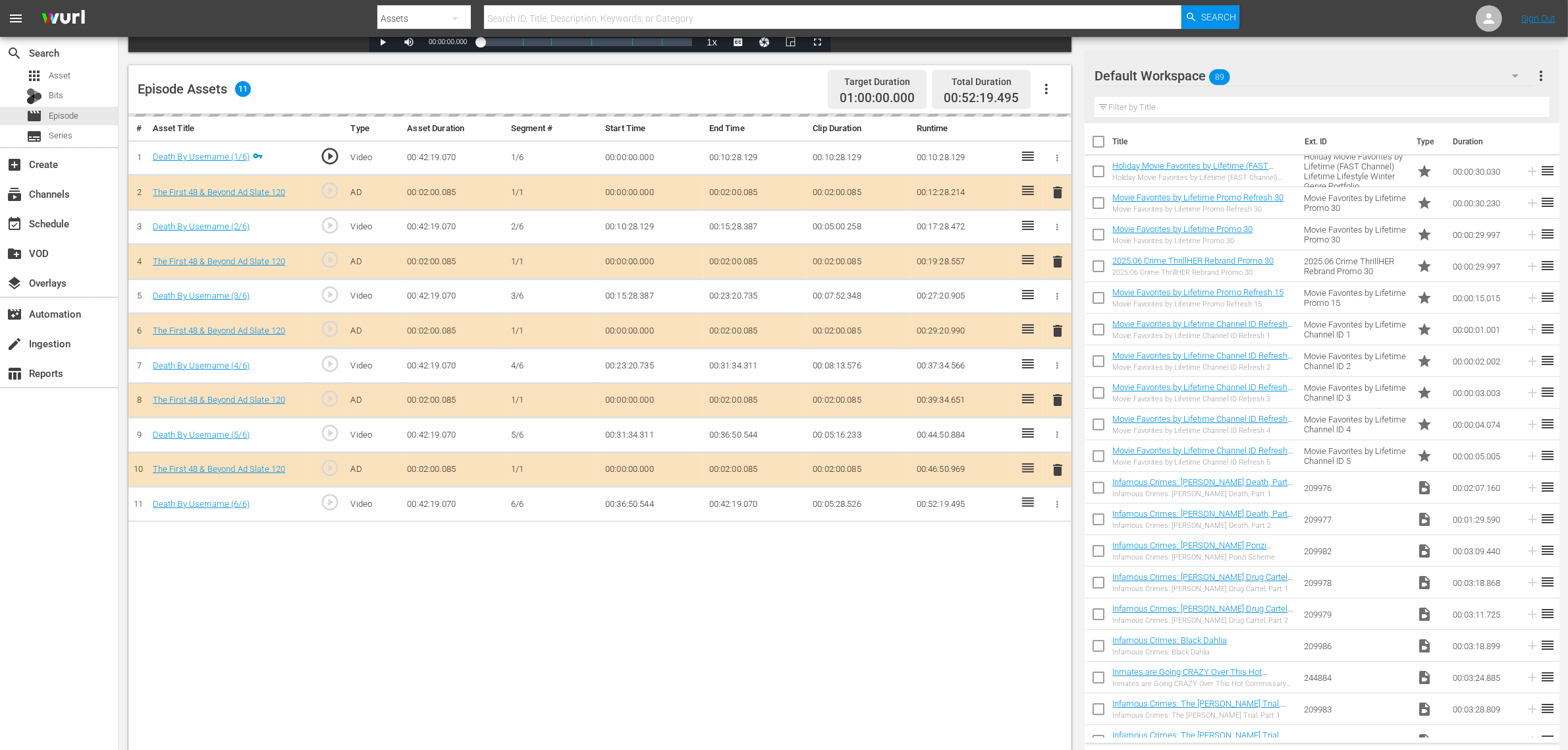
scroll to position [329, 0]
